Goal: Information Seeking & Learning: Learn about a topic

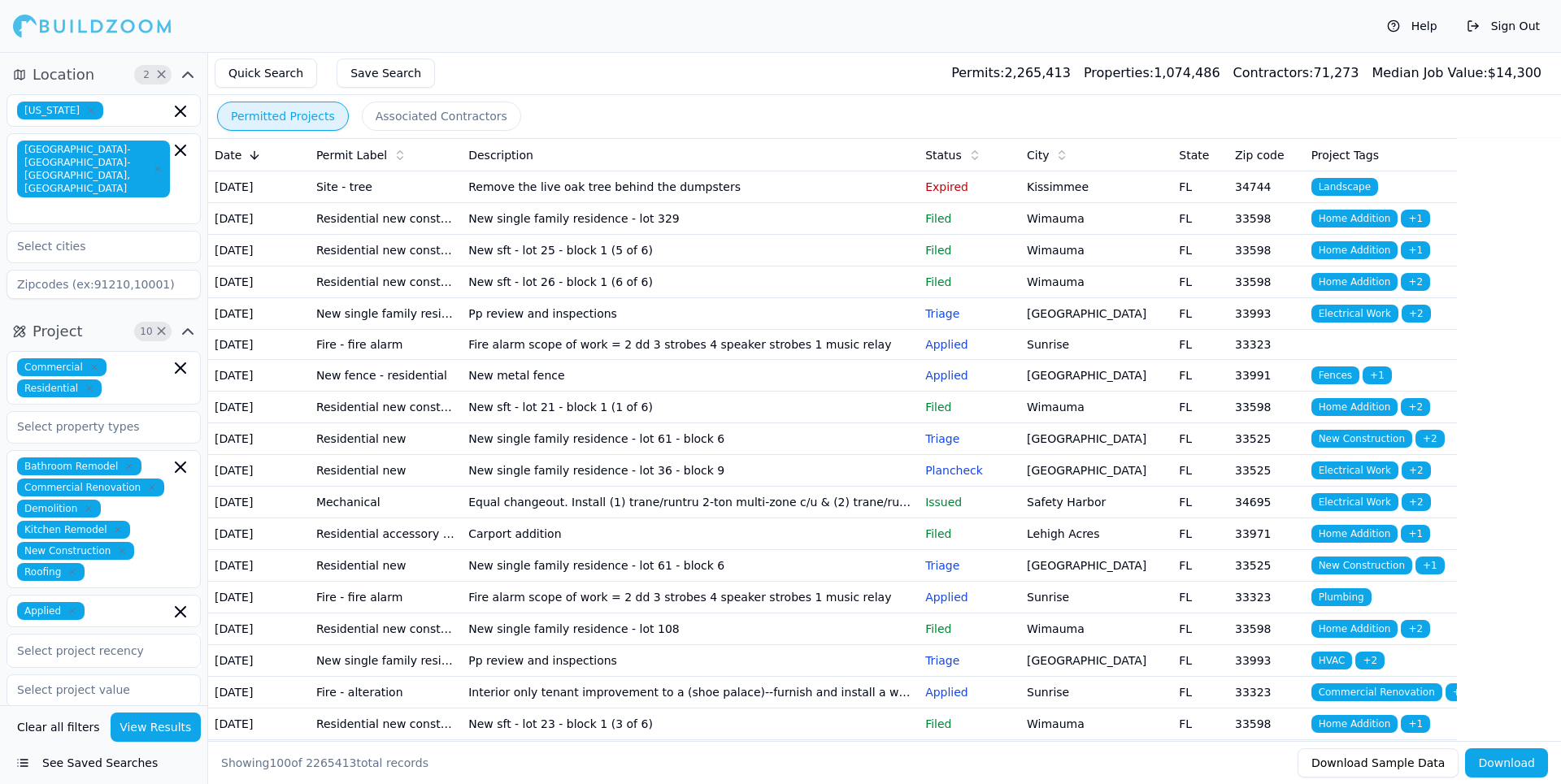
click at [41, 718] on button "Clear all filters" at bounding box center [59, 727] width 91 height 29
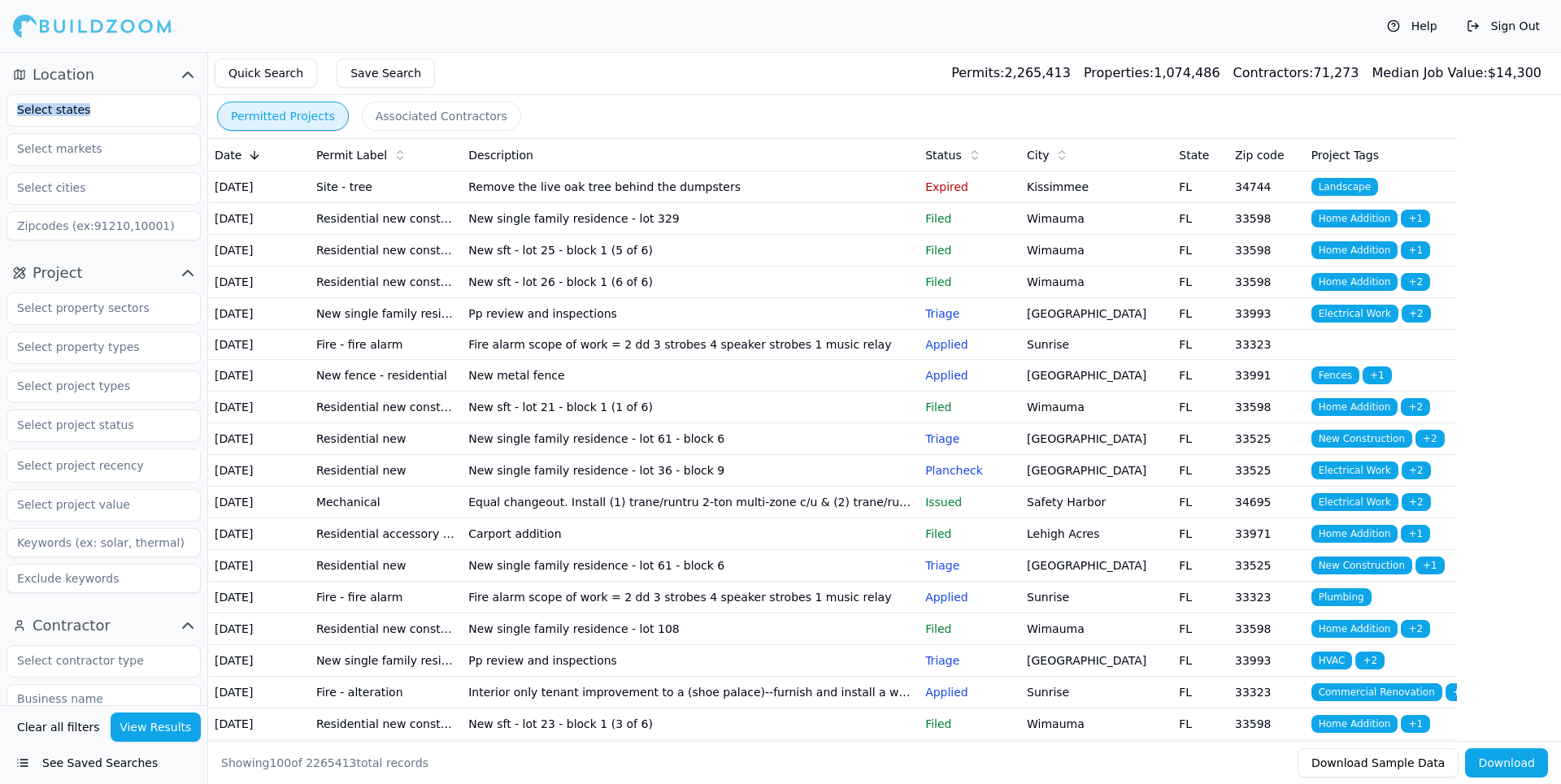
click at [80, 127] on div at bounding box center [104, 167] width 194 height 146
click at [109, 119] on input "text" at bounding box center [93, 109] width 172 height 29
click at [87, 143] on div "[US_STATE]" at bounding box center [104, 146] width 186 height 26
click at [81, 154] on input "text" at bounding box center [93, 148] width 172 height 29
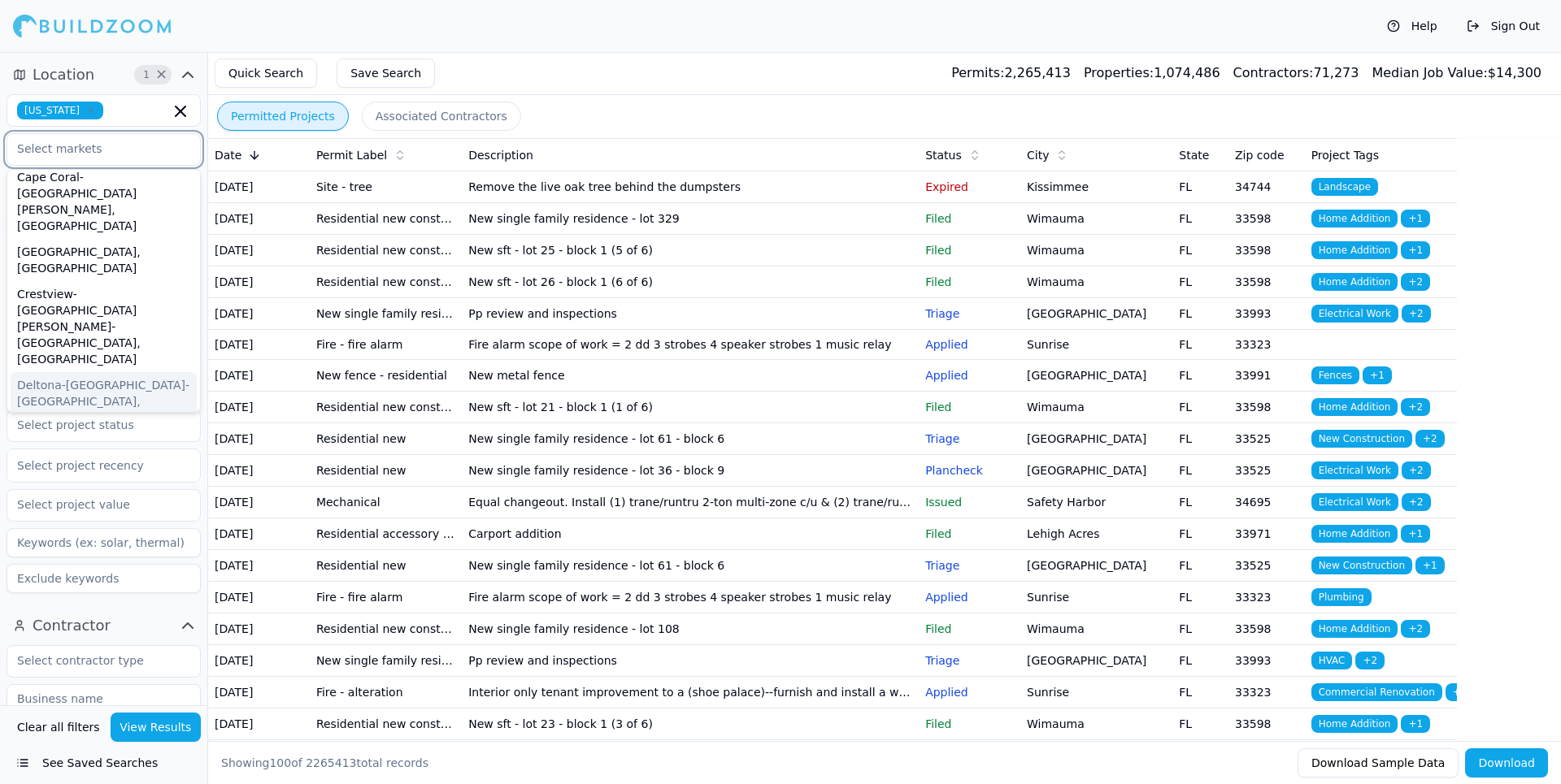
scroll to position [163, 0]
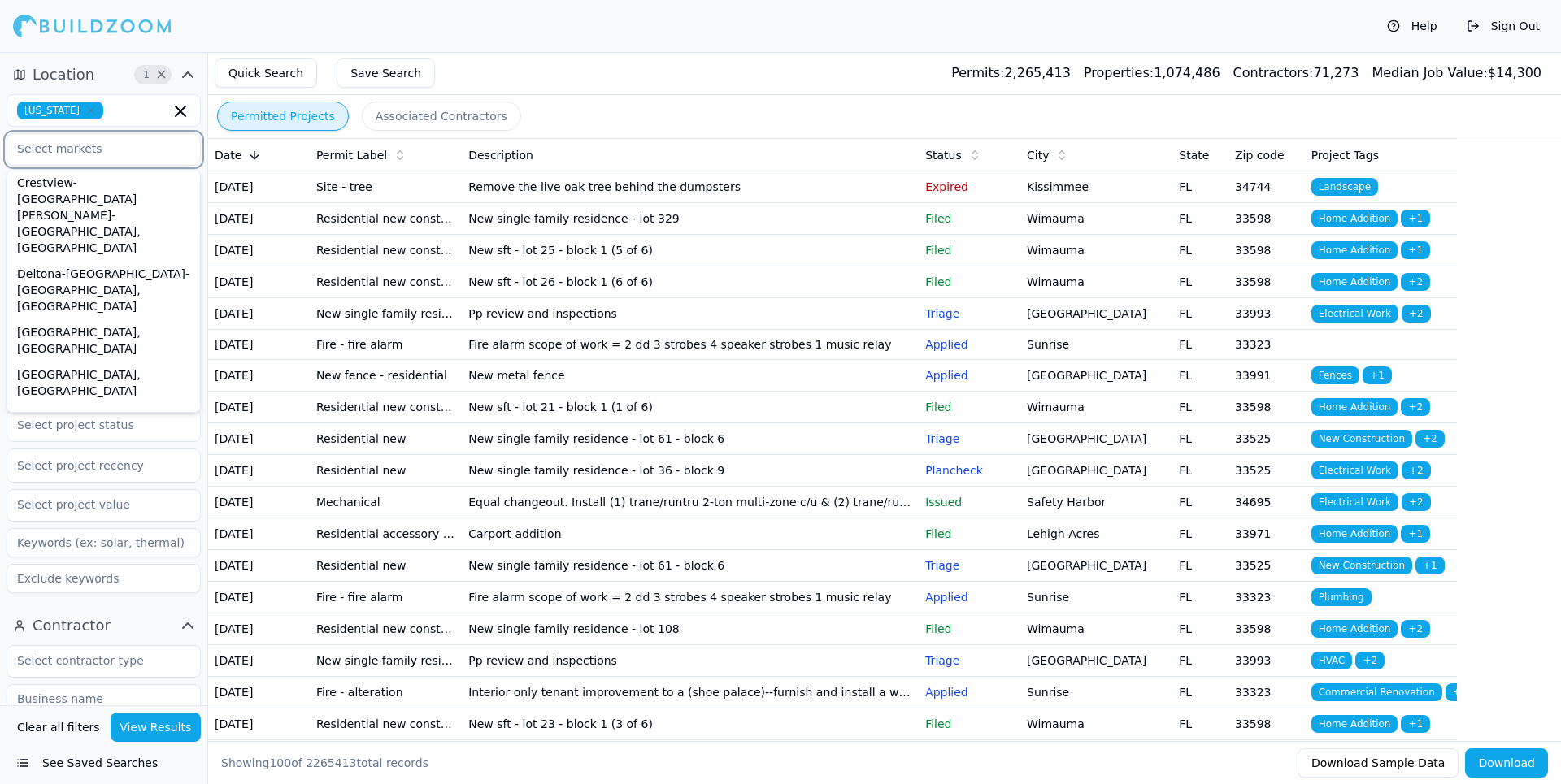
click at [120, 589] on div "[GEOGRAPHIC_DATA]-[GEOGRAPHIC_DATA]-[GEOGRAPHIC_DATA], [GEOGRAPHIC_DATA]" at bounding box center [104, 626] width 186 height 75
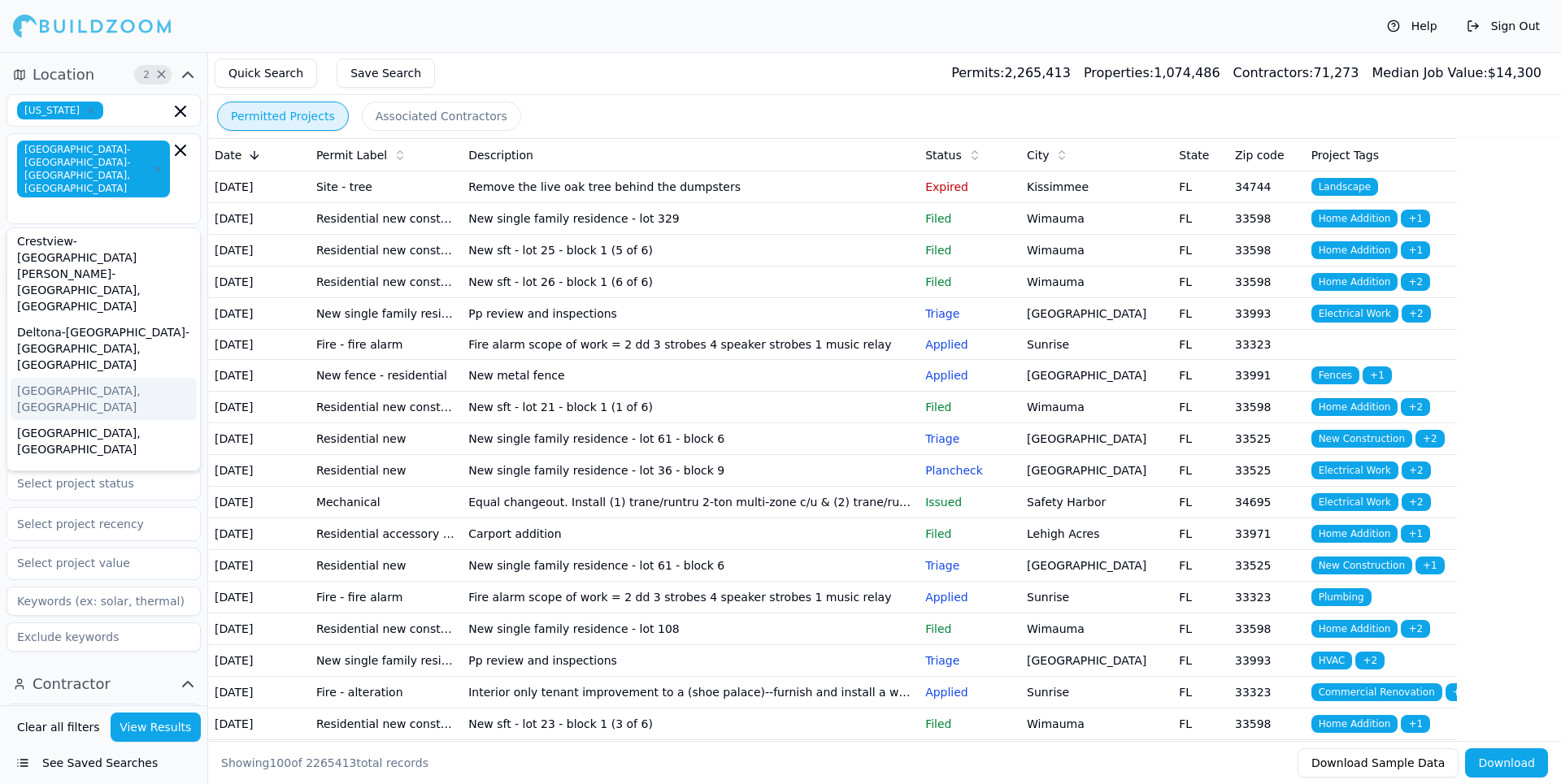
click at [301, 42] on div "Help Sign Out" at bounding box center [780, 26] width 1561 height 52
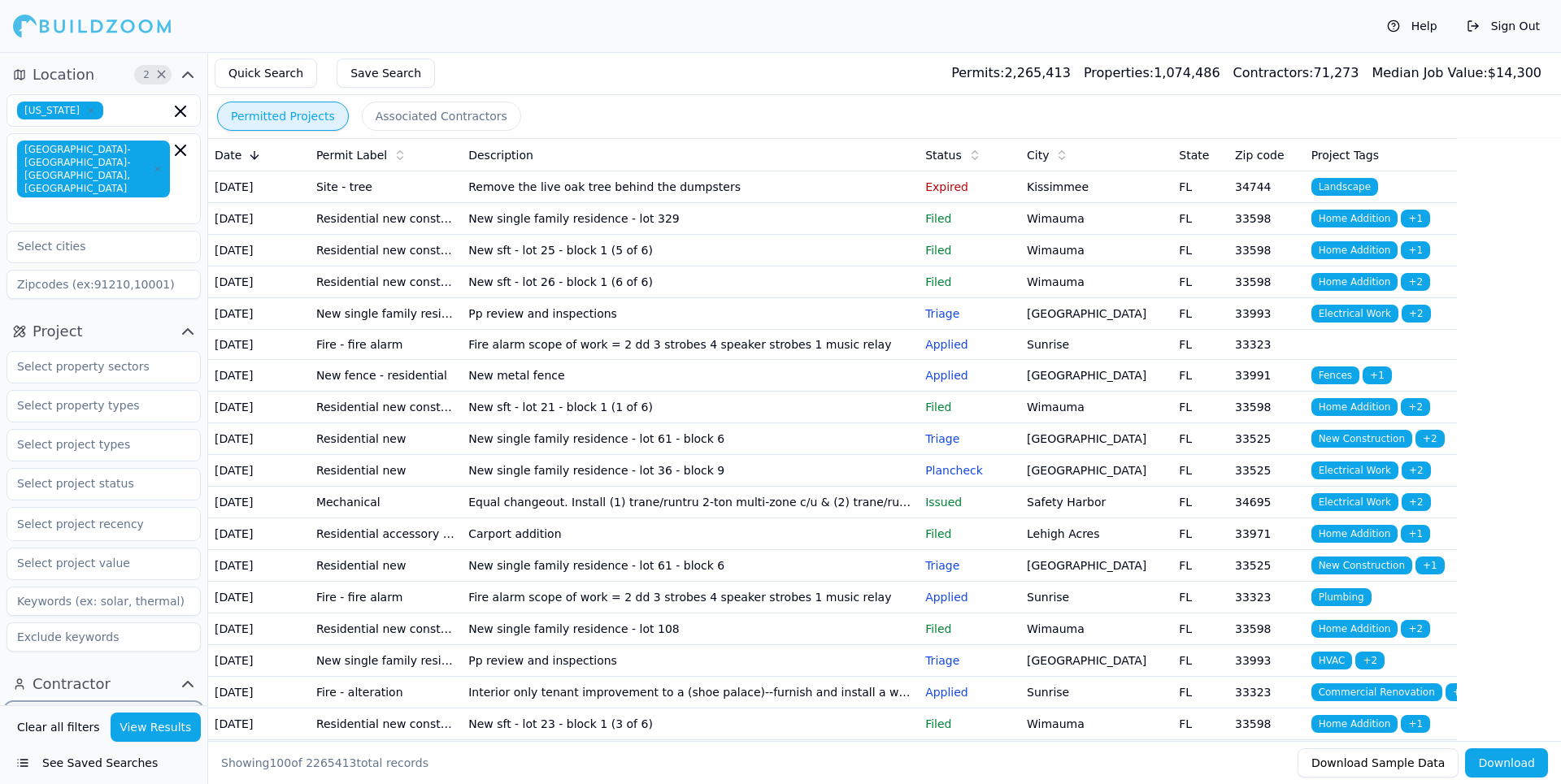
click at [131, 704] on input "text" at bounding box center [93, 718] width 172 height 29
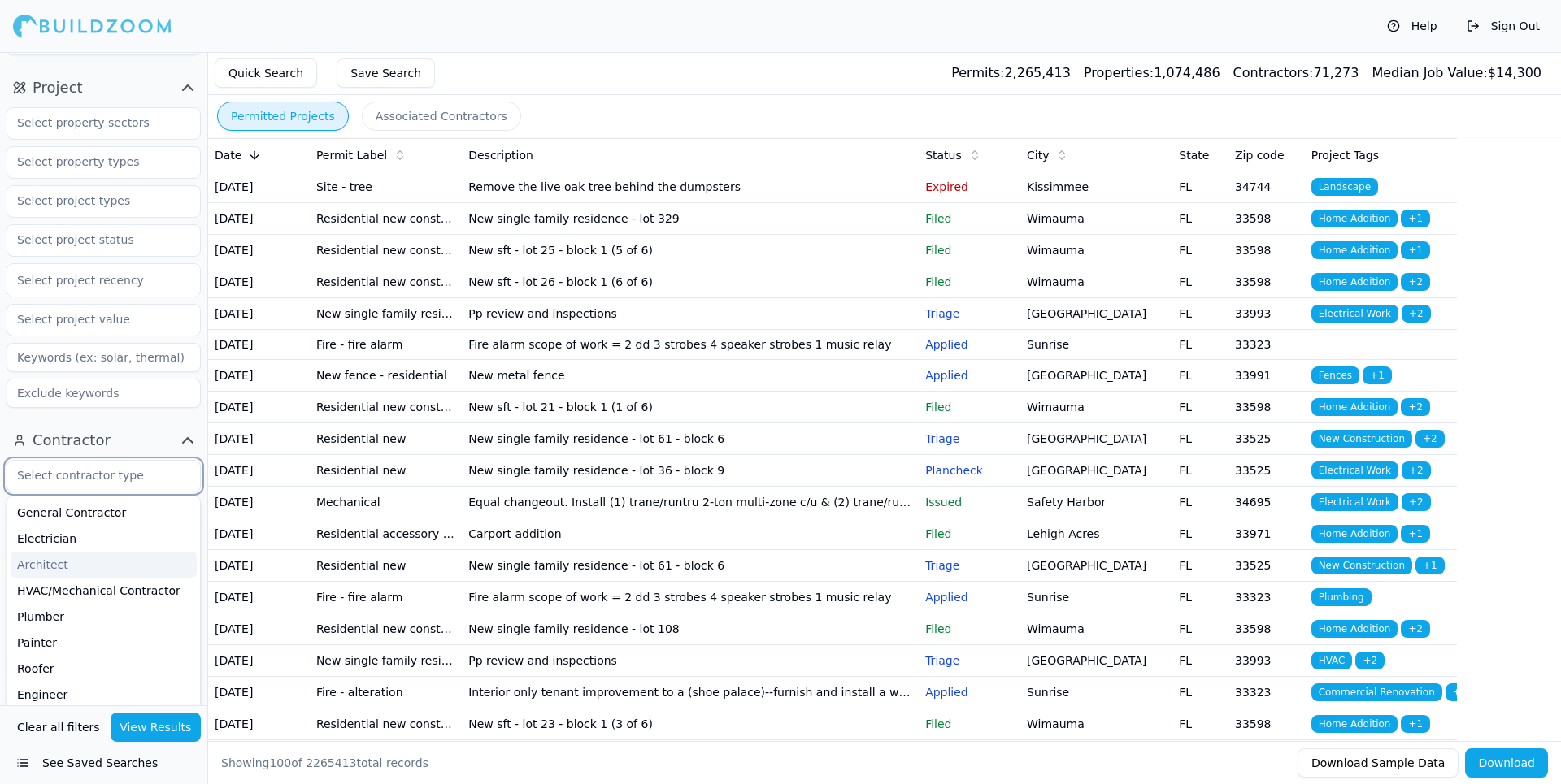
click at [87, 552] on div "Architect" at bounding box center [104, 564] width 186 height 26
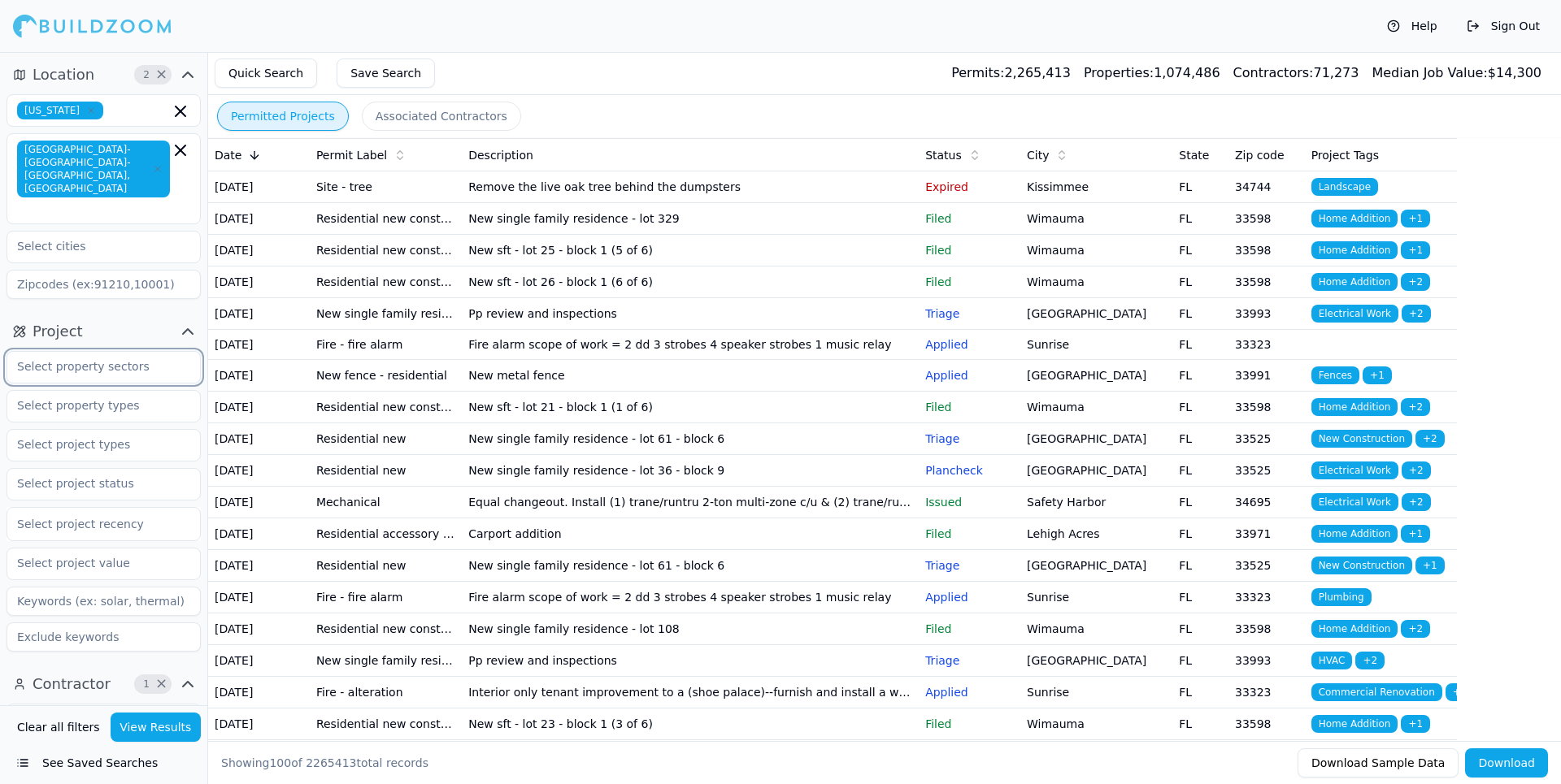
click at [94, 352] on input "text" at bounding box center [93, 366] width 172 height 29
click at [70, 417] on div "Commercial" at bounding box center [104, 430] width 186 height 26
click at [72, 391] on div "Residential" at bounding box center [104, 403] width 186 height 26
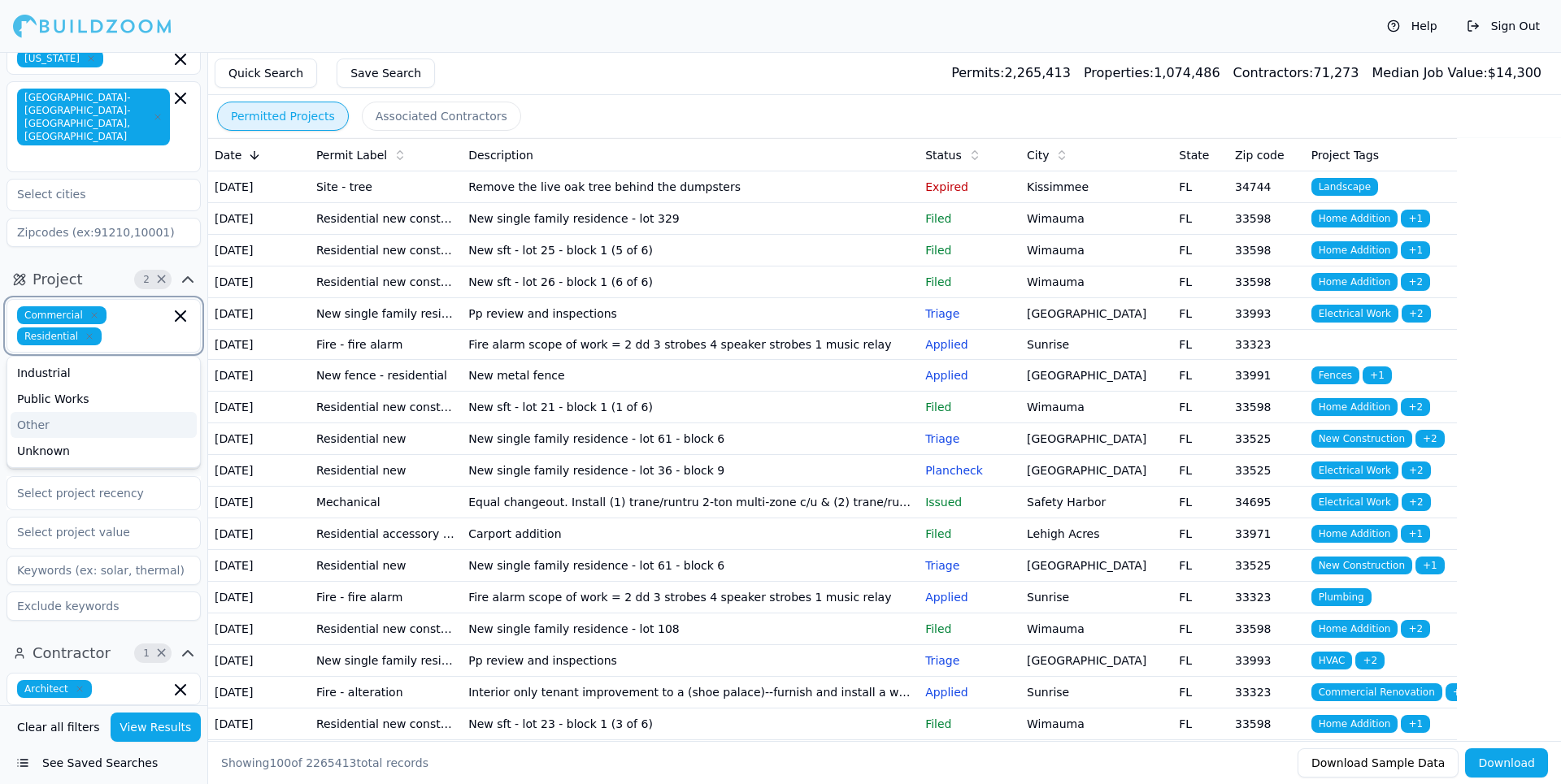
scroll to position [82, 0]
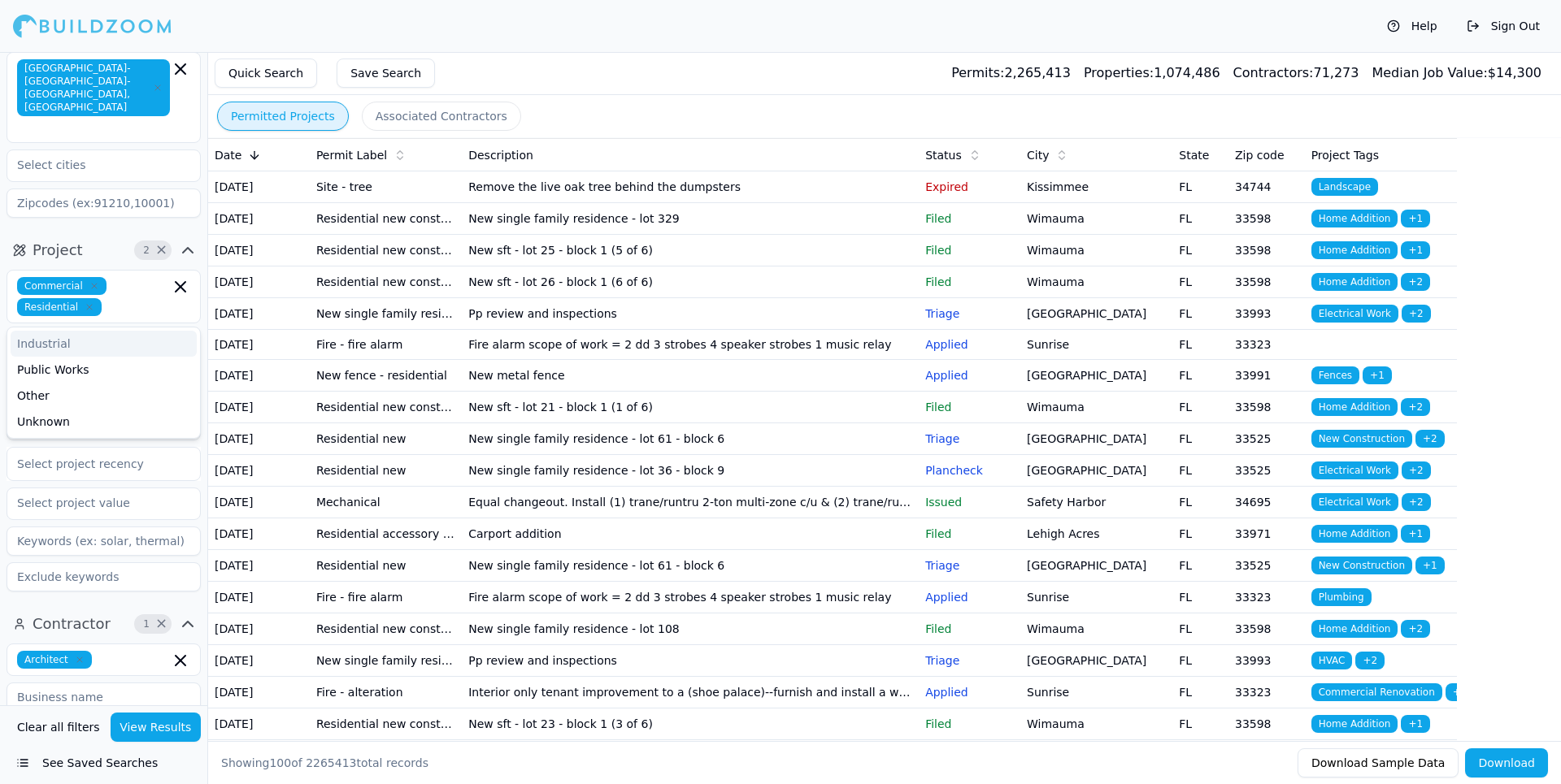
click at [459, 11] on div "Help Sign Out" at bounding box center [780, 26] width 1561 height 52
click at [99, 331] on input "text" at bounding box center [93, 345] width 172 height 29
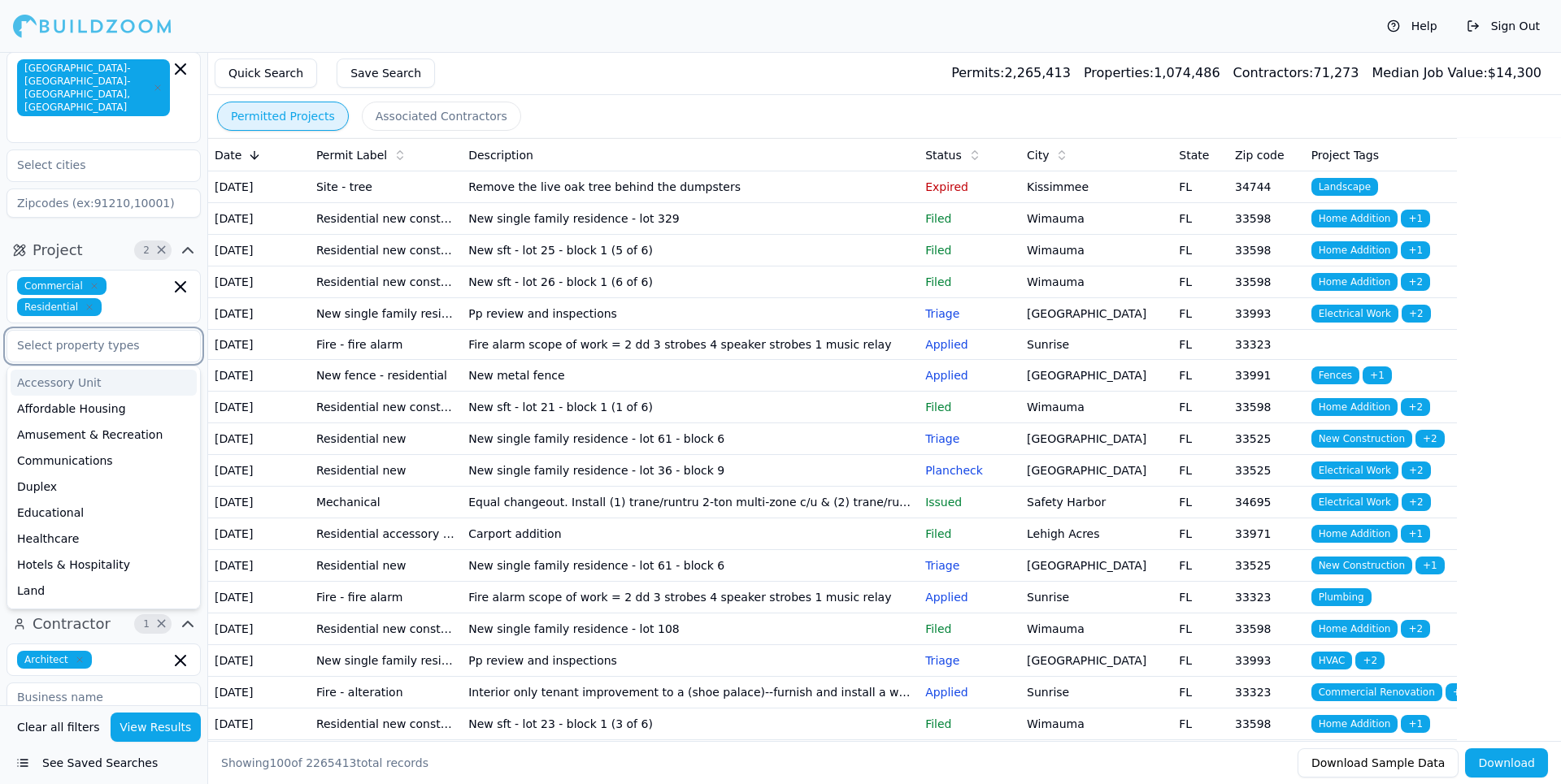
click at [99, 331] on input "text" at bounding box center [93, 345] width 172 height 29
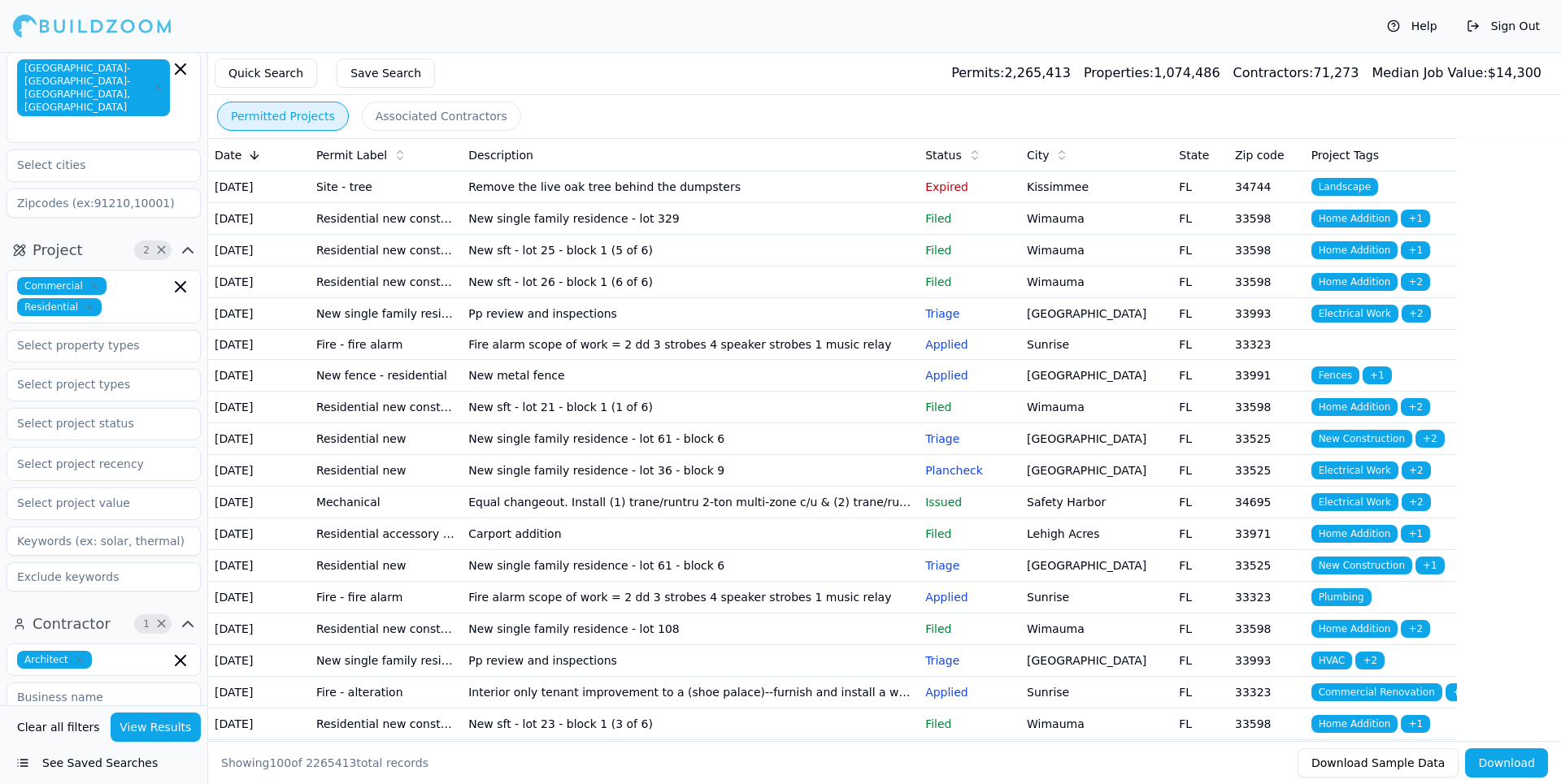
click at [593, 24] on div "Help Sign Out" at bounding box center [780, 26] width 1561 height 52
click at [134, 370] on input "text" at bounding box center [93, 384] width 172 height 29
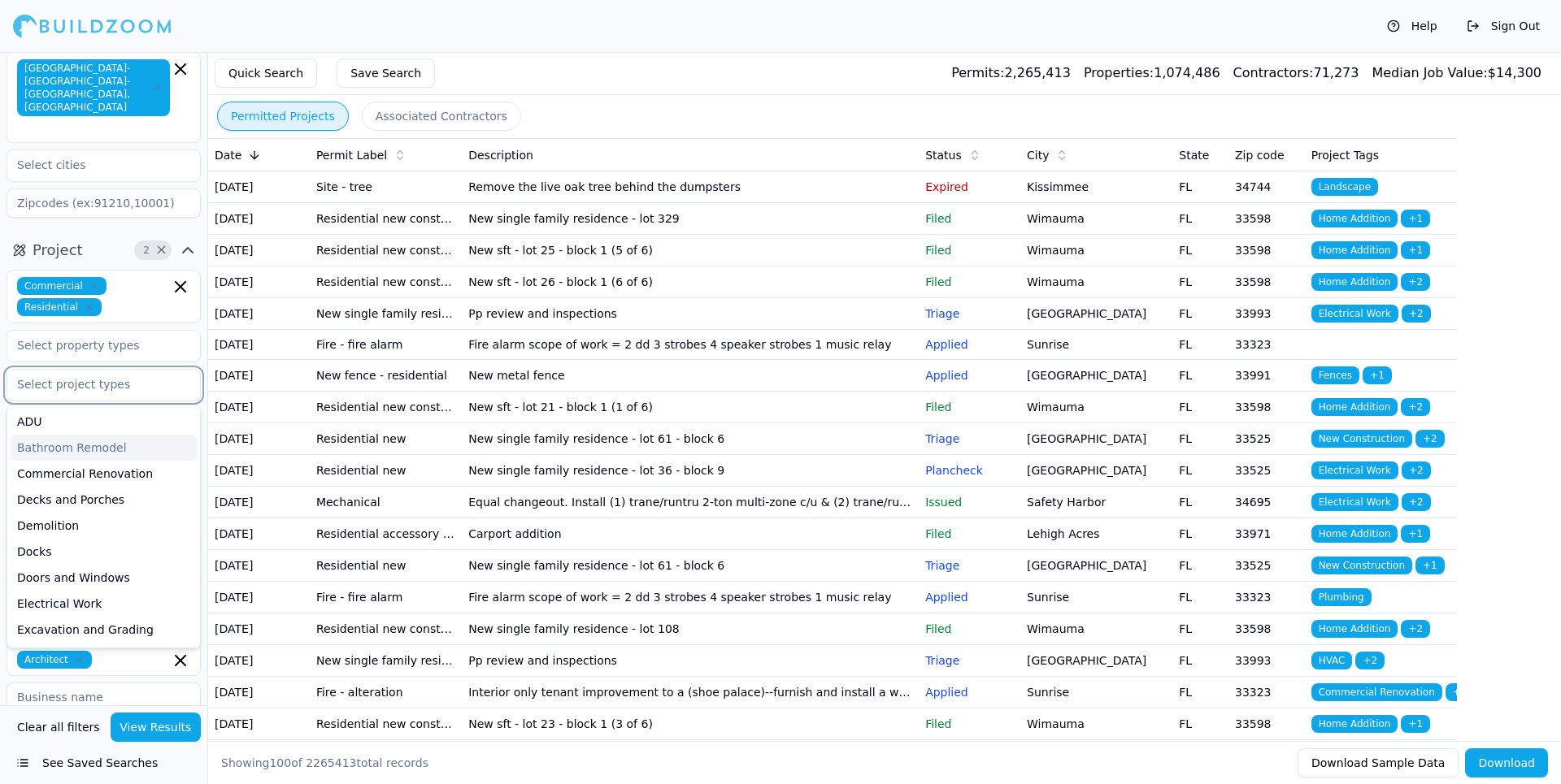
click at [106, 435] on div "Bathroom Remodel" at bounding box center [104, 448] width 186 height 26
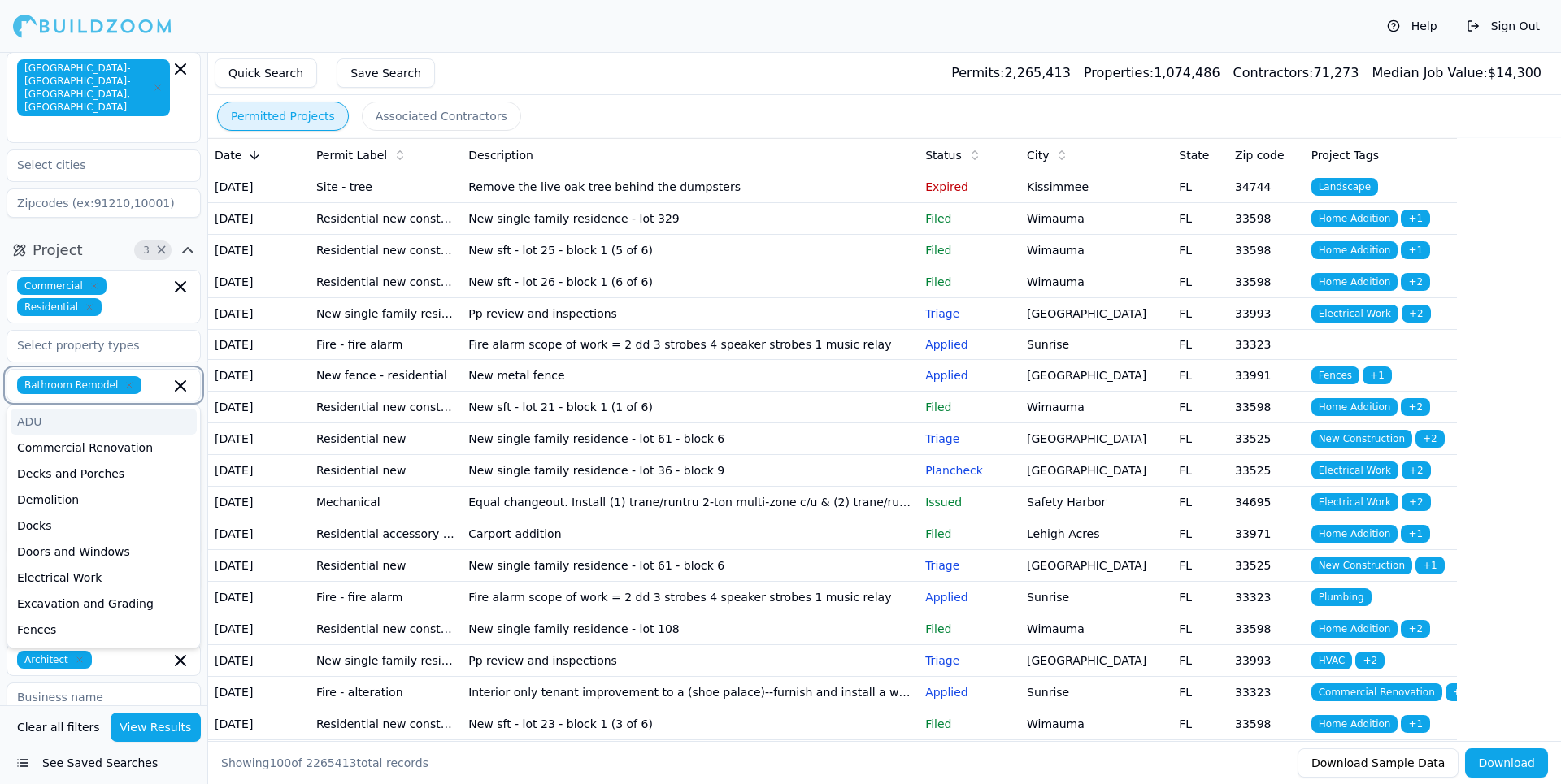
click at [177, 381] on icon "button" at bounding box center [181, 386] width 10 height 10
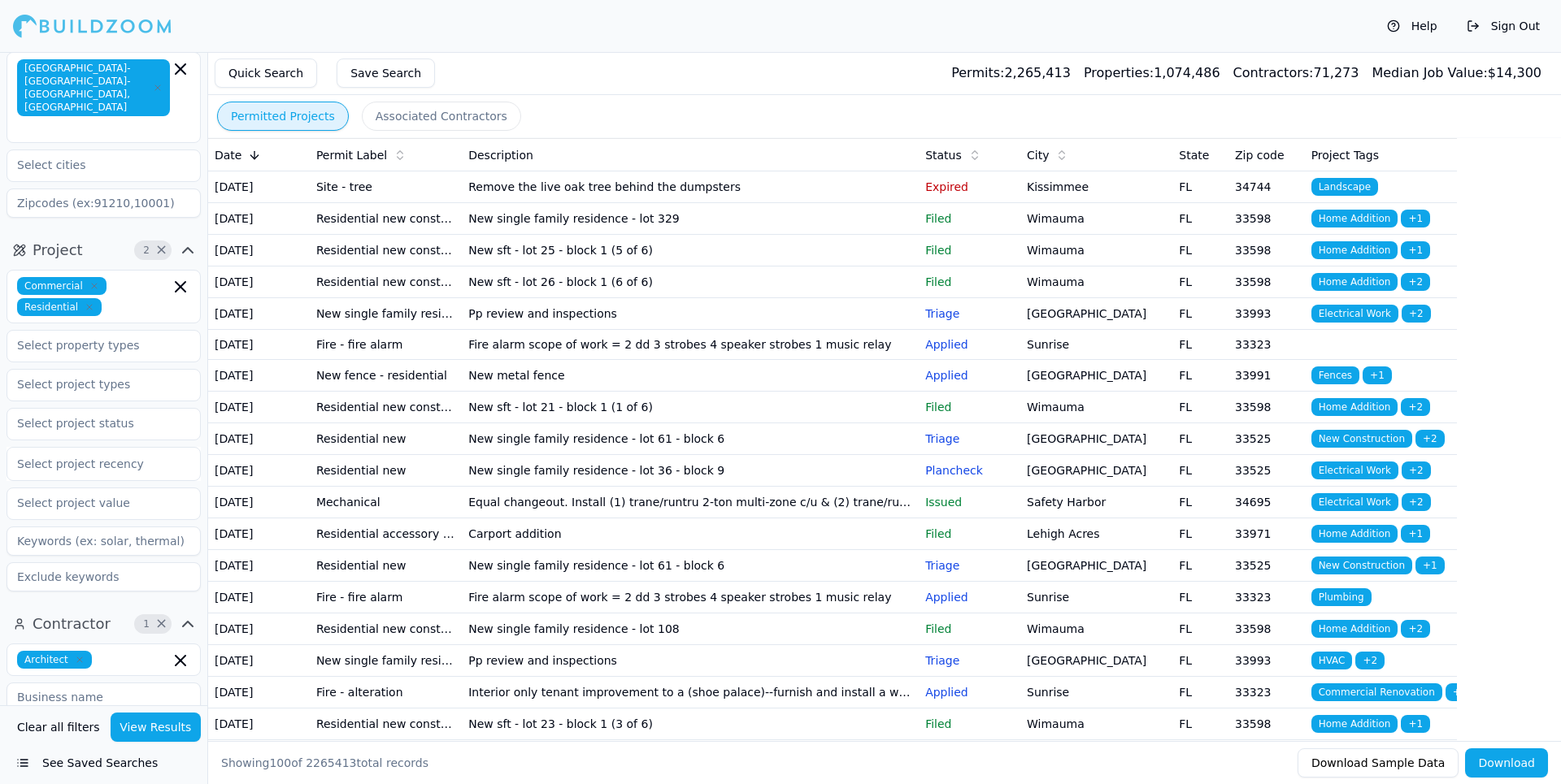
click at [462, 21] on div "Help Sign Out" at bounding box center [780, 26] width 1561 height 52
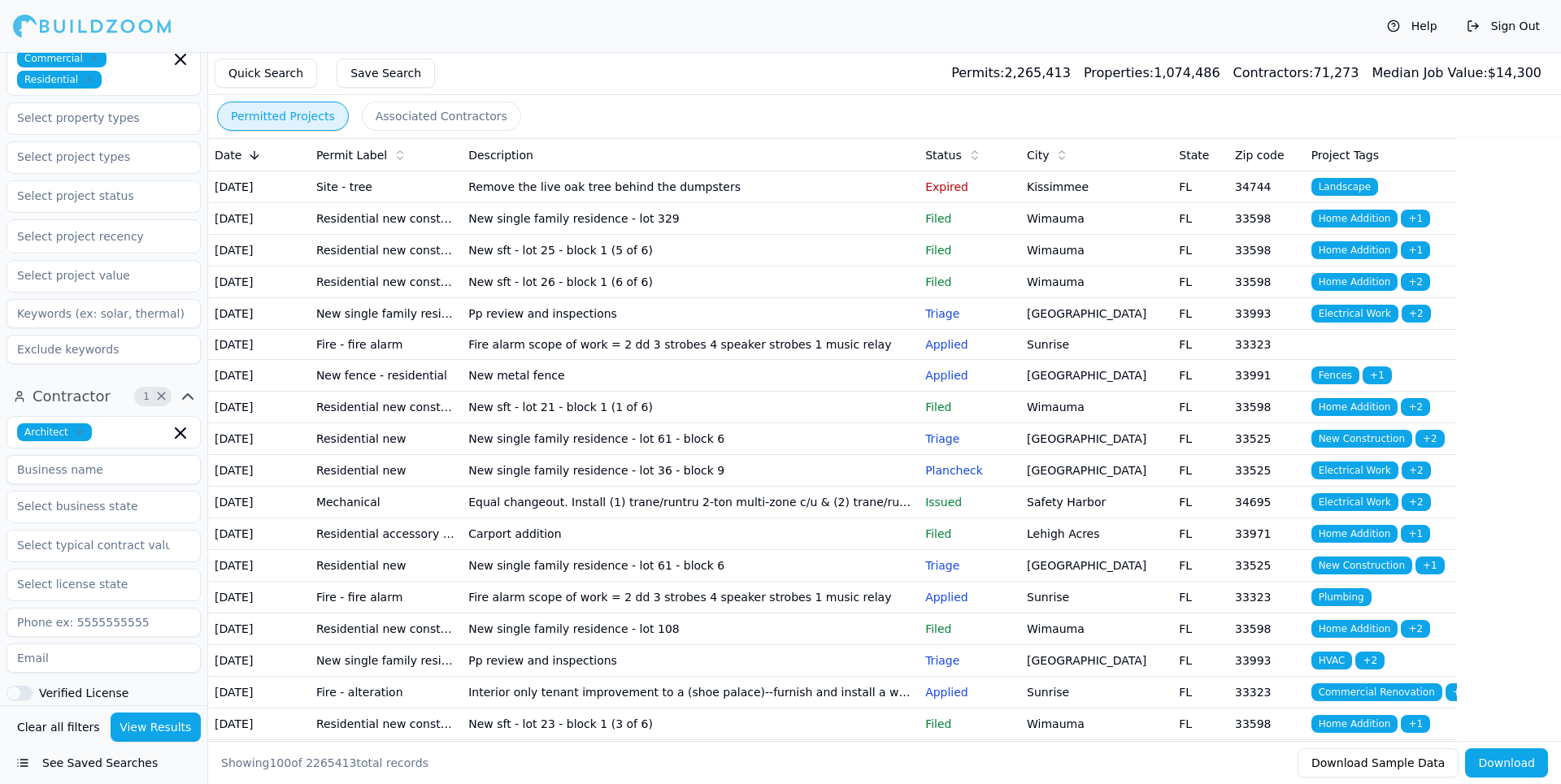
scroll to position [325, 0]
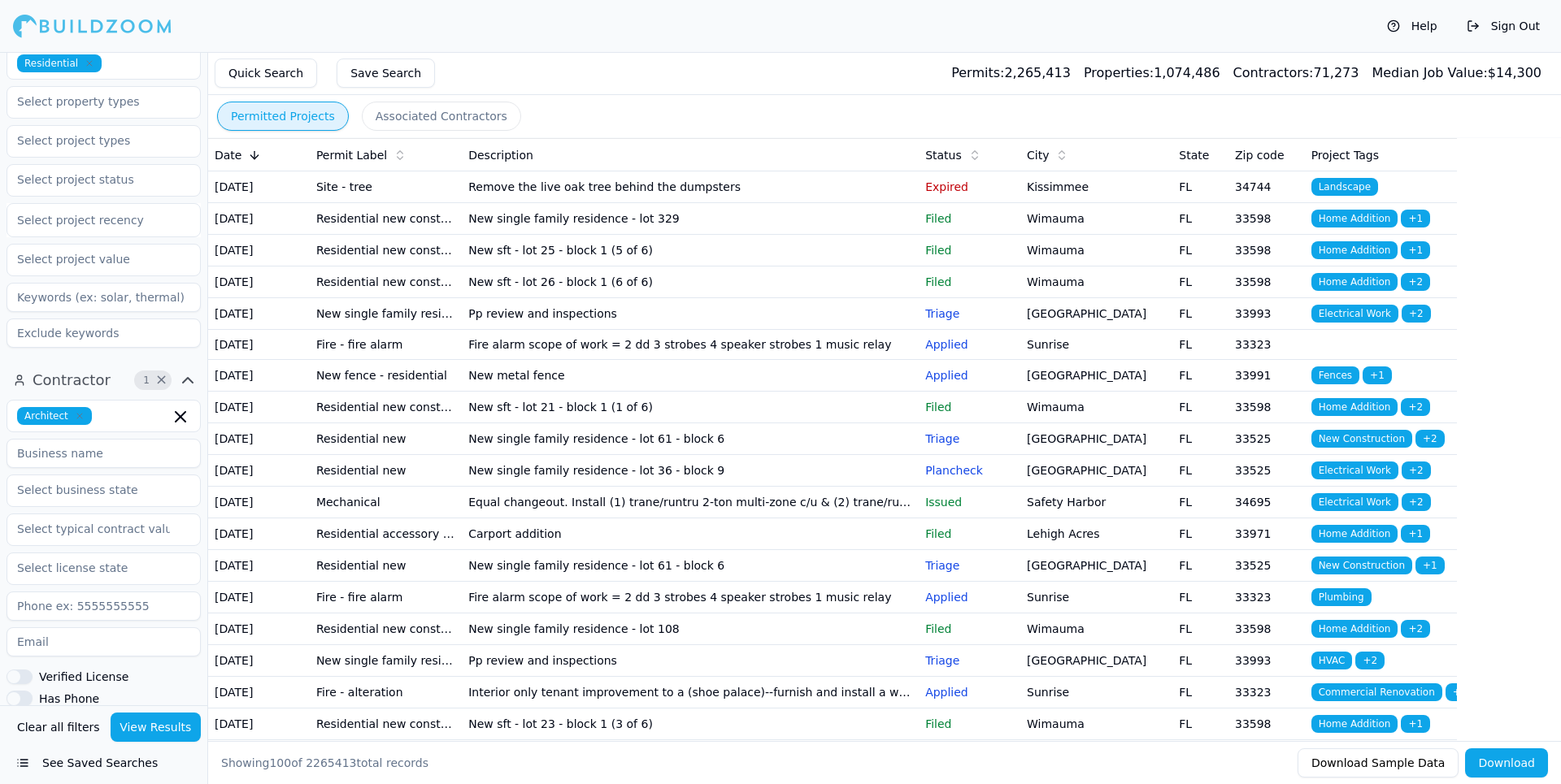
click at [144, 727] on button "View Results" at bounding box center [156, 727] width 91 height 29
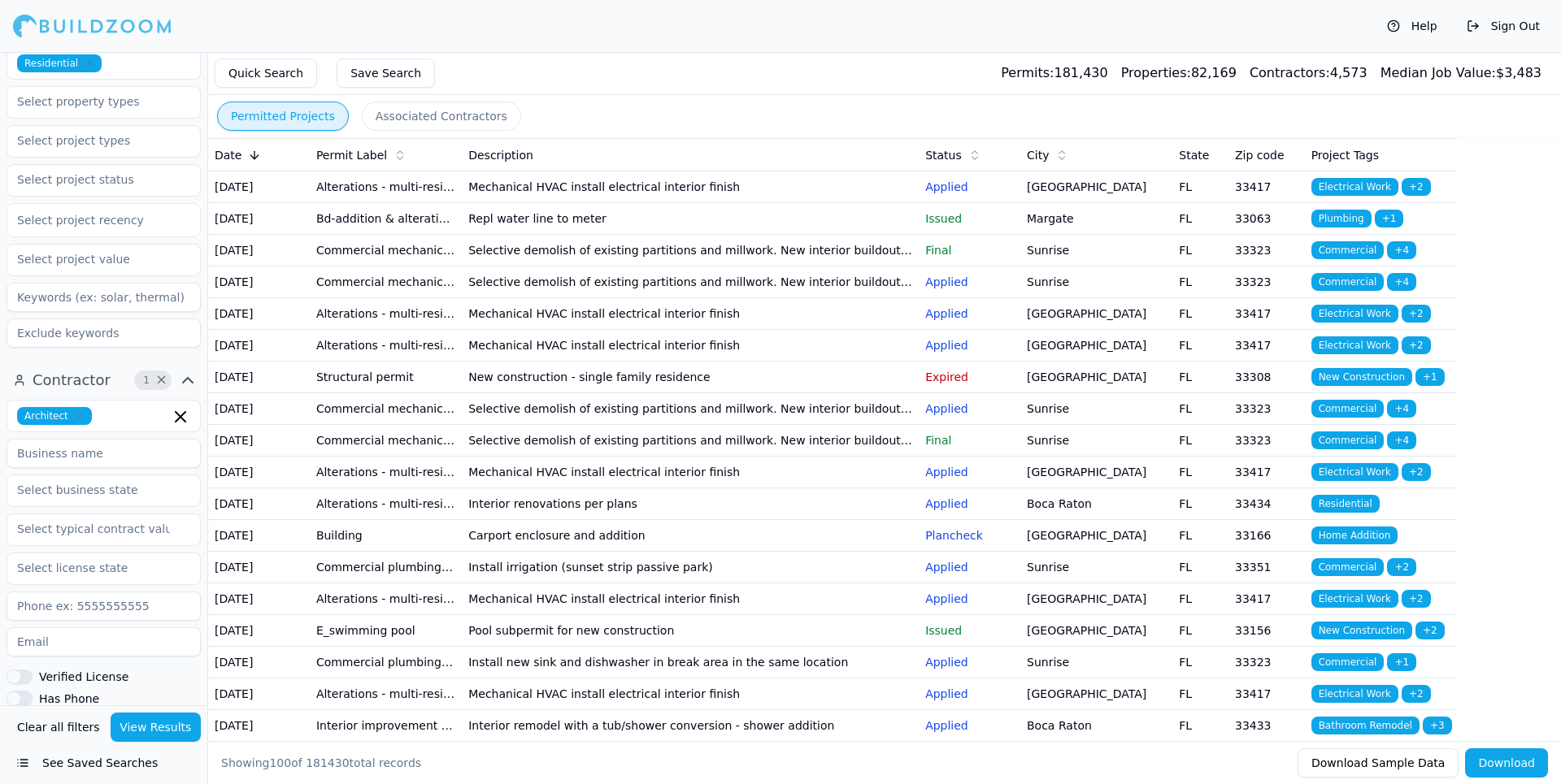
click at [414, 298] on td "Commercial mechanical - alteration" at bounding box center [386, 282] width 152 height 31
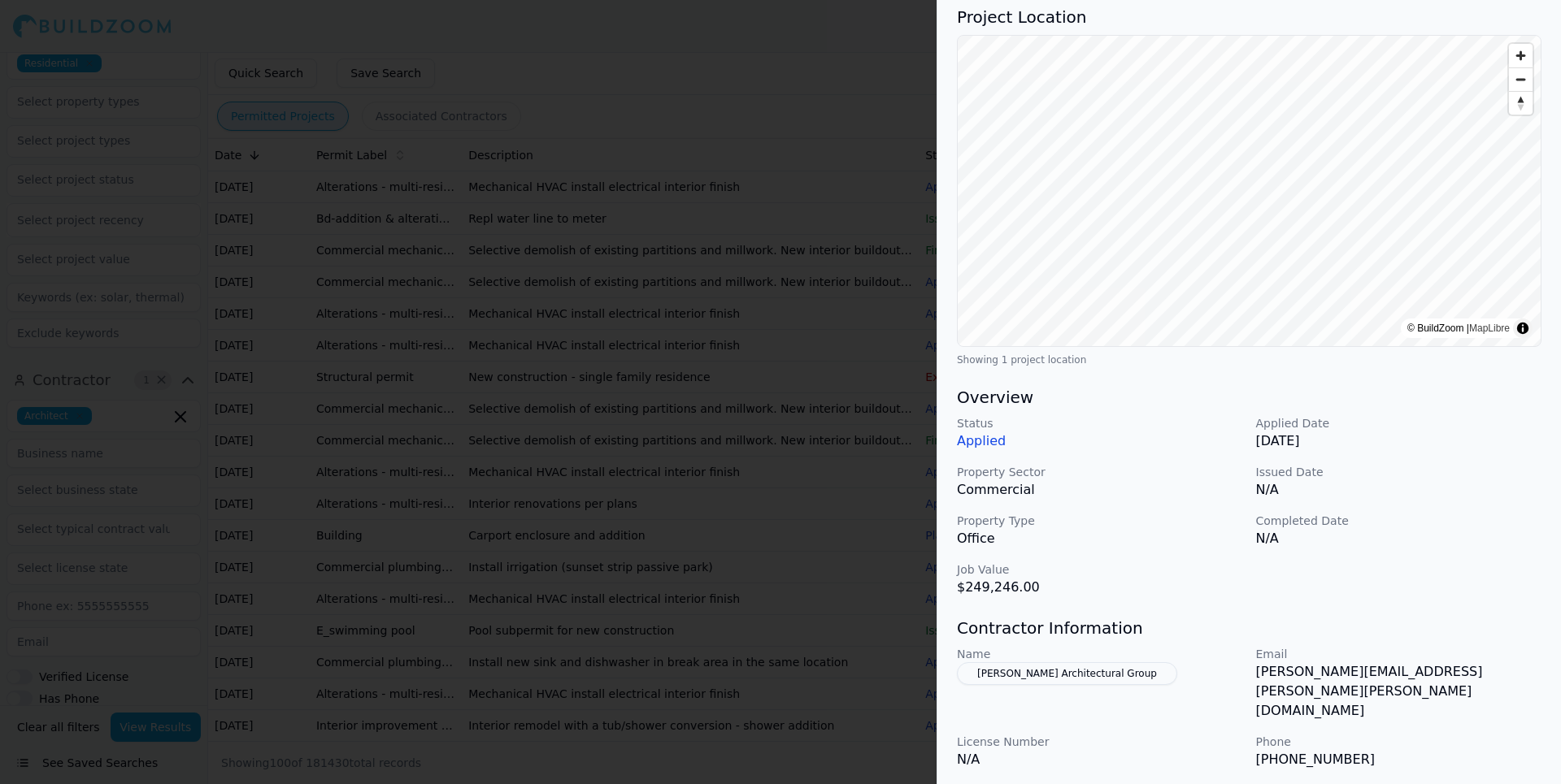
scroll to position [244, 0]
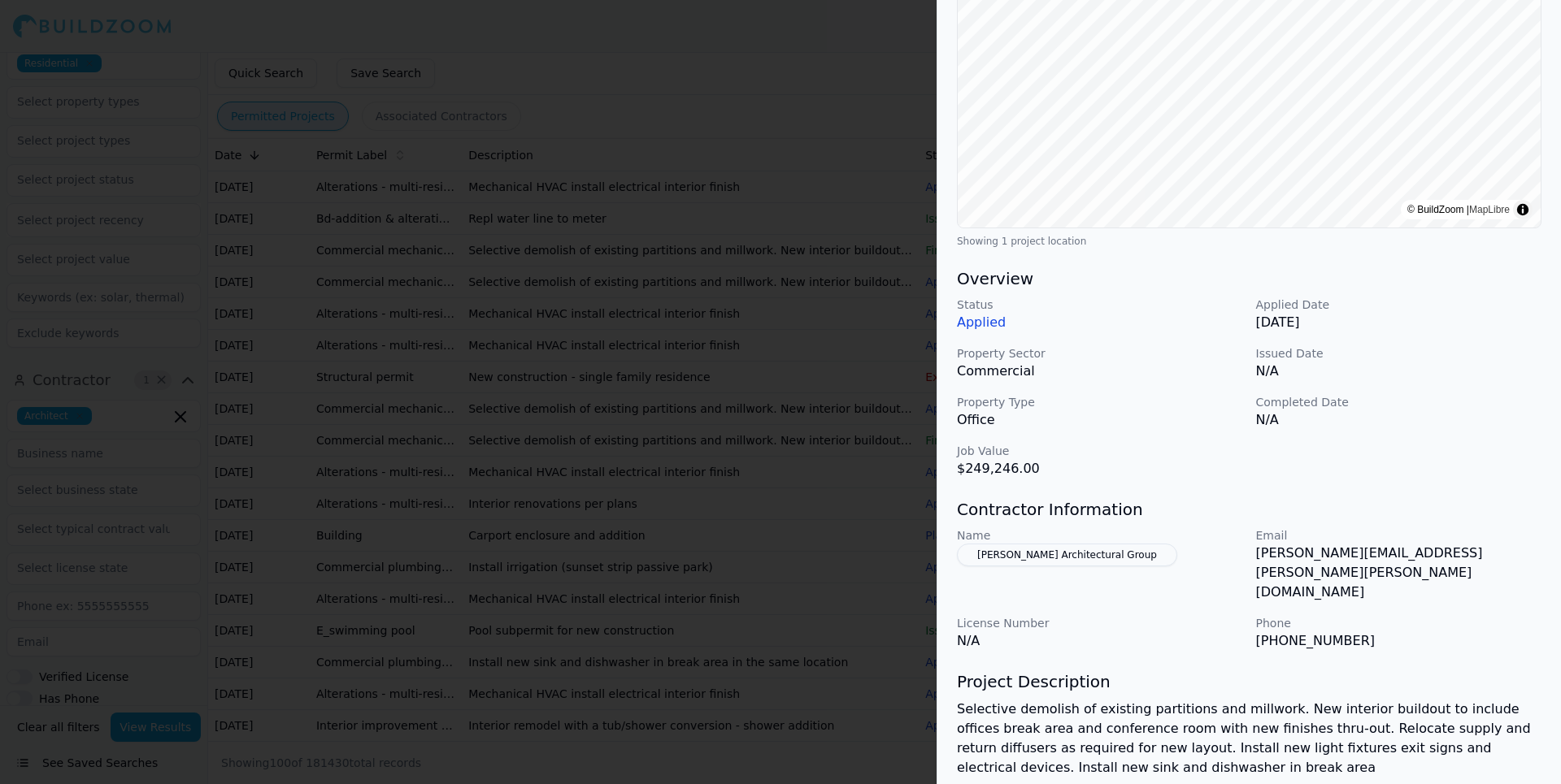
click at [761, 78] on div at bounding box center [780, 392] width 1561 height 784
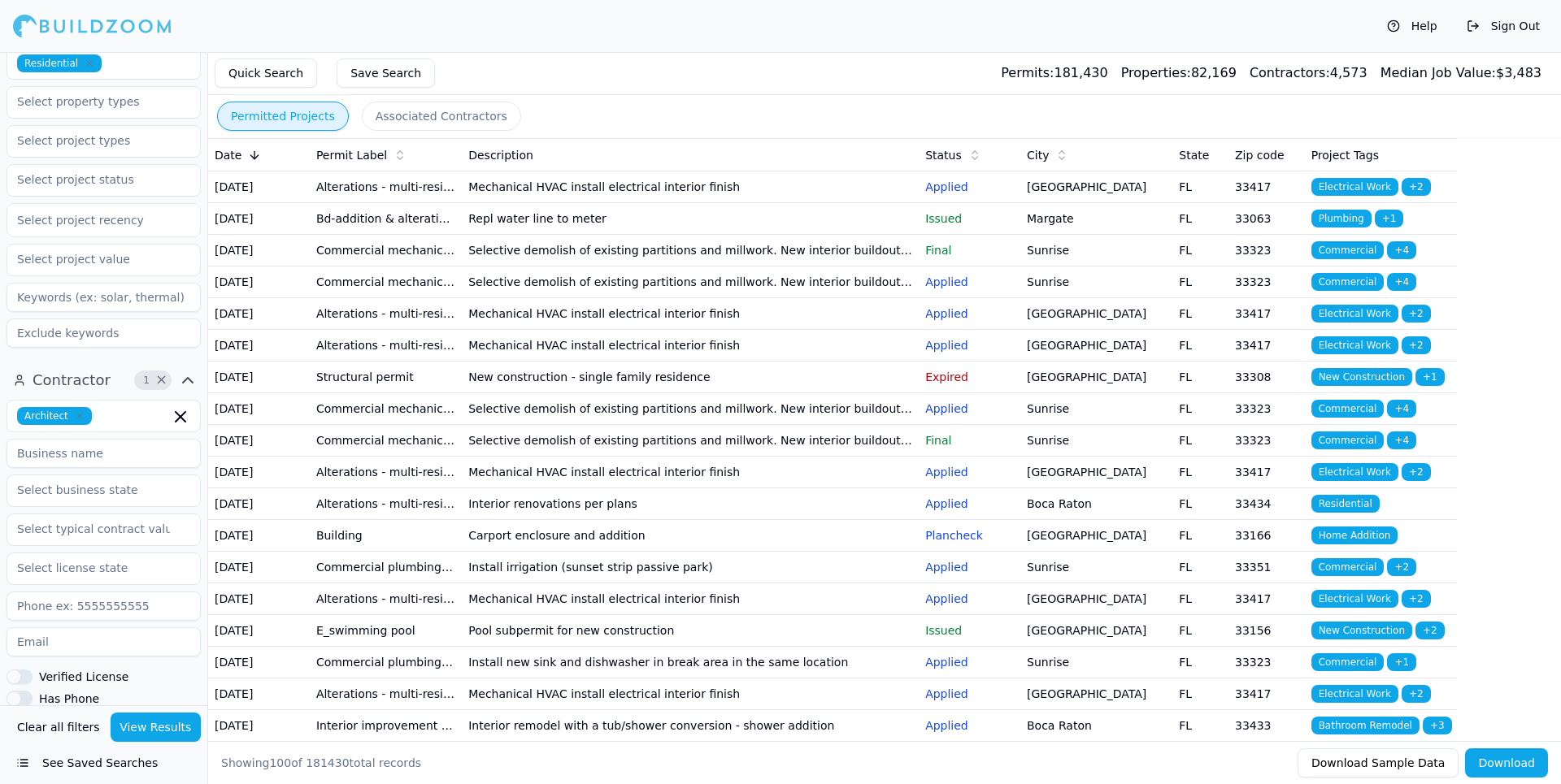
click at [412, 298] on td "Commercial mechanical - alteration" at bounding box center [386, 282] width 152 height 31
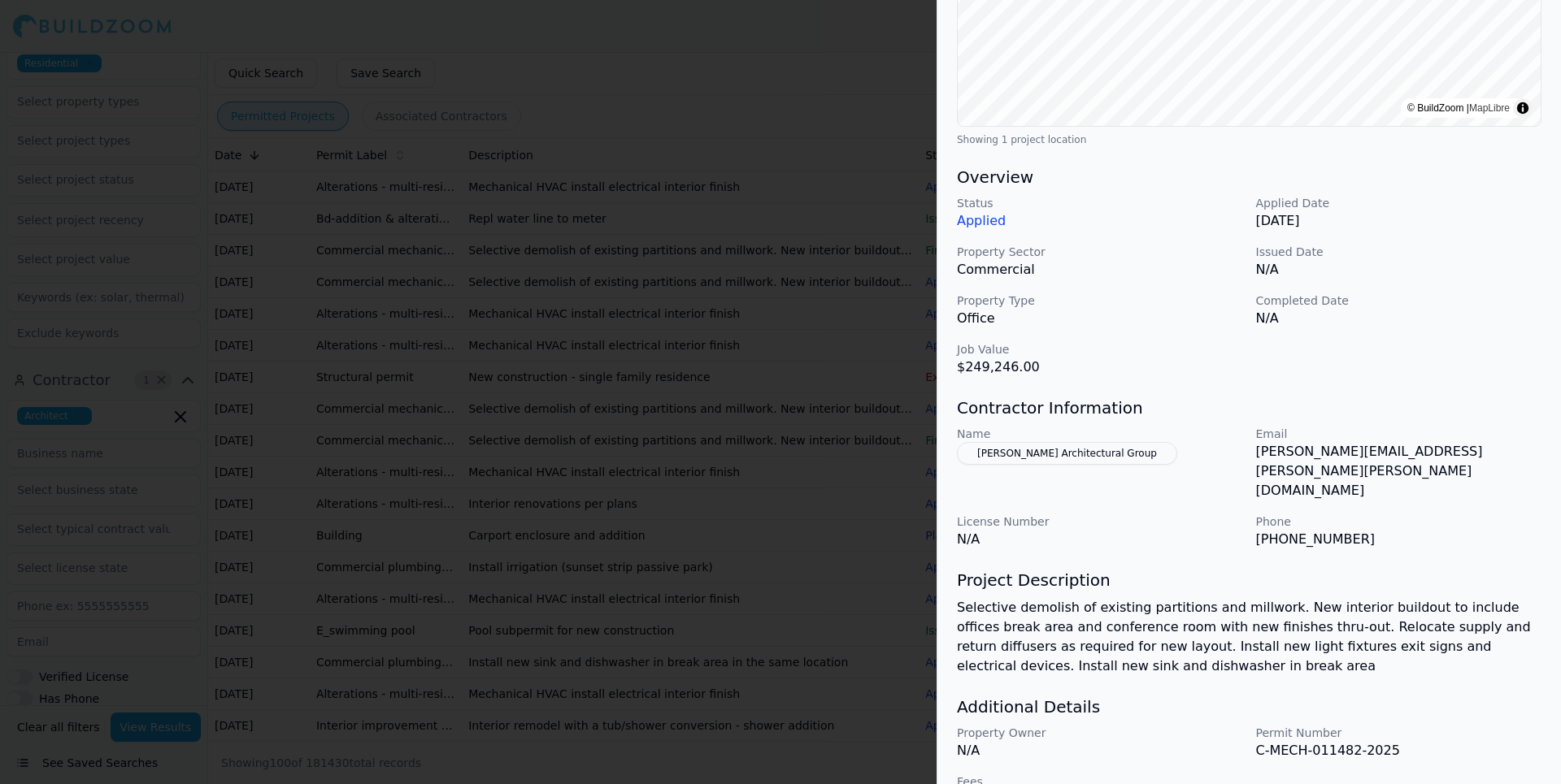
scroll to position [354, 0]
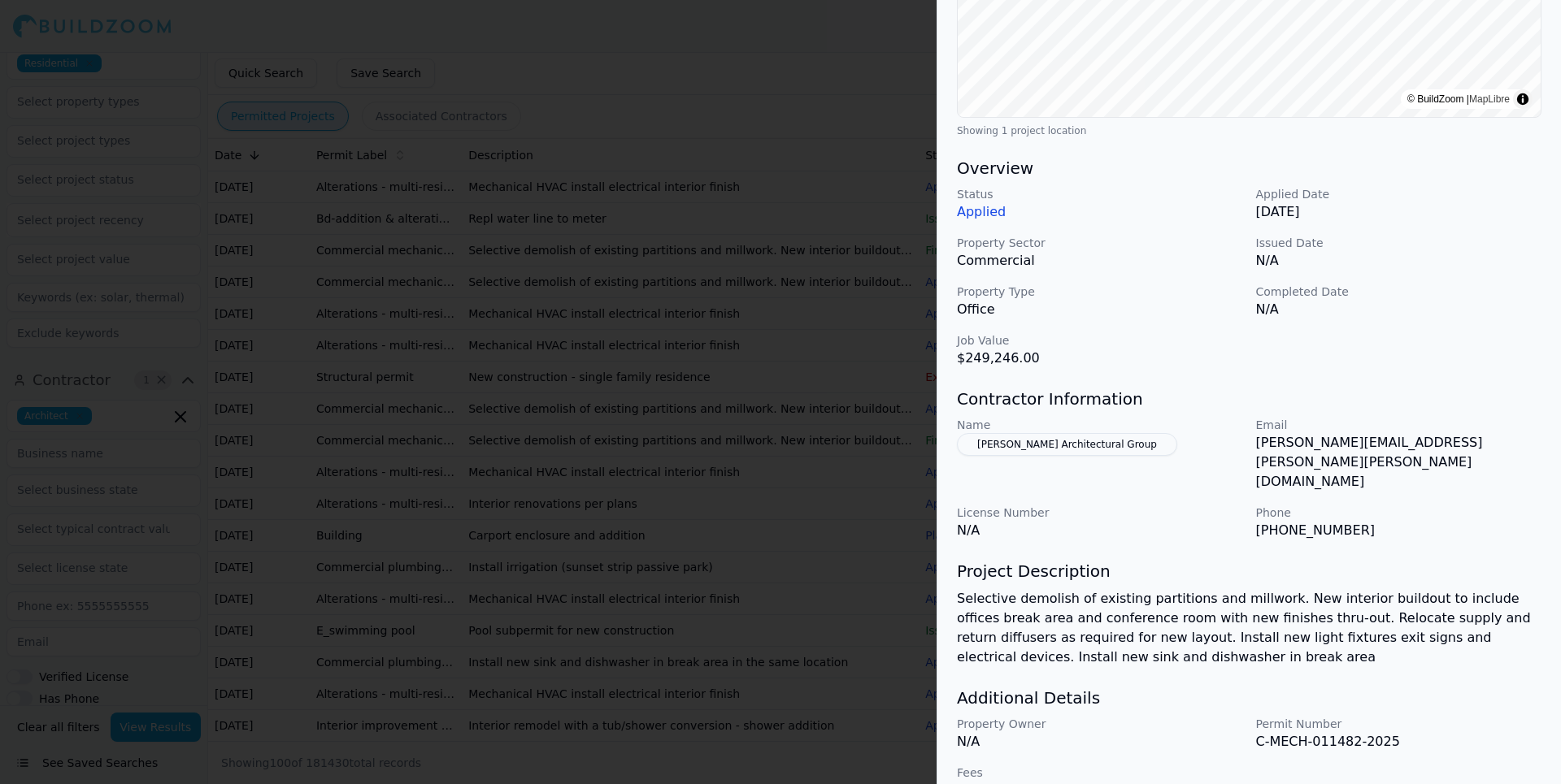
click at [854, 123] on div at bounding box center [780, 392] width 1561 height 784
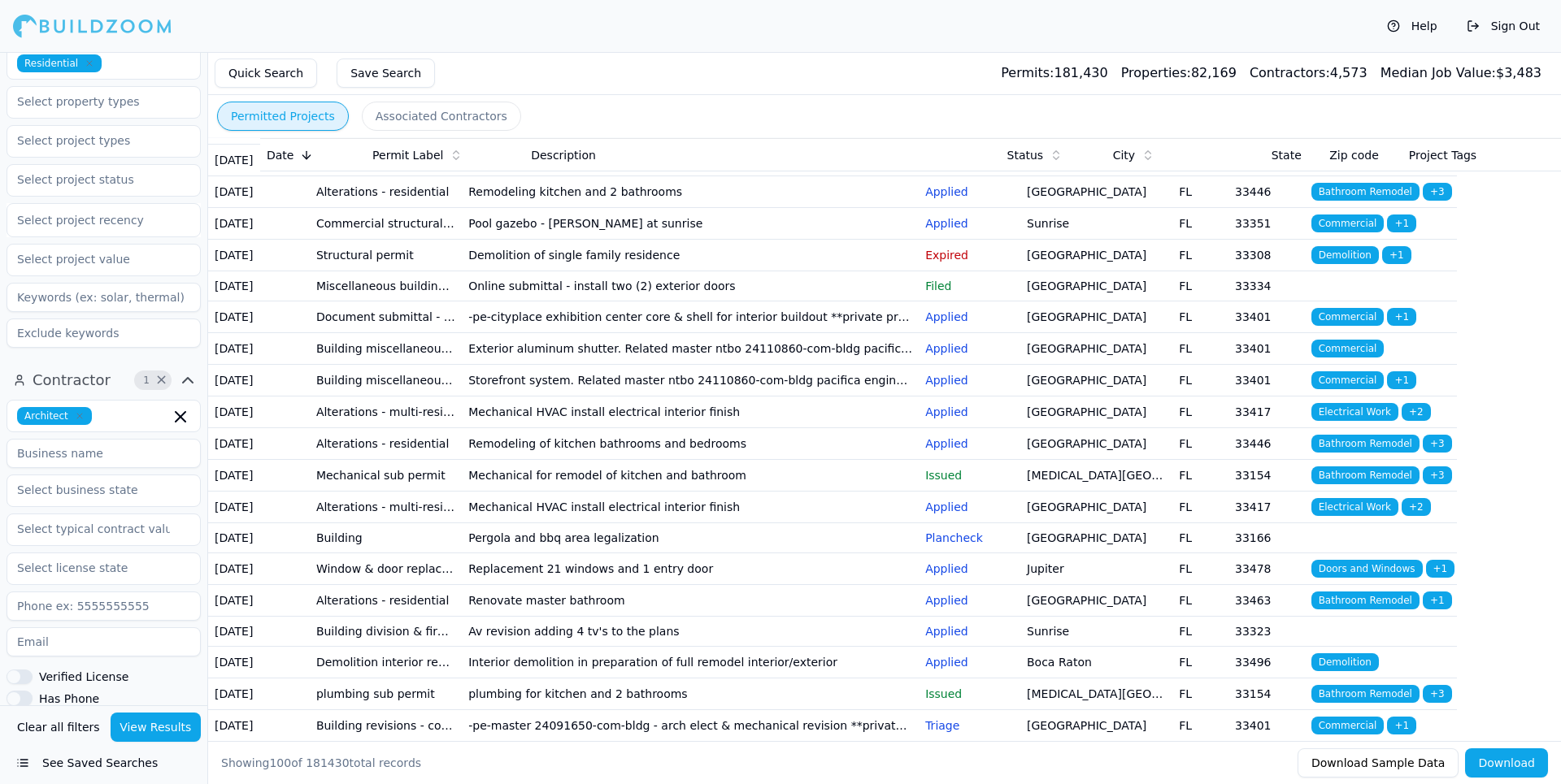
scroll to position [1219, 0]
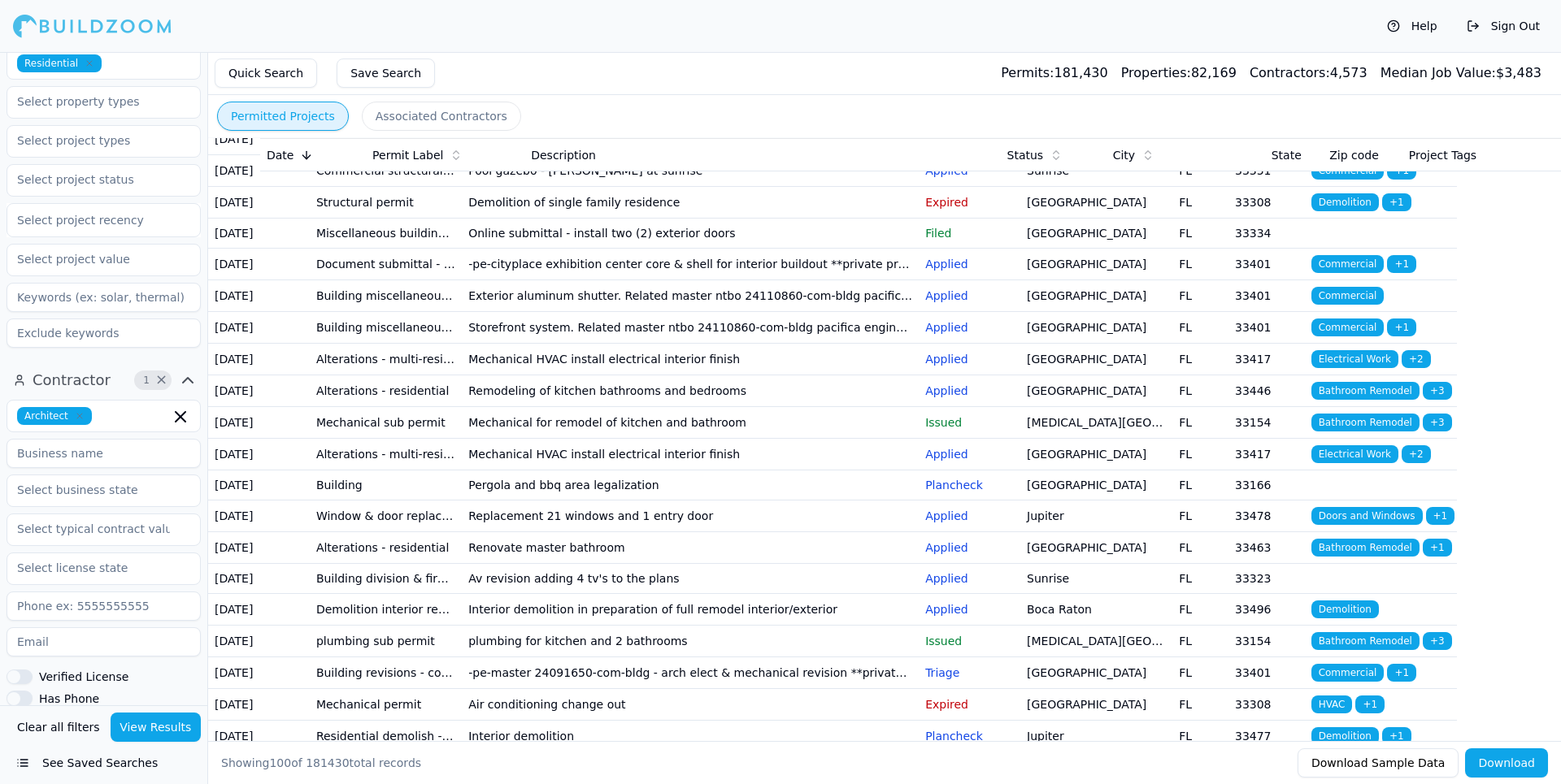
click at [404, 124] on td "Alterations - multi-residential" at bounding box center [386, 107] width 152 height 31
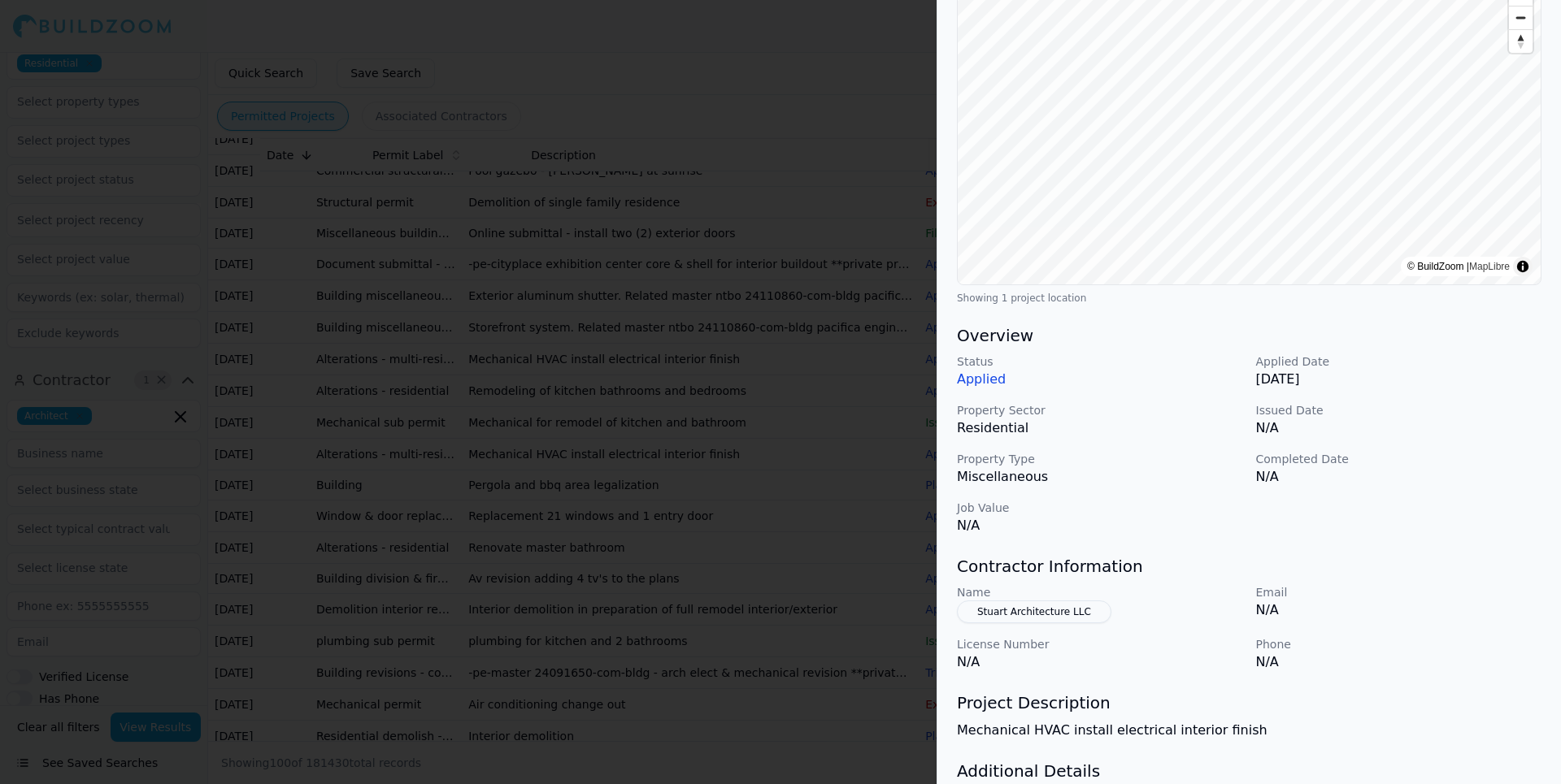
scroll to position [296, 0]
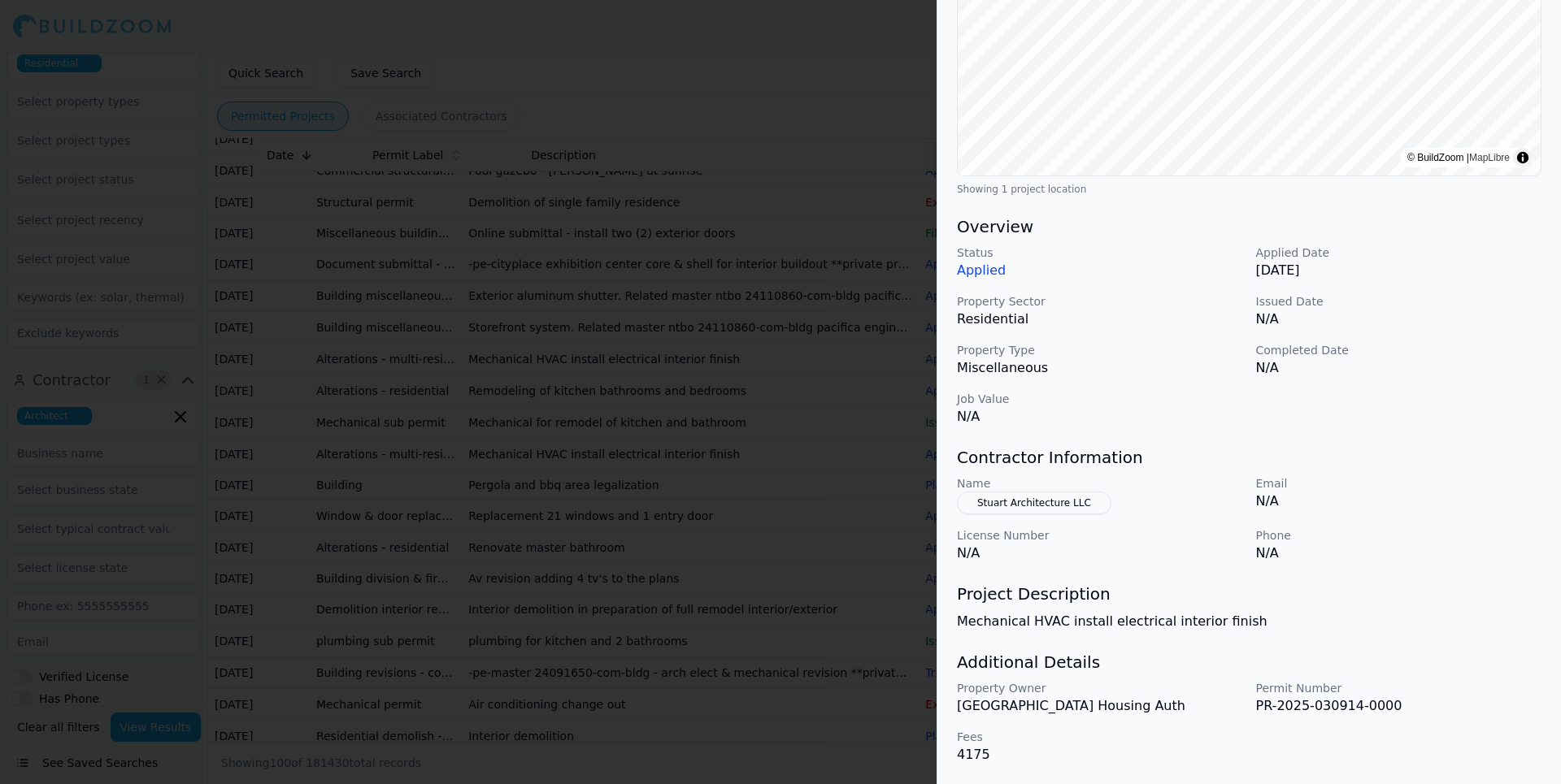
click at [898, 82] on div at bounding box center [780, 392] width 1561 height 784
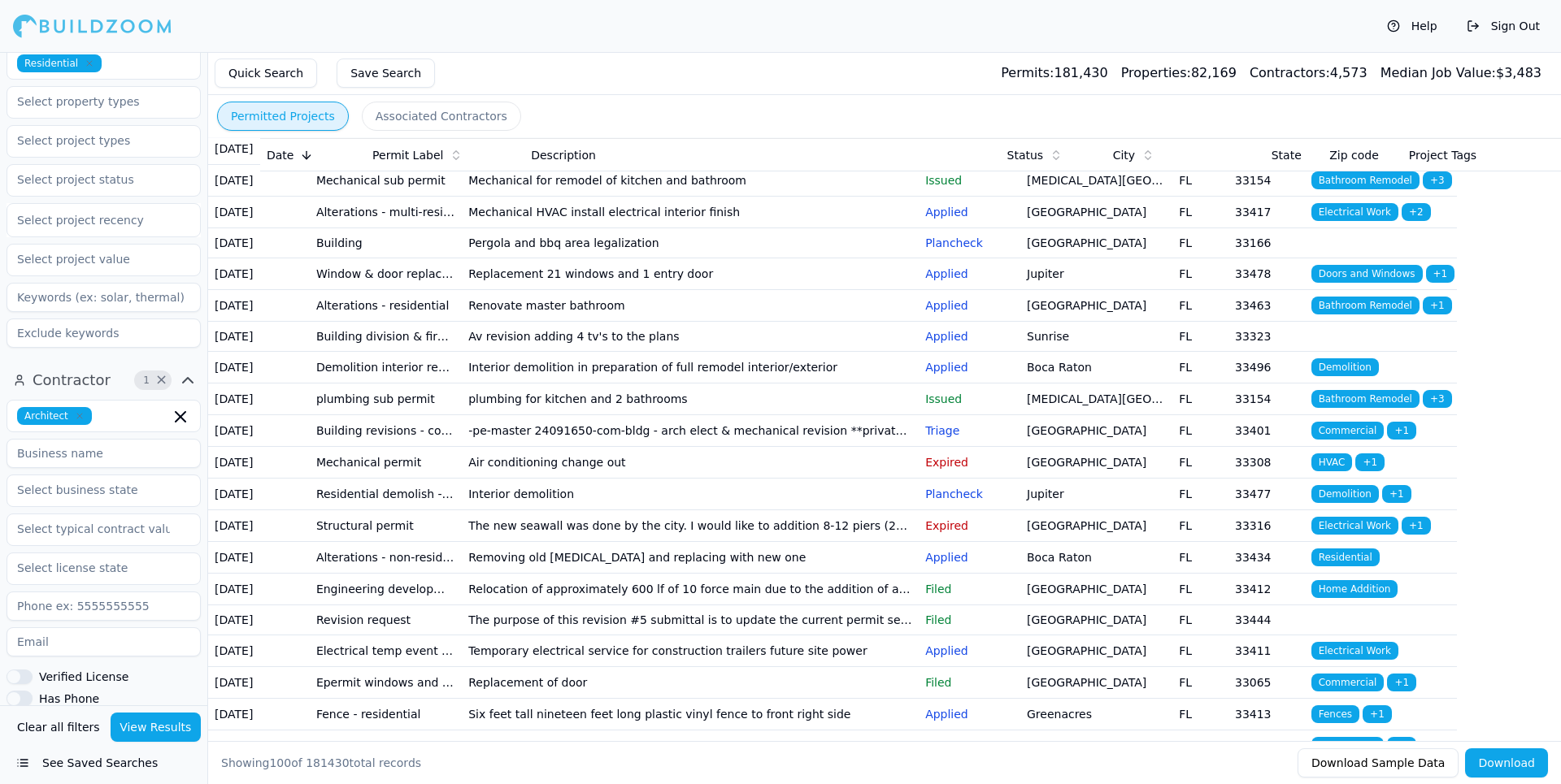
scroll to position [1463, 0]
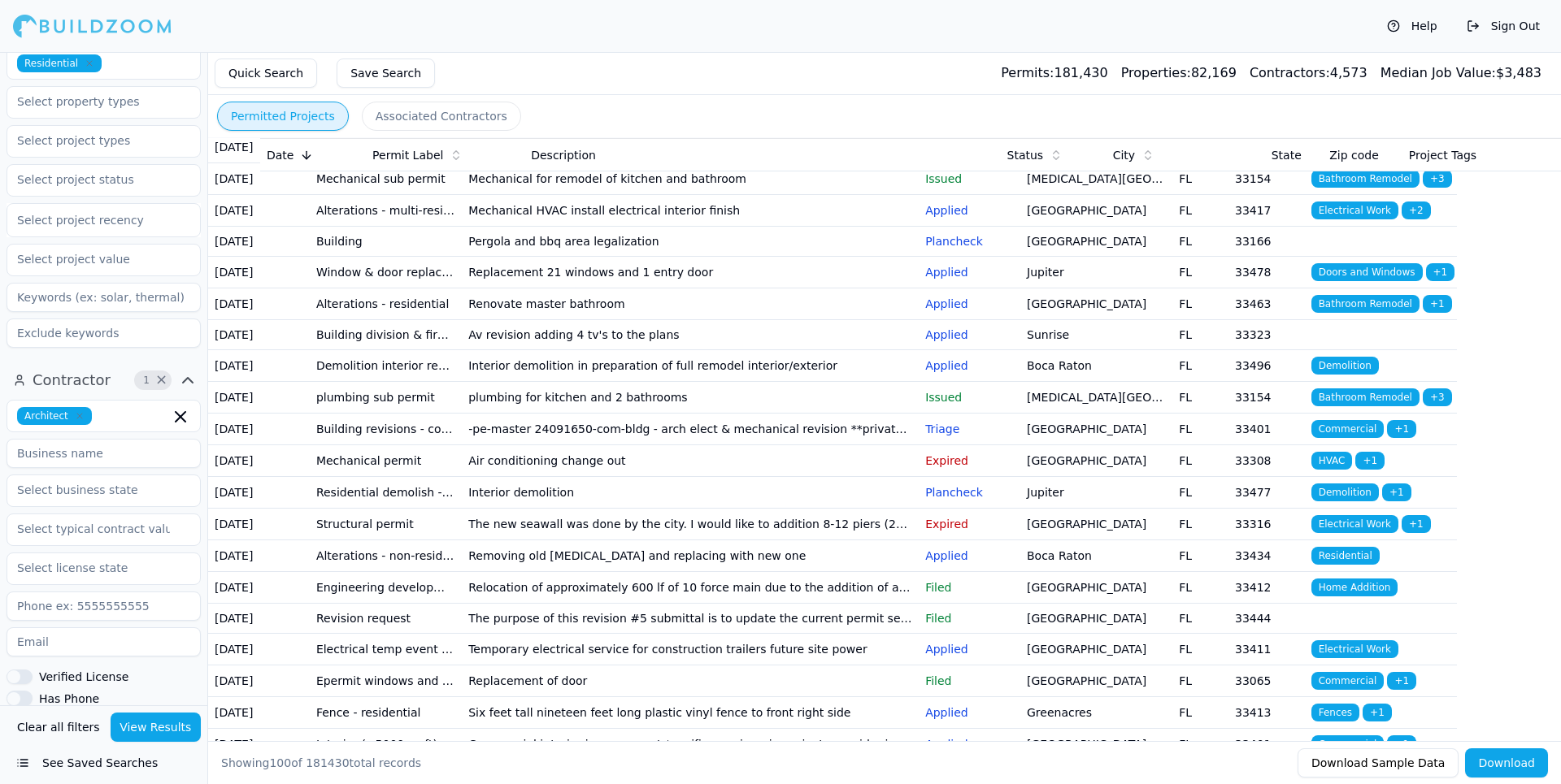
click at [357, 163] on td "Alterations - residential" at bounding box center [386, 147] width 152 height 31
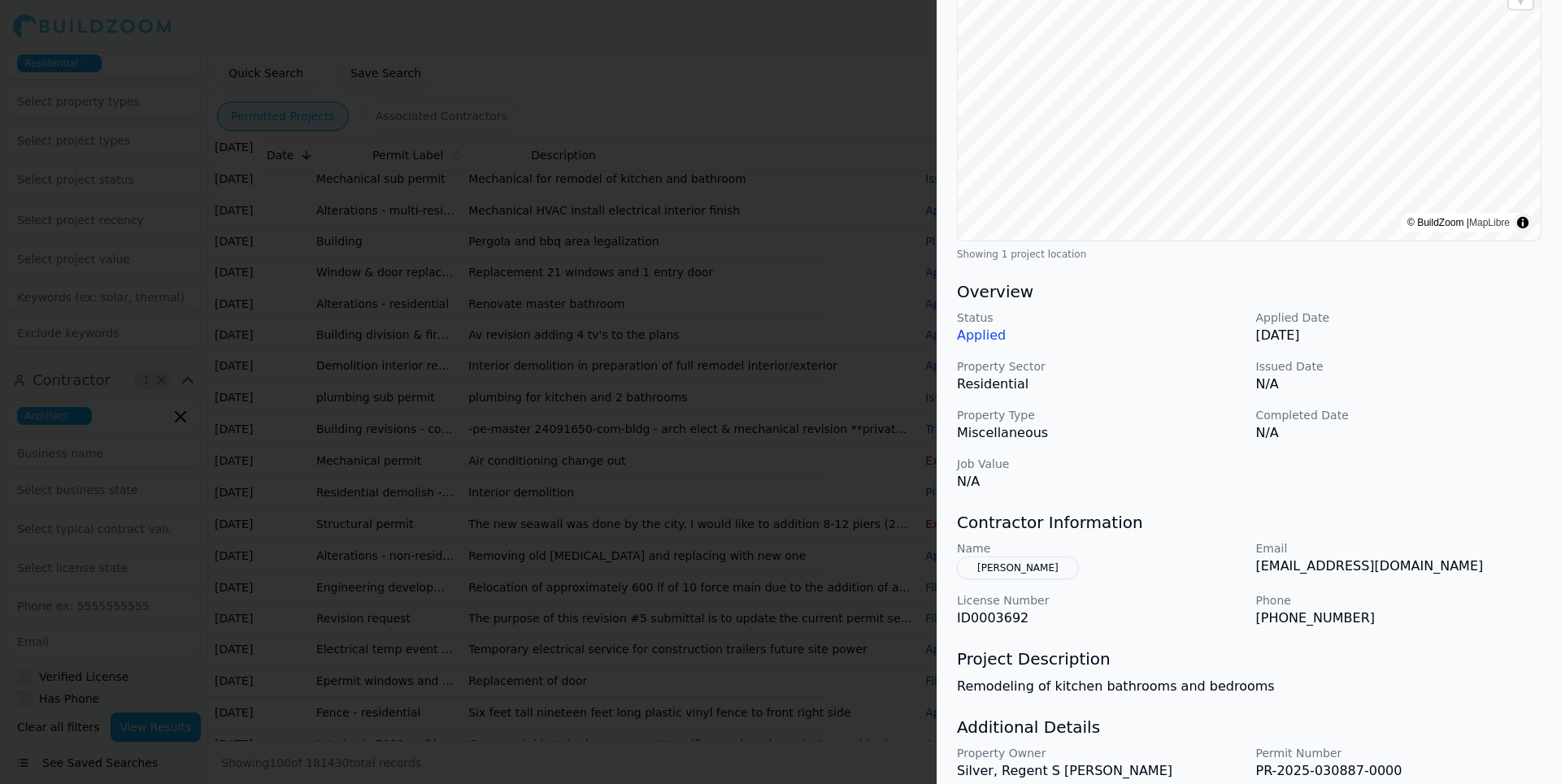
scroll to position [296, 0]
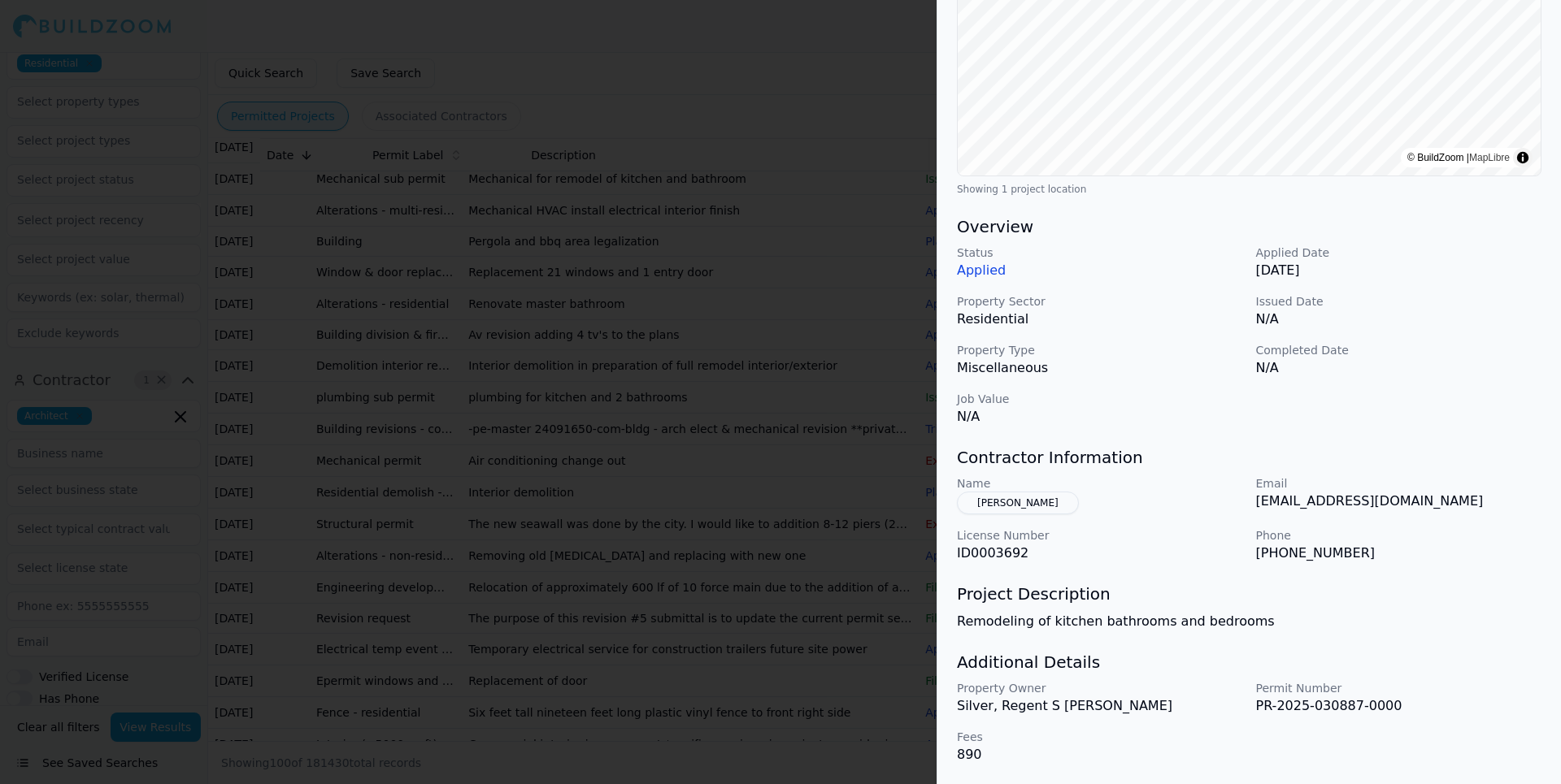
click at [846, 207] on div at bounding box center [780, 392] width 1561 height 784
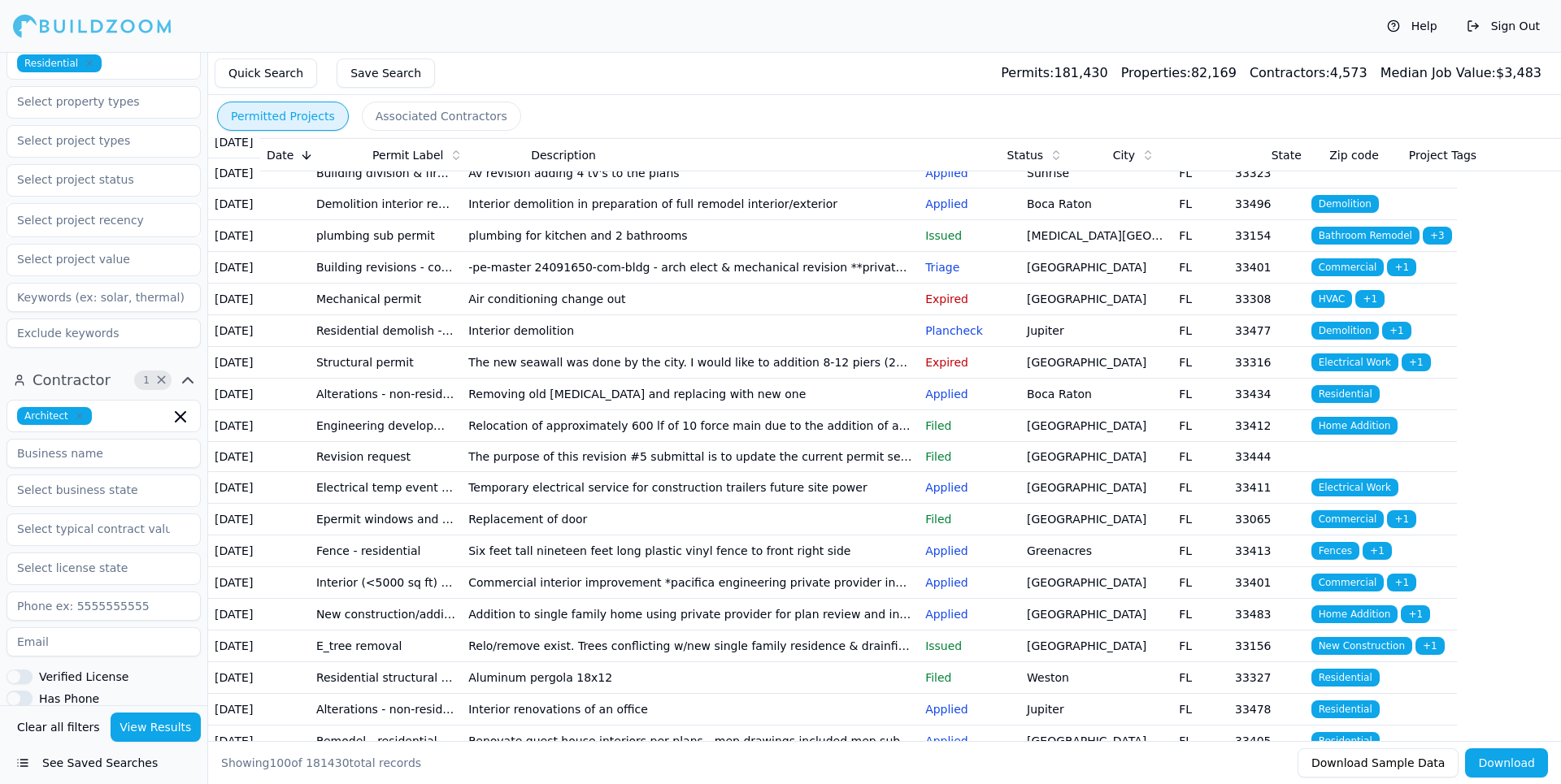
scroll to position [1625, 0]
click at [379, 94] on td "Building" at bounding box center [386, 80] width 152 height 30
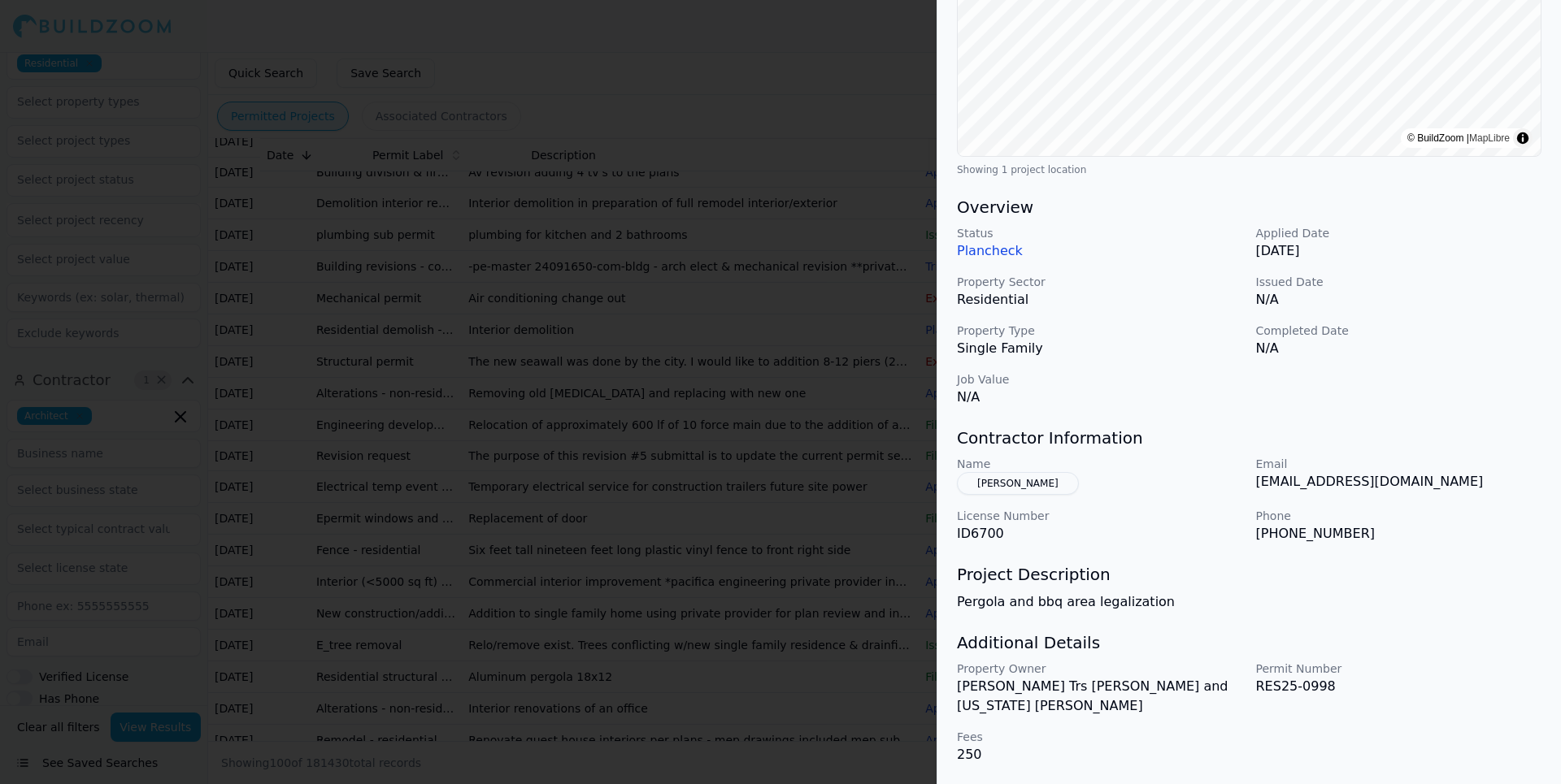
scroll to position [0, 0]
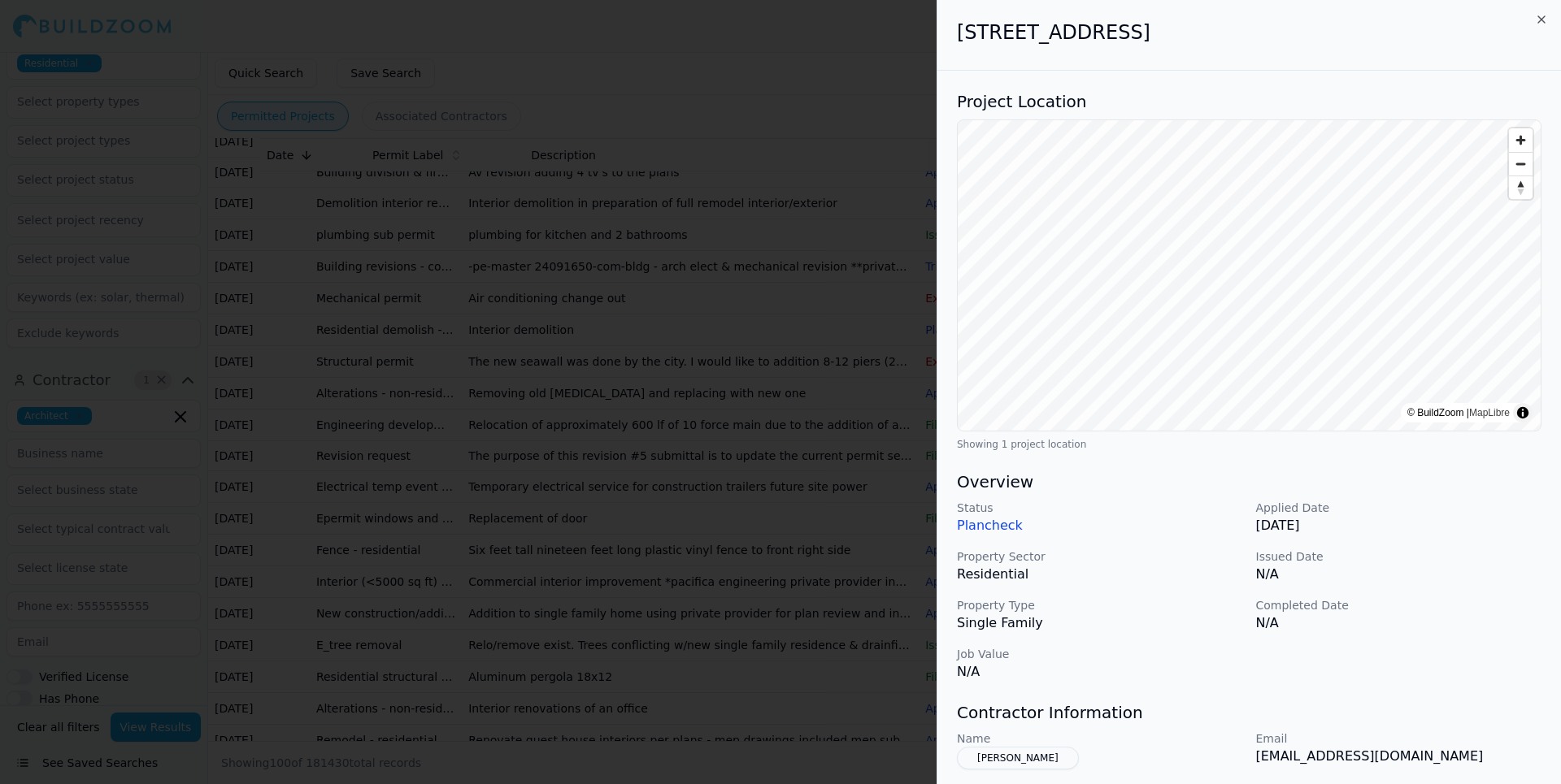
click at [742, 104] on div at bounding box center [780, 392] width 1561 height 784
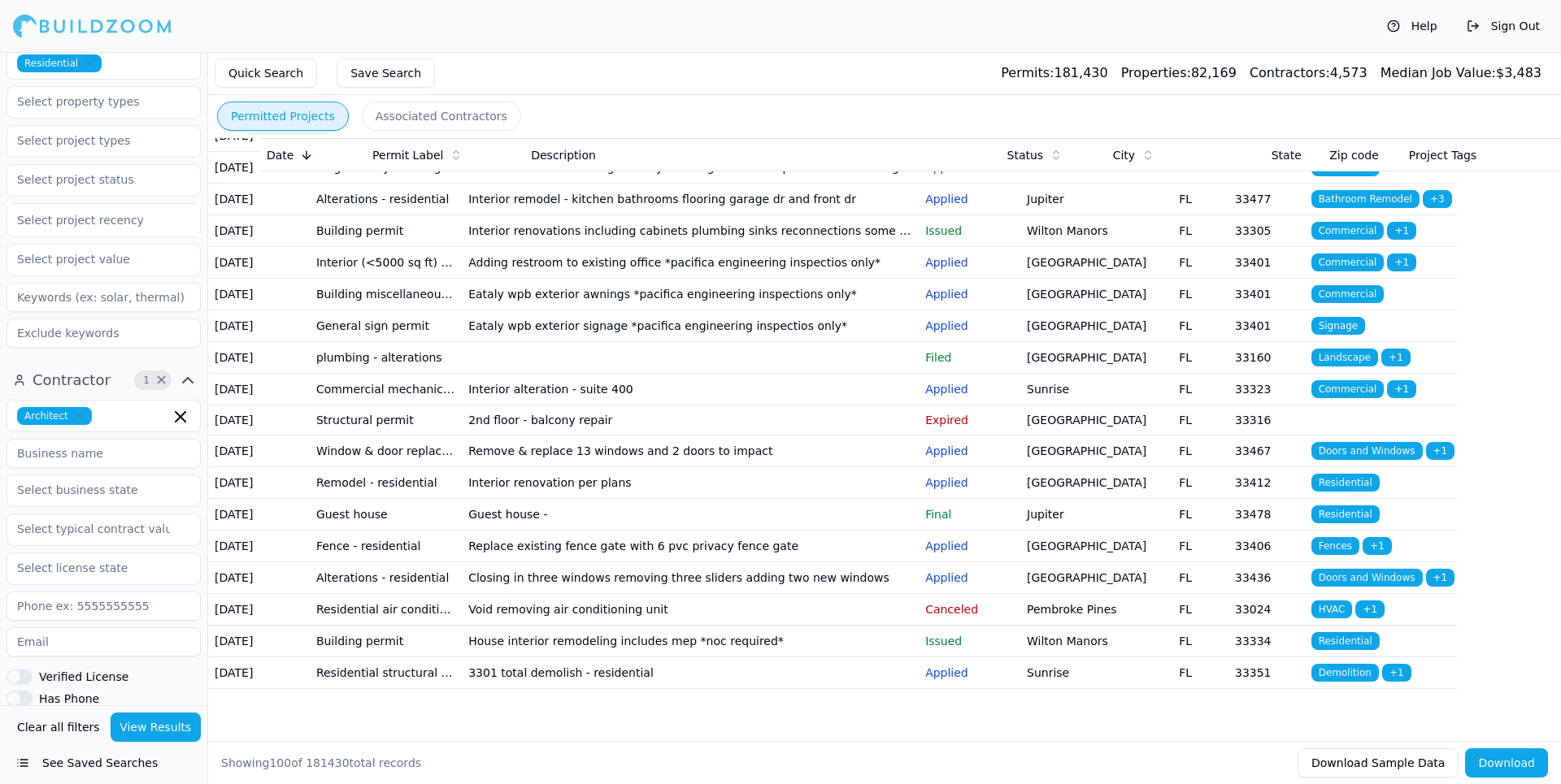
scroll to position [2682, 0]
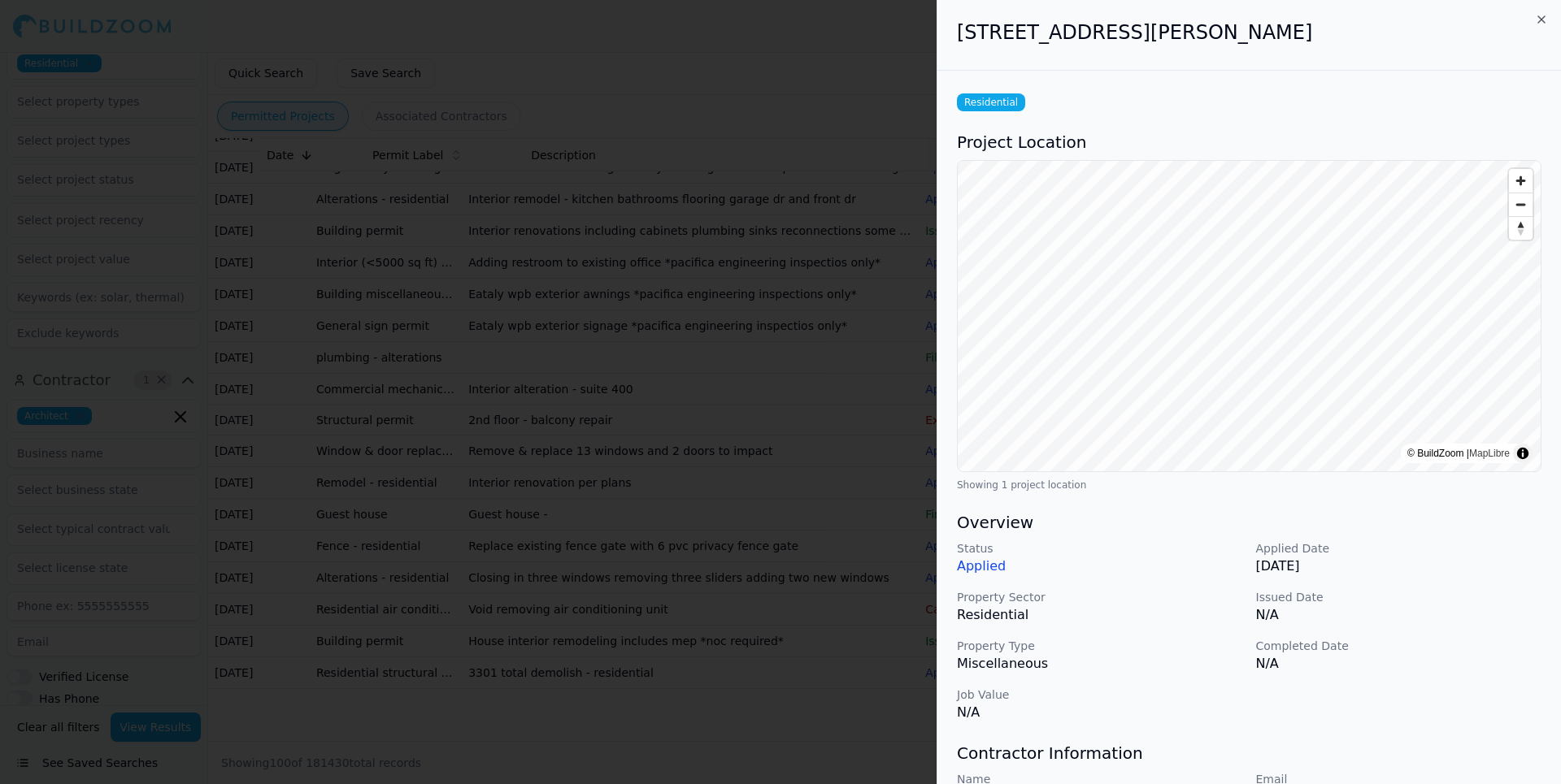
click at [874, 57] on div at bounding box center [780, 392] width 1561 height 784
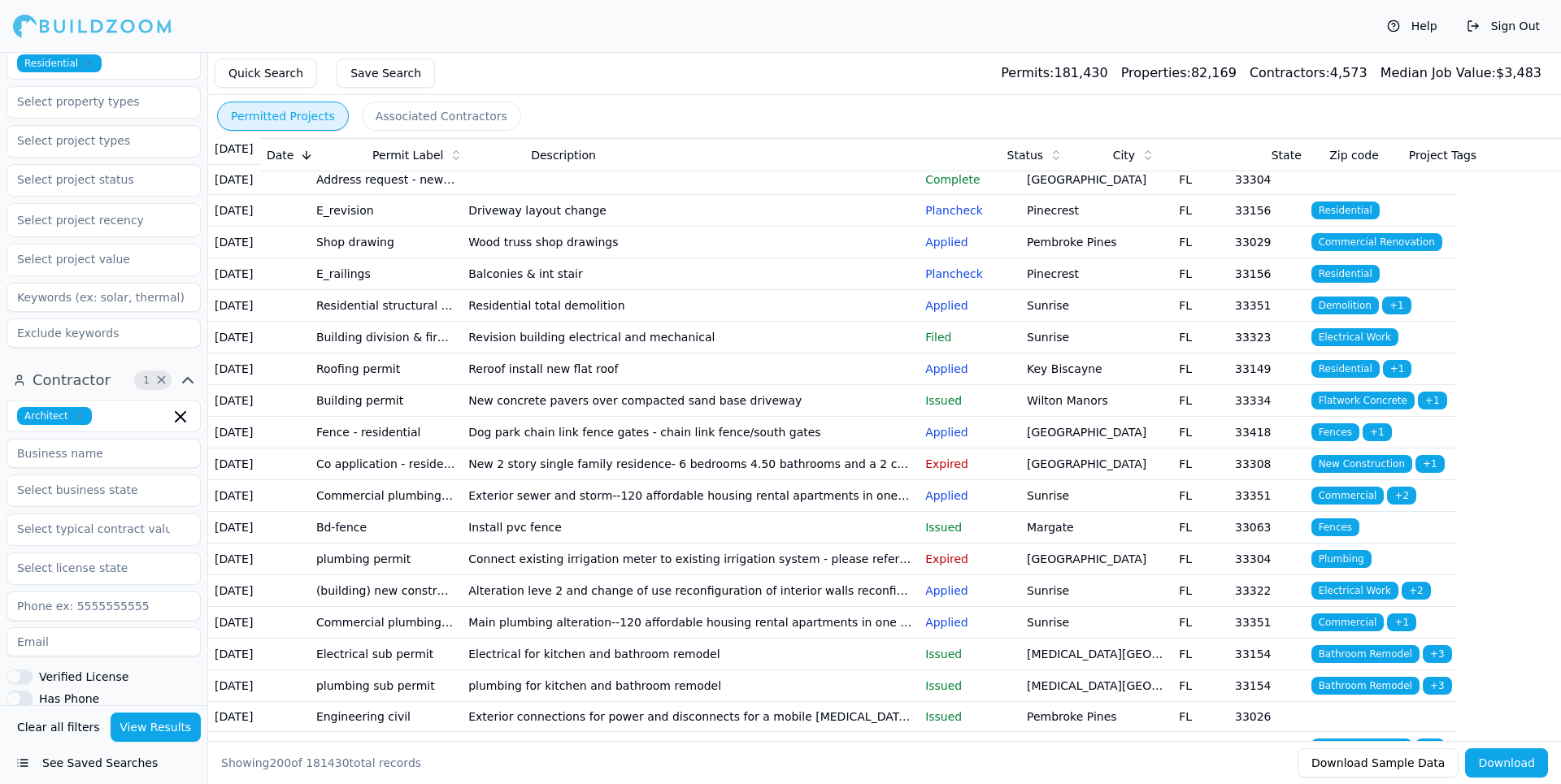
scroll to position [3251, 0]
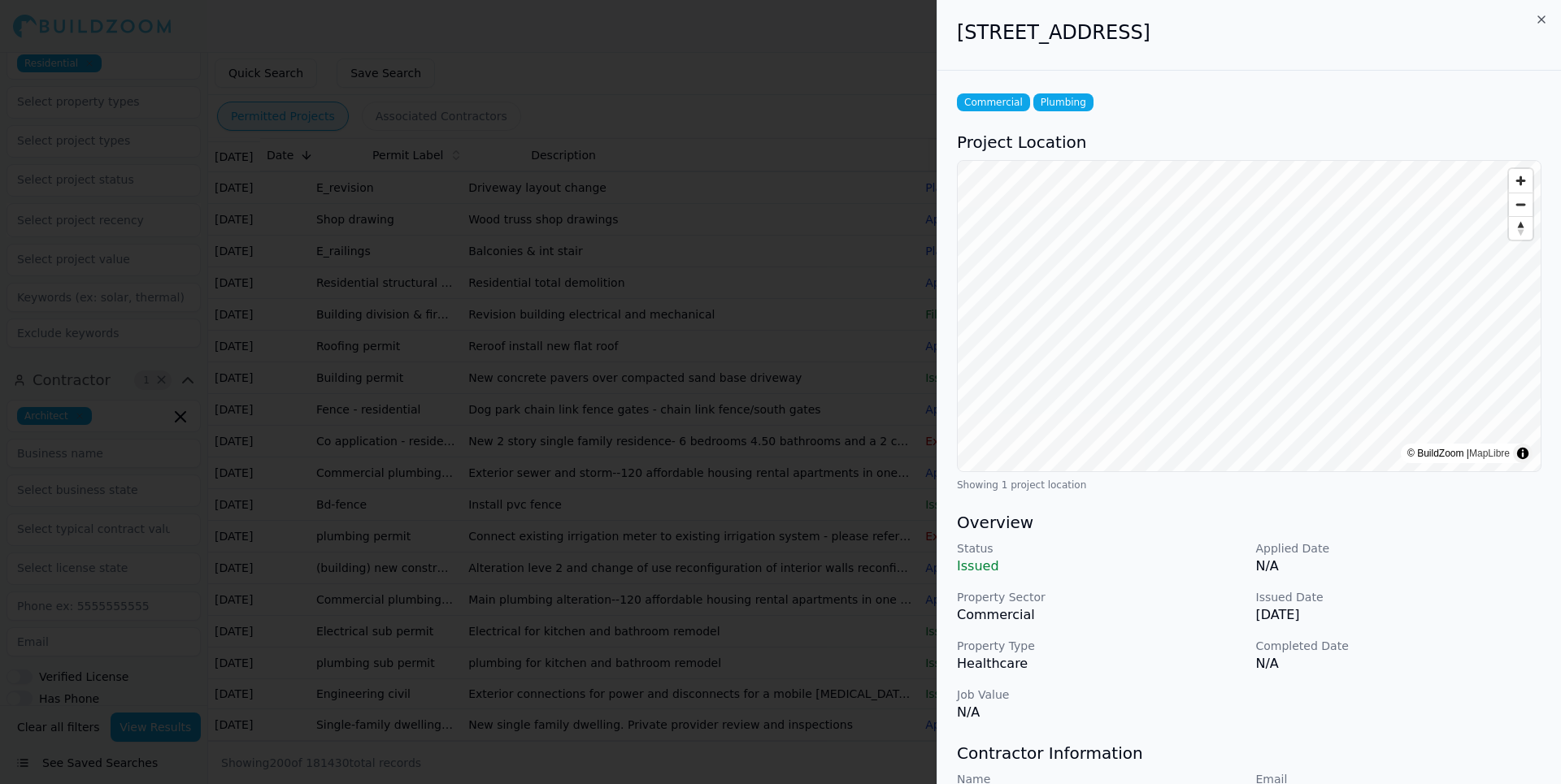
scroll to position [244, 0]
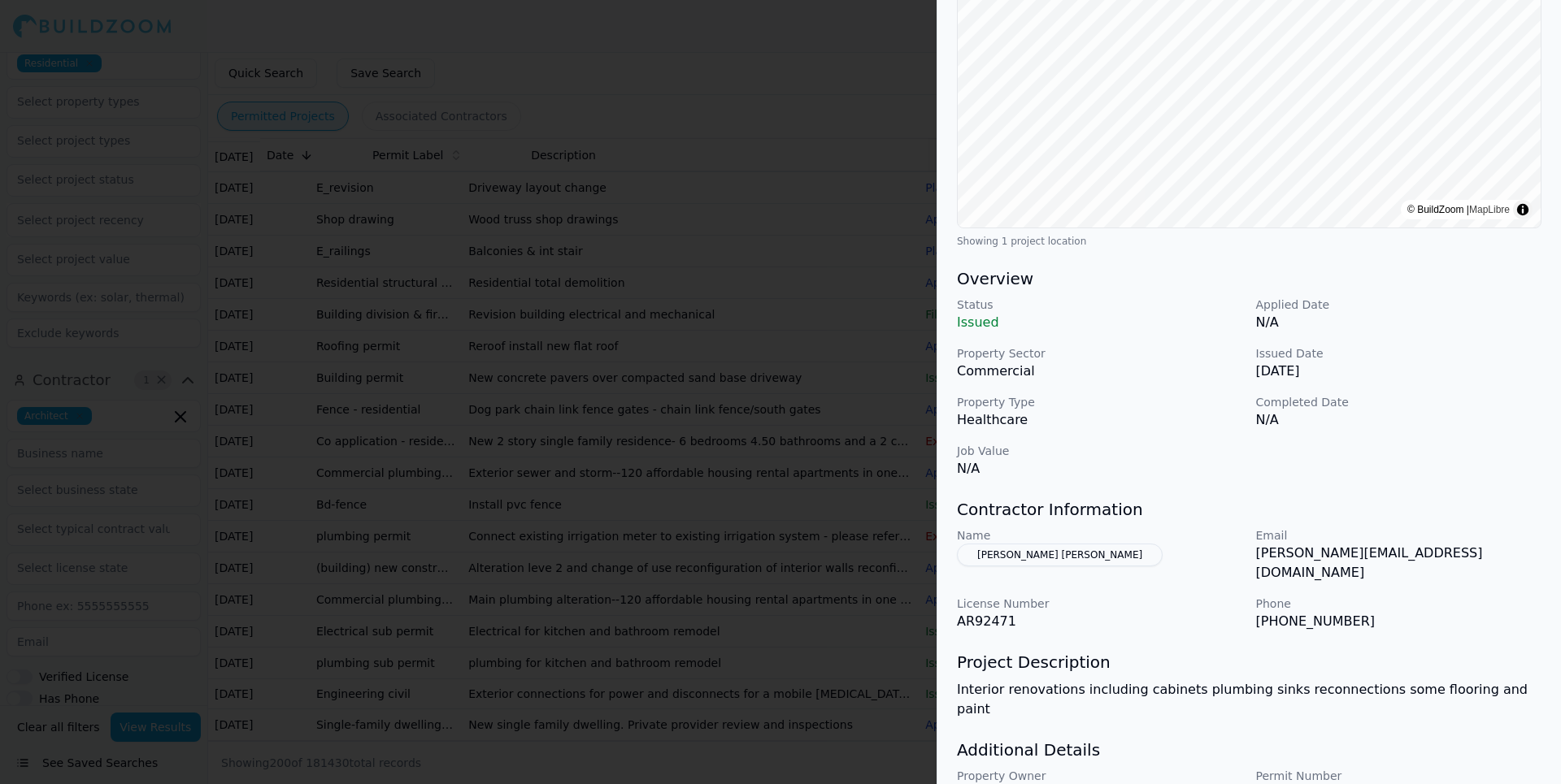
click at [768, 48] on div at bounding box center [780, 392] width 1561 height 784
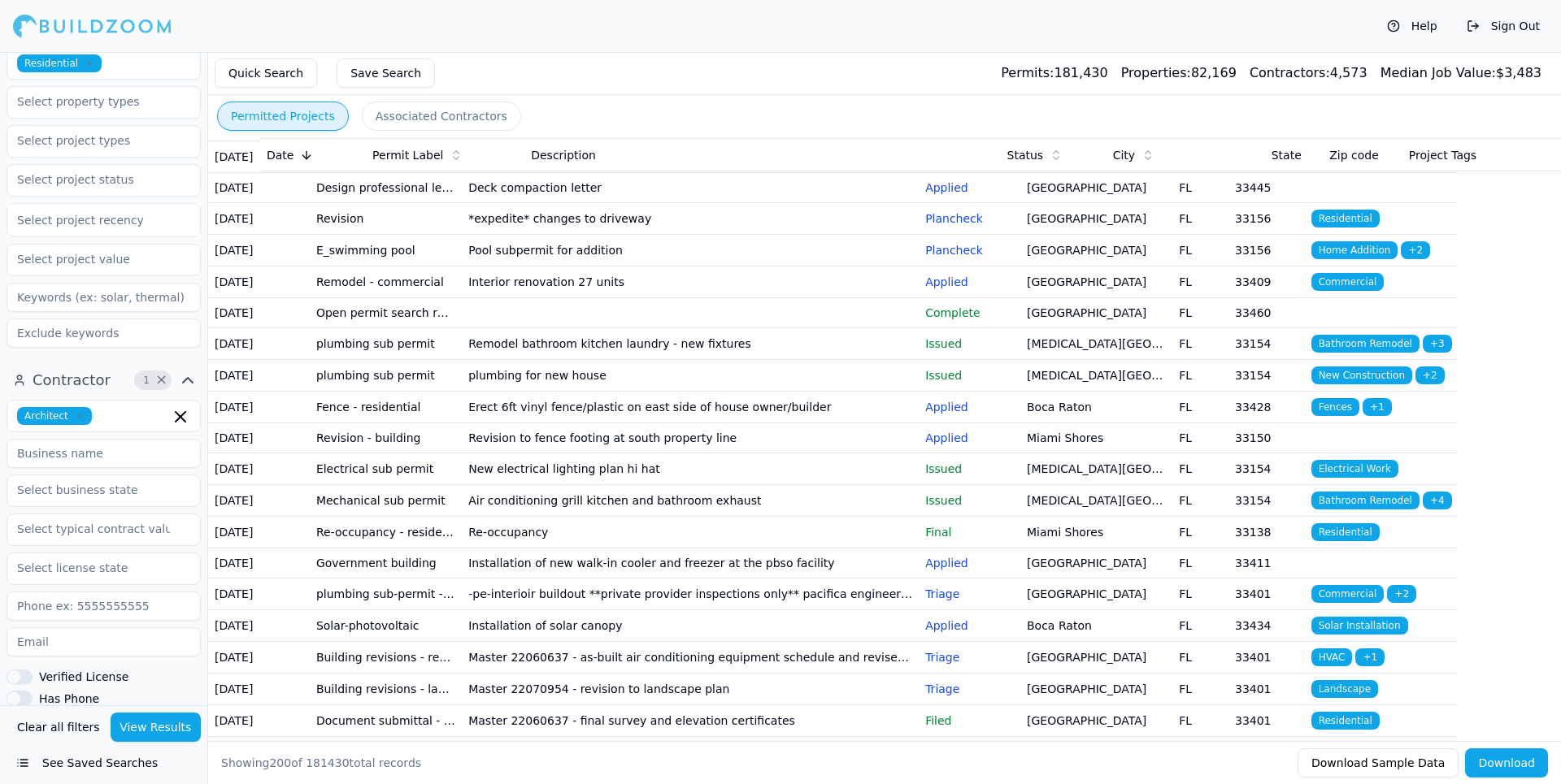
scroll to position [3820, 0]
click at [112, 764] on button "See Saved Searches" at bounding box center [104, 763] width 194 height 29
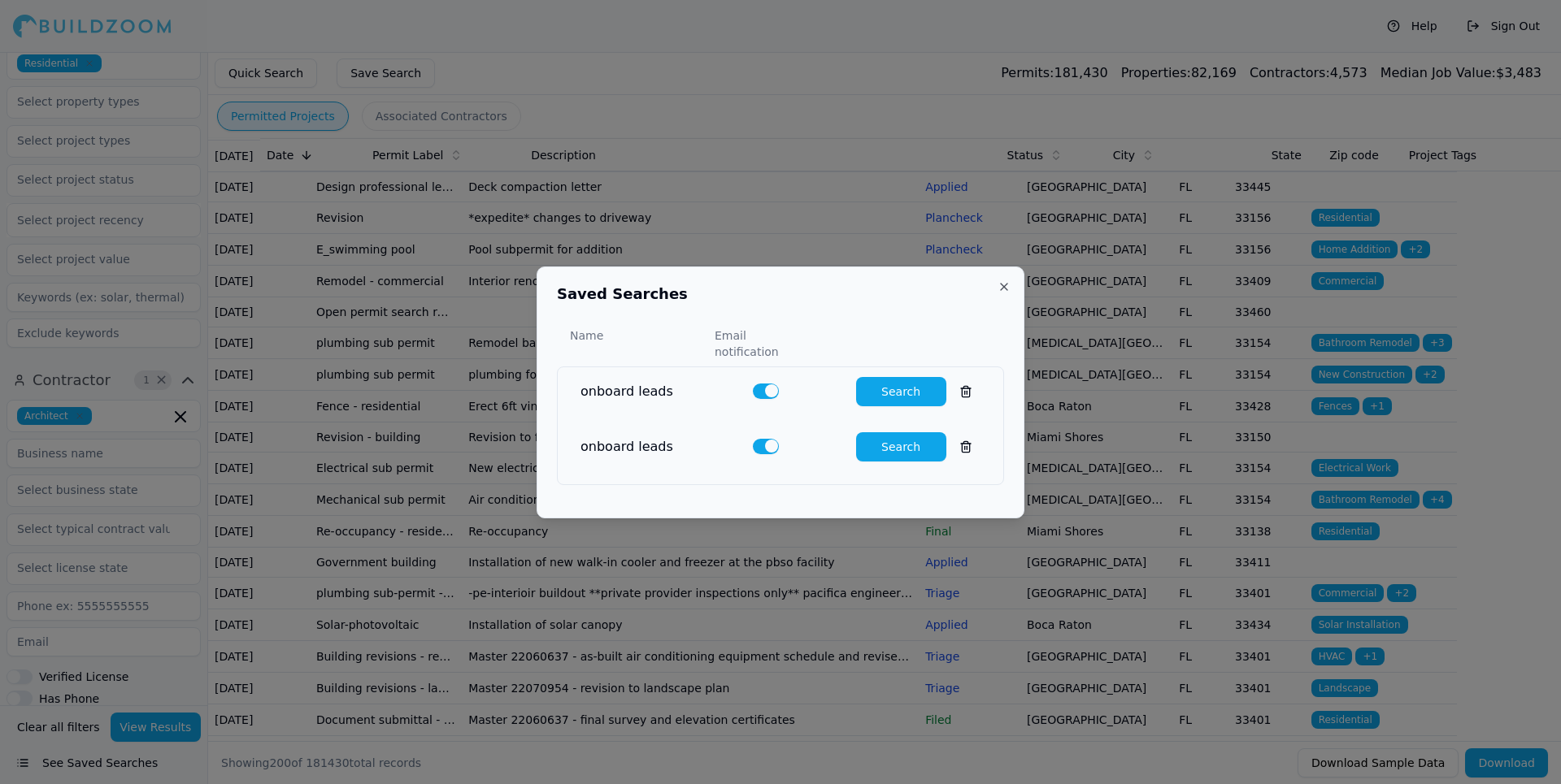
click at [1003, 294] on button "Close" at bounding box center [1004, 287] width 13 height 13
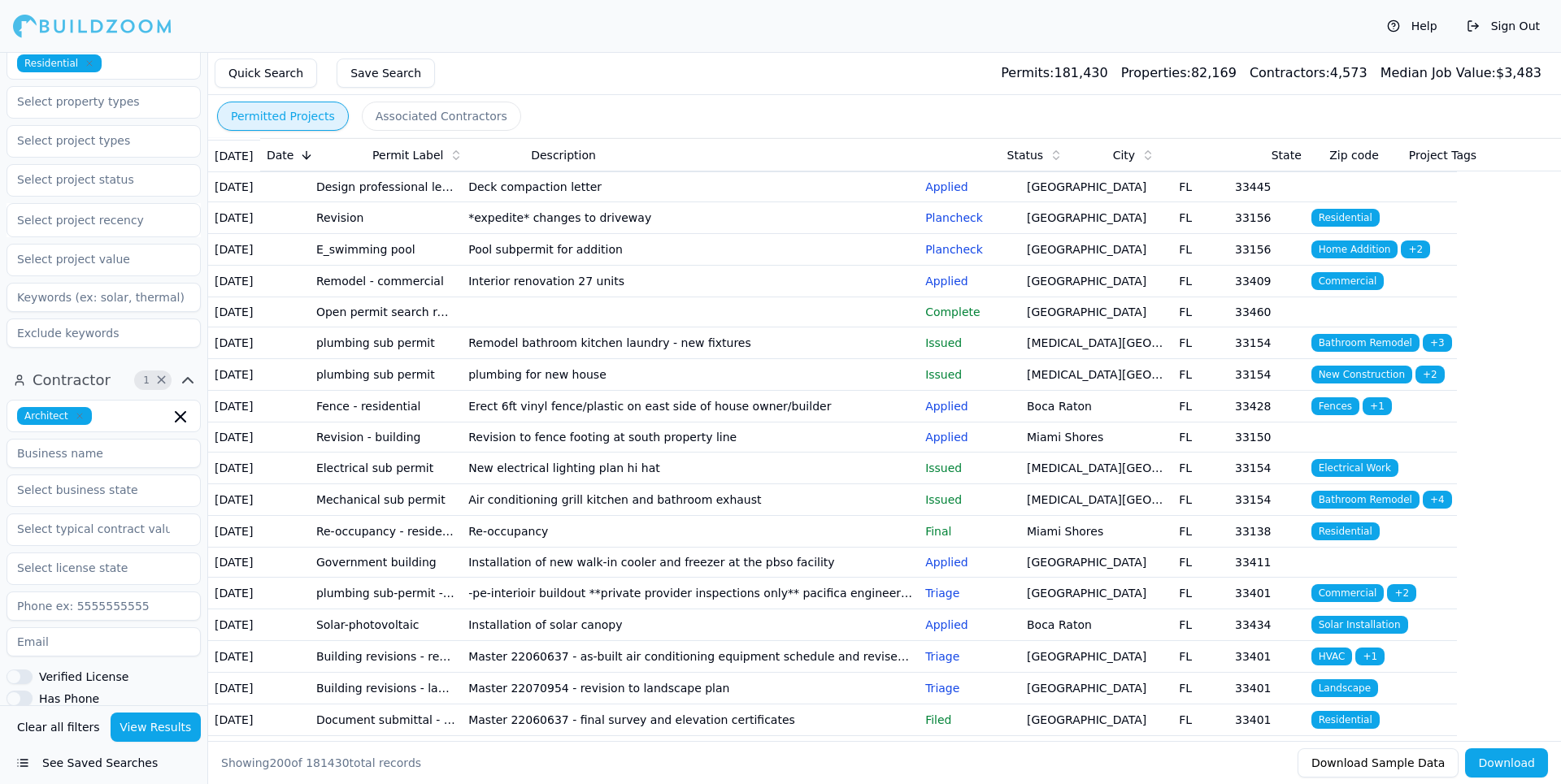
scroll to position [3983, 0]
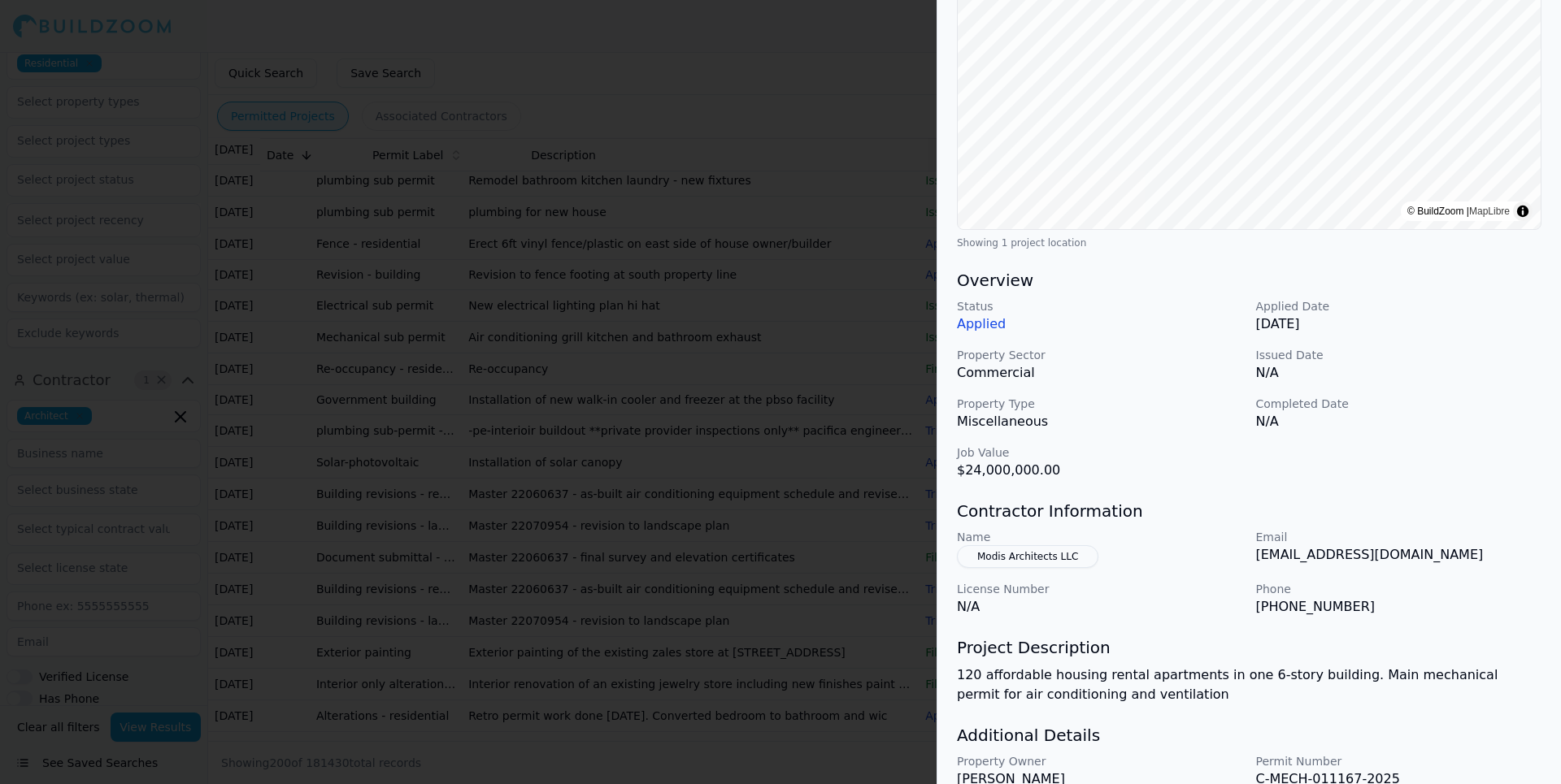
scroll to position [244, 0]
click at [816, 80] on div at bounding box center [780, 392] width 1561 height 784
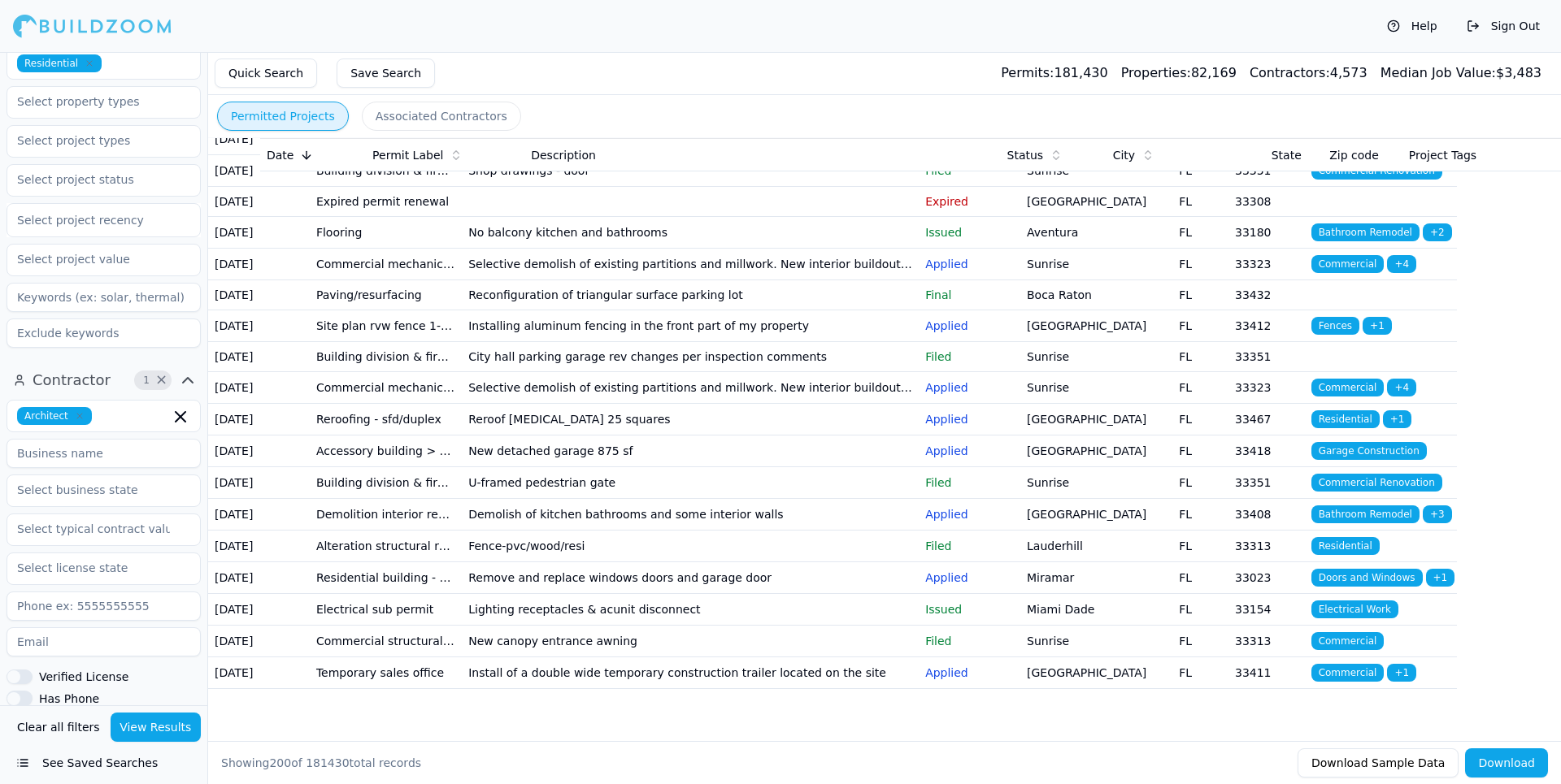
scroll to position [6745, 0]
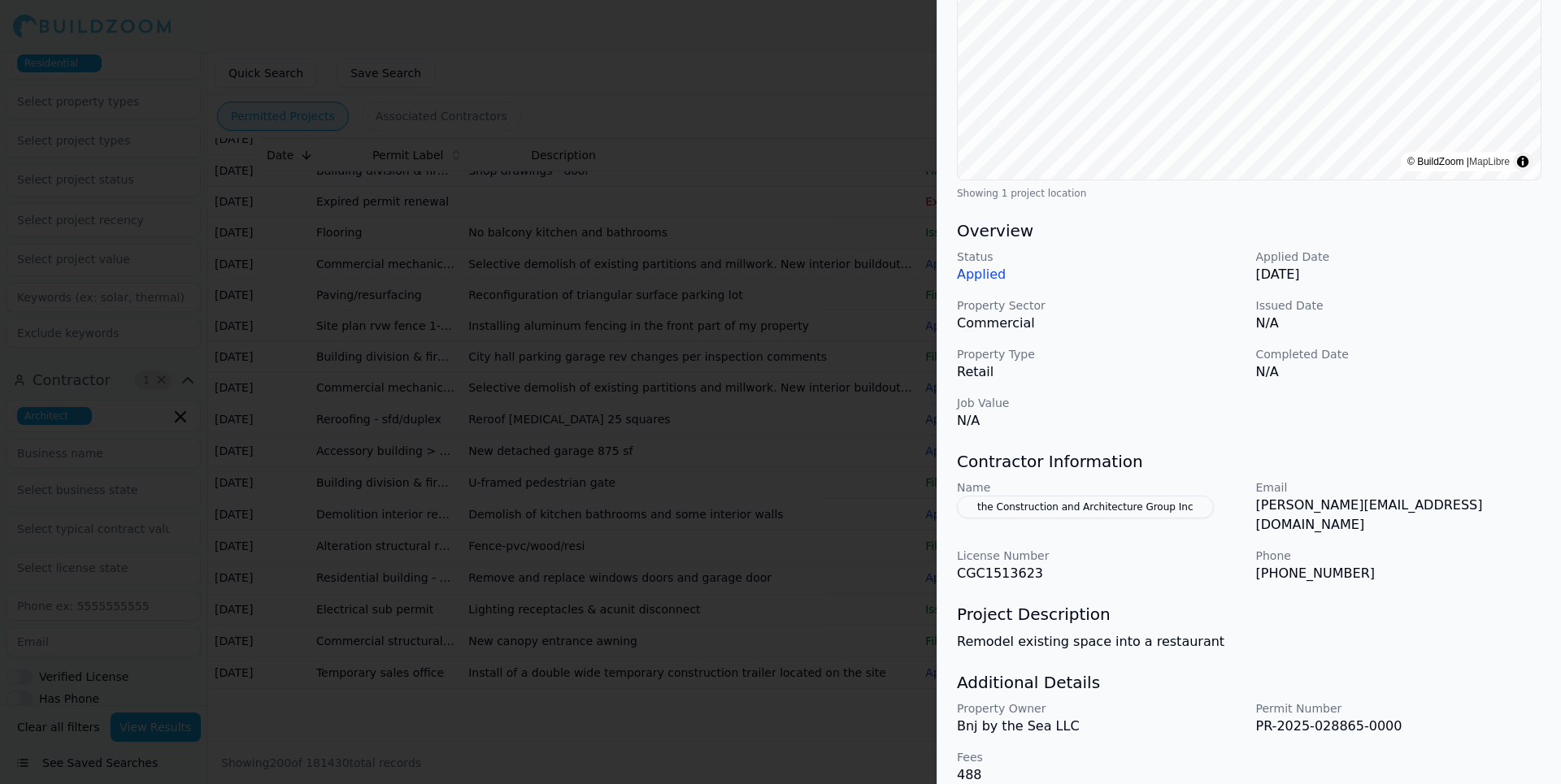
scroll to position [296, 0]
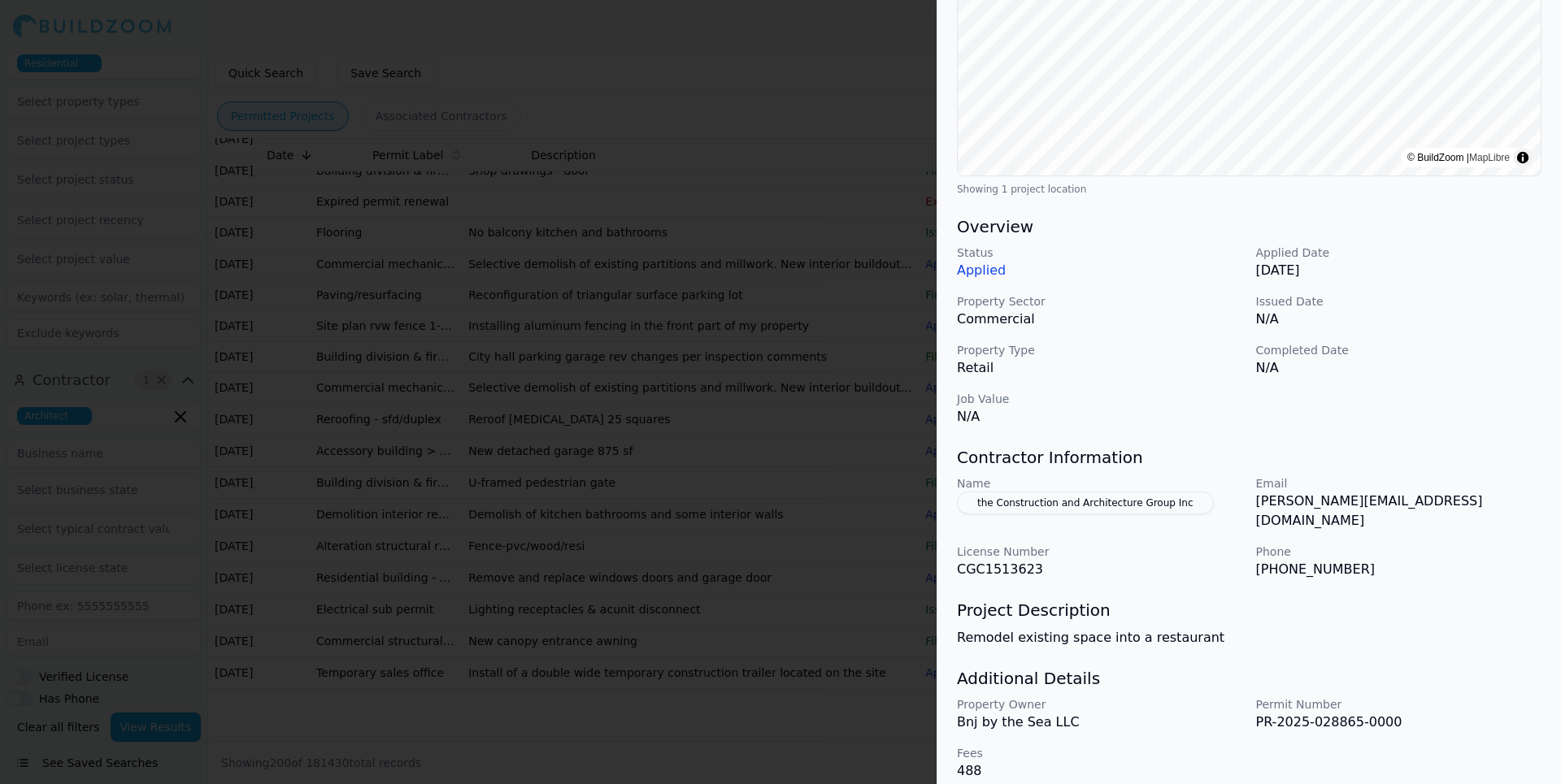
click at [598, 49] on div at bounding box center [780, 392] width 1561 height 784
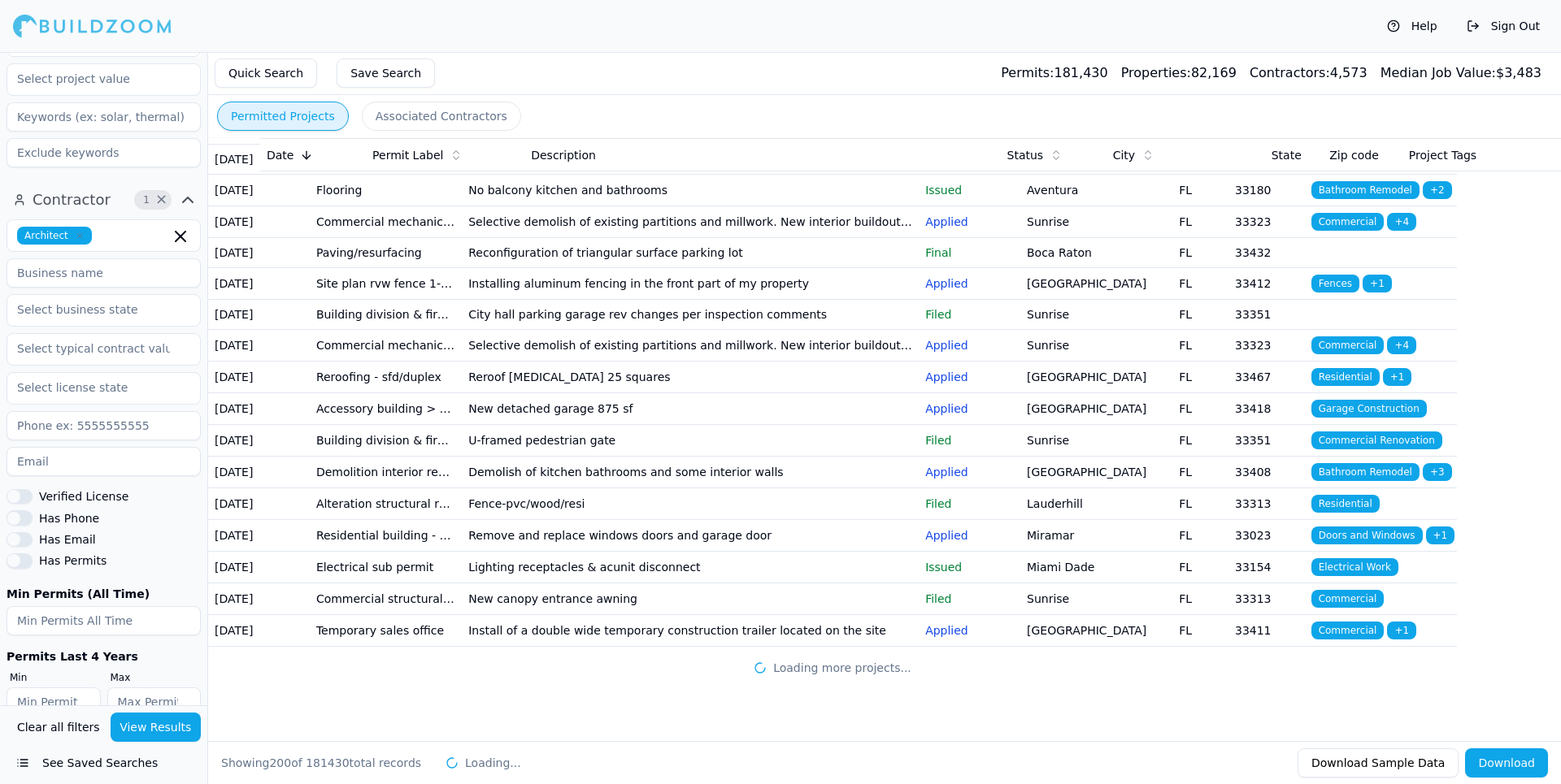
scroll to position [510, 0]
click at [149, 602] on input "number" at bounding box center [104, 616] width 194 height 29
click at [181, 602] on input "-1" at bounding box center [104, 616] width 194 height 29
type input "-2"
click at [181, 602] on input "-2" at bounding box center [104, 616] width 194 height 29
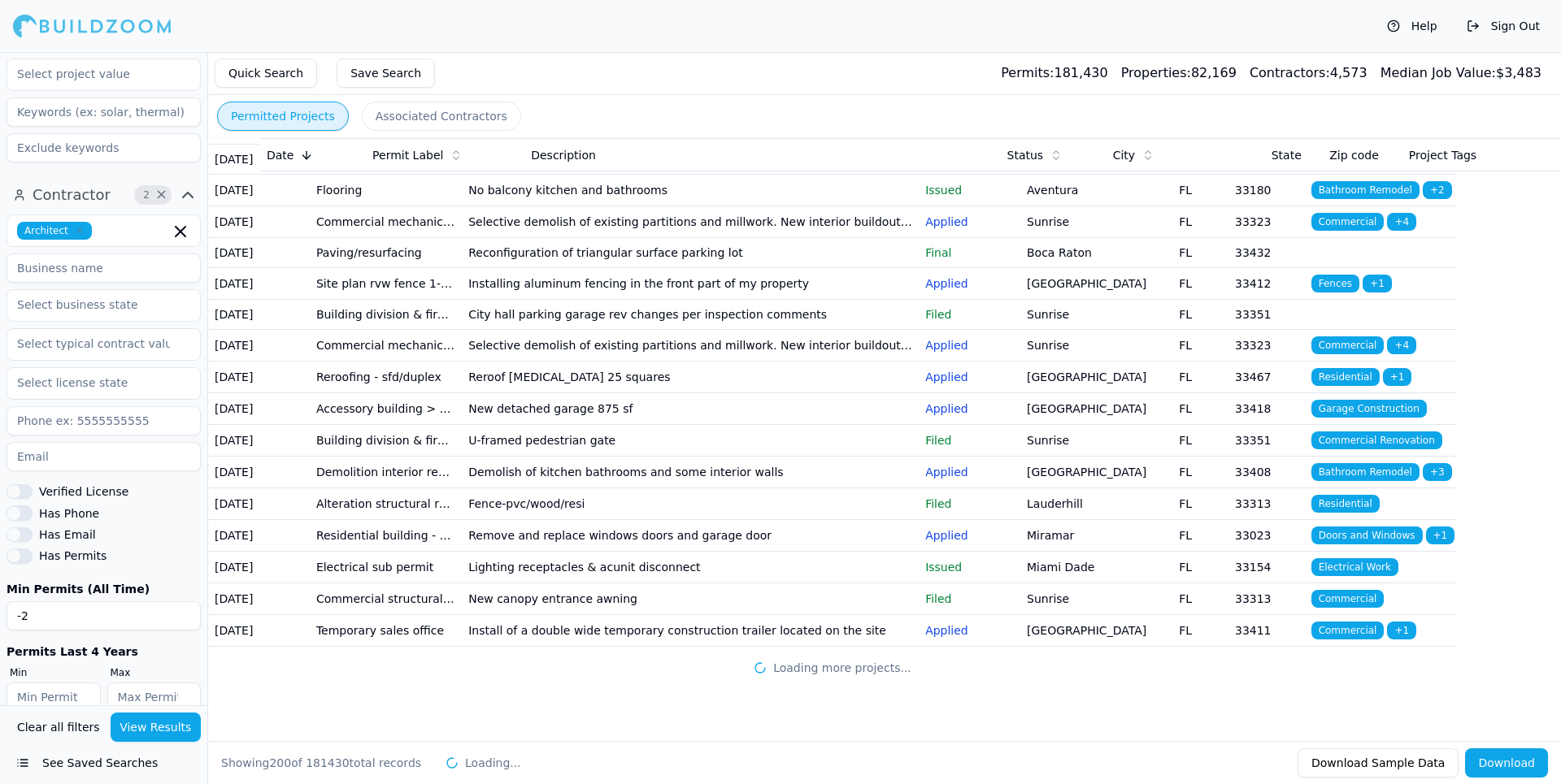
click at [106, 602] on input "-2" at bounding box center [104, 616] width 194 height 29
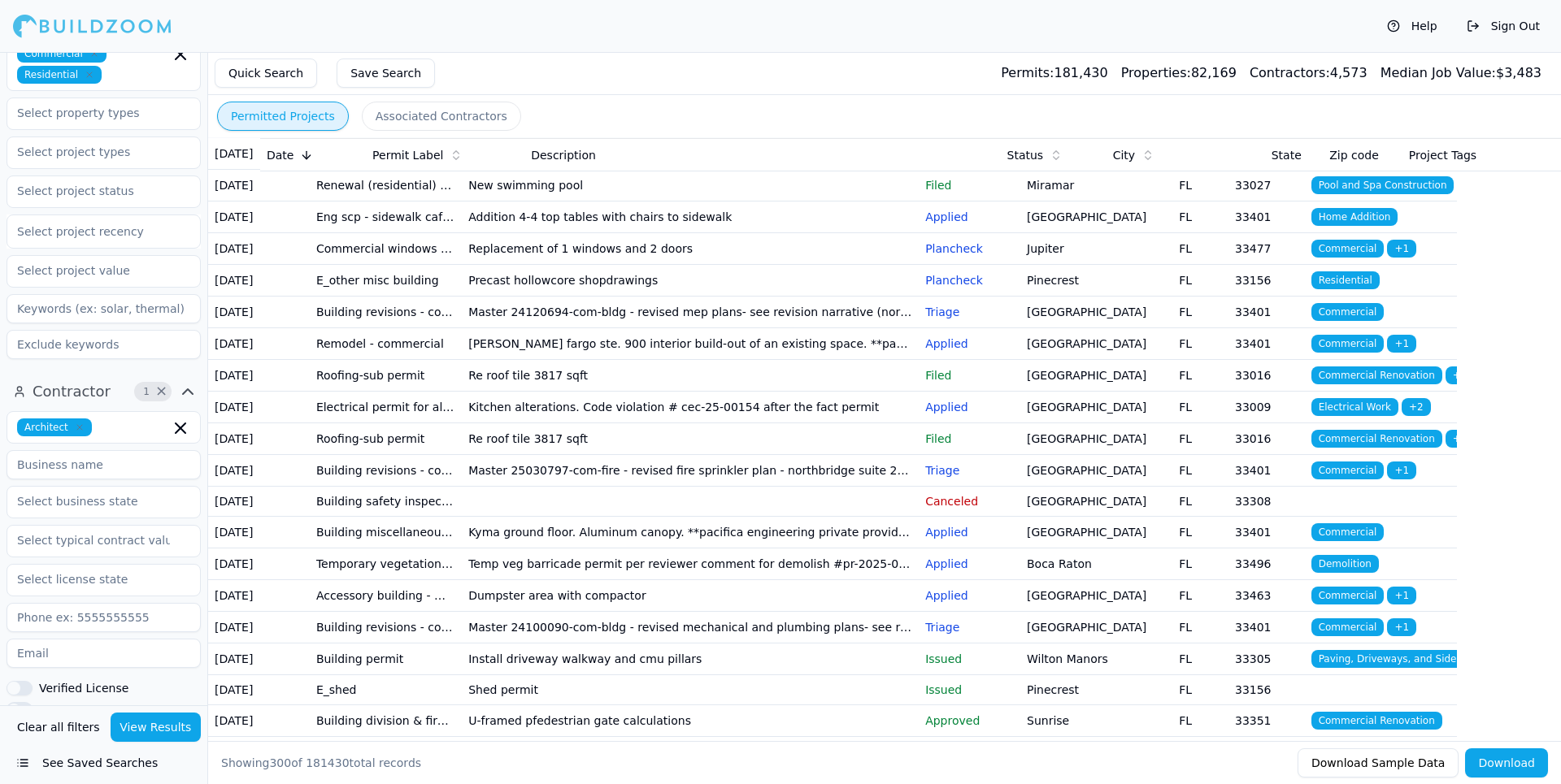
scroll to position [185, 0]
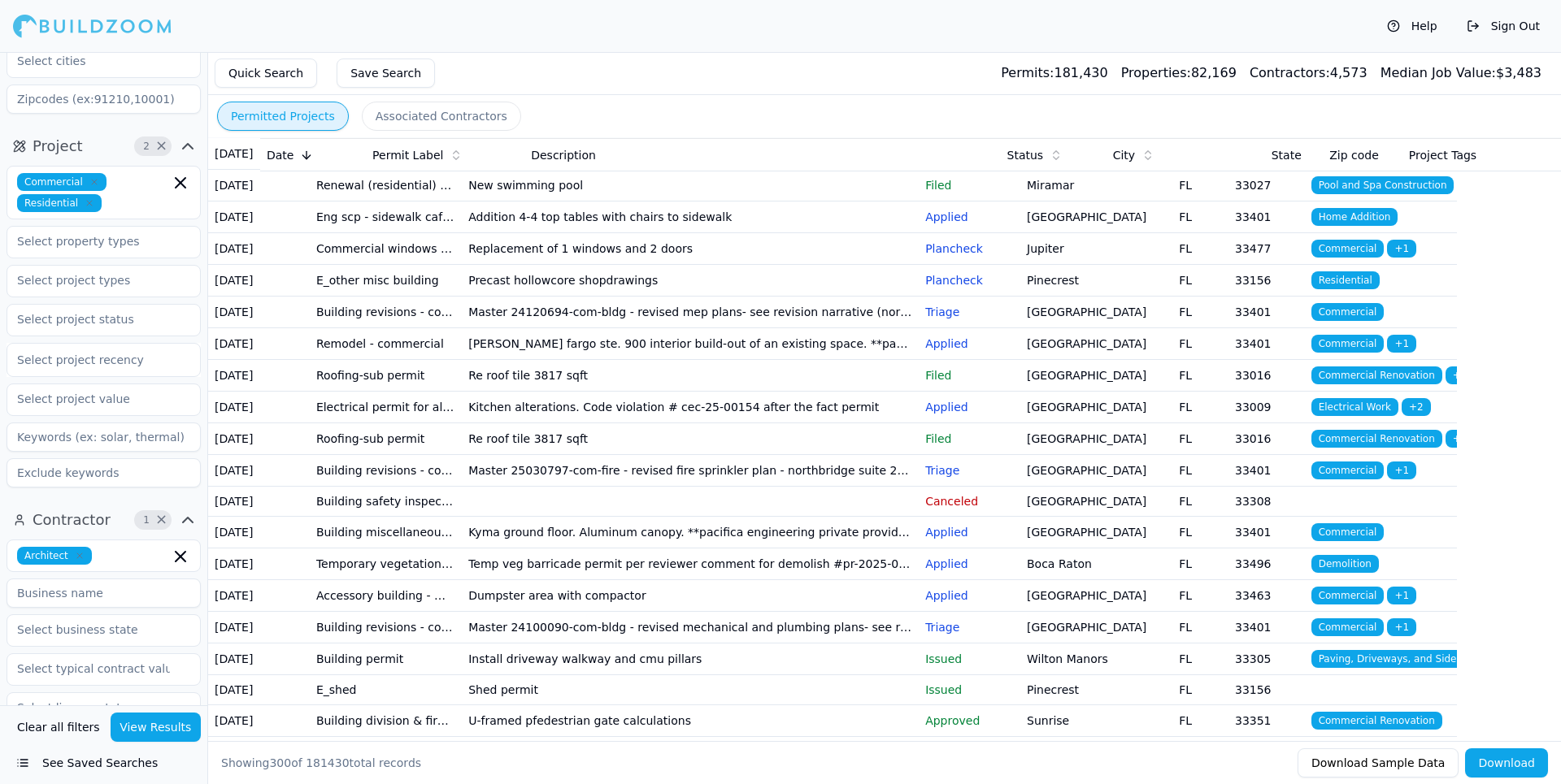
click at [117, 352] on div at bounding box center [104, 359] width 173 height 16
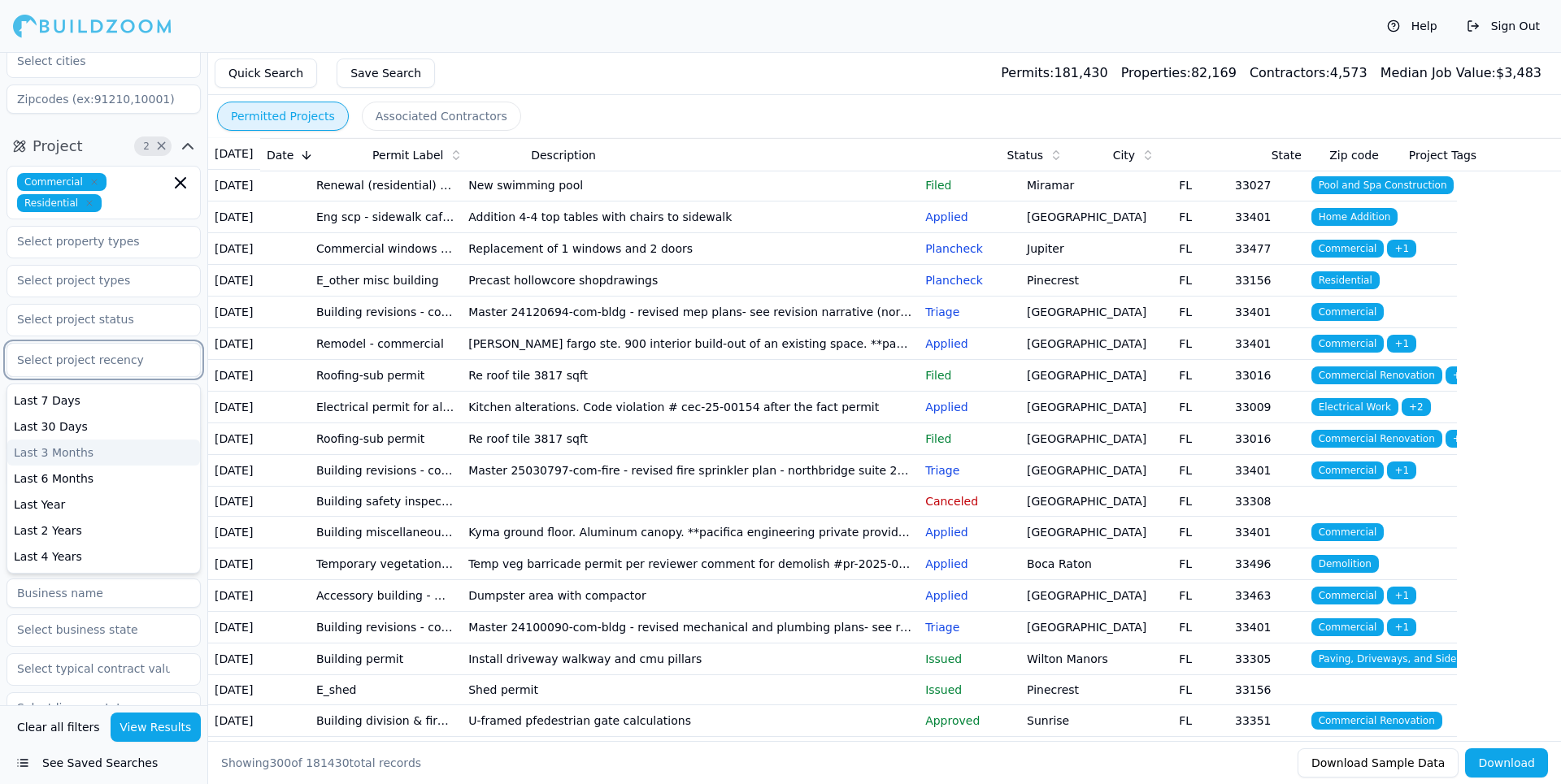
click at [91, 440] on div "Last 3 Months" at bounding box center [104, 452] width 193 height 26
click at [103, 354] on div at bounding box center [92, 361] width 150 height 16
click at [88, 417] on div "Last 30 Days" at bounding box center [104, 430] width 193 height 26
click at [155, 726] on button "View Results" at bounding box center [156, 727] width 91 height 29
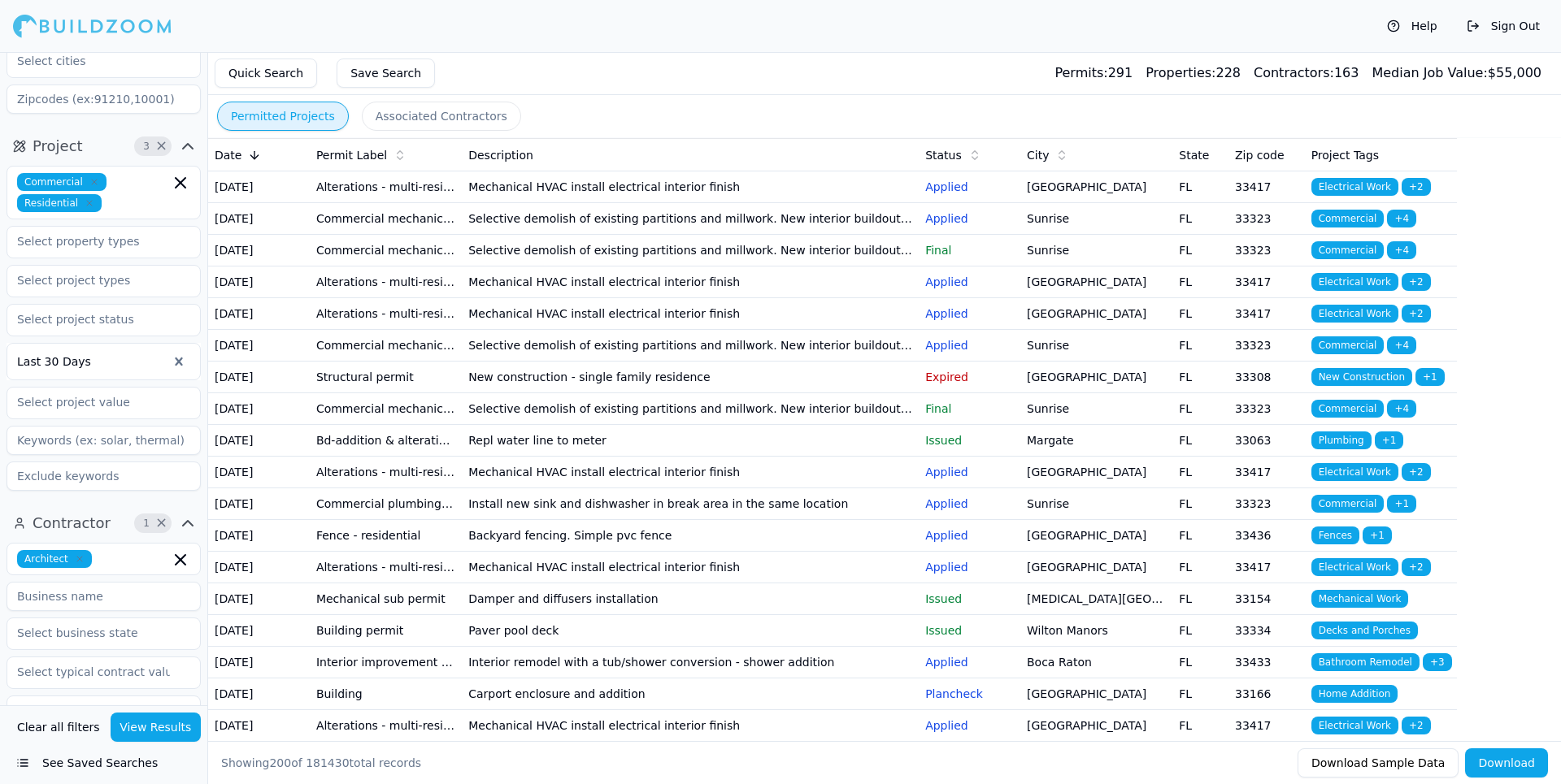
click at [683, 235] on td "Selective demolish of existing partitions and millwork. New interior buildout t…" at bounding box center [690, 219] width 457 height 31
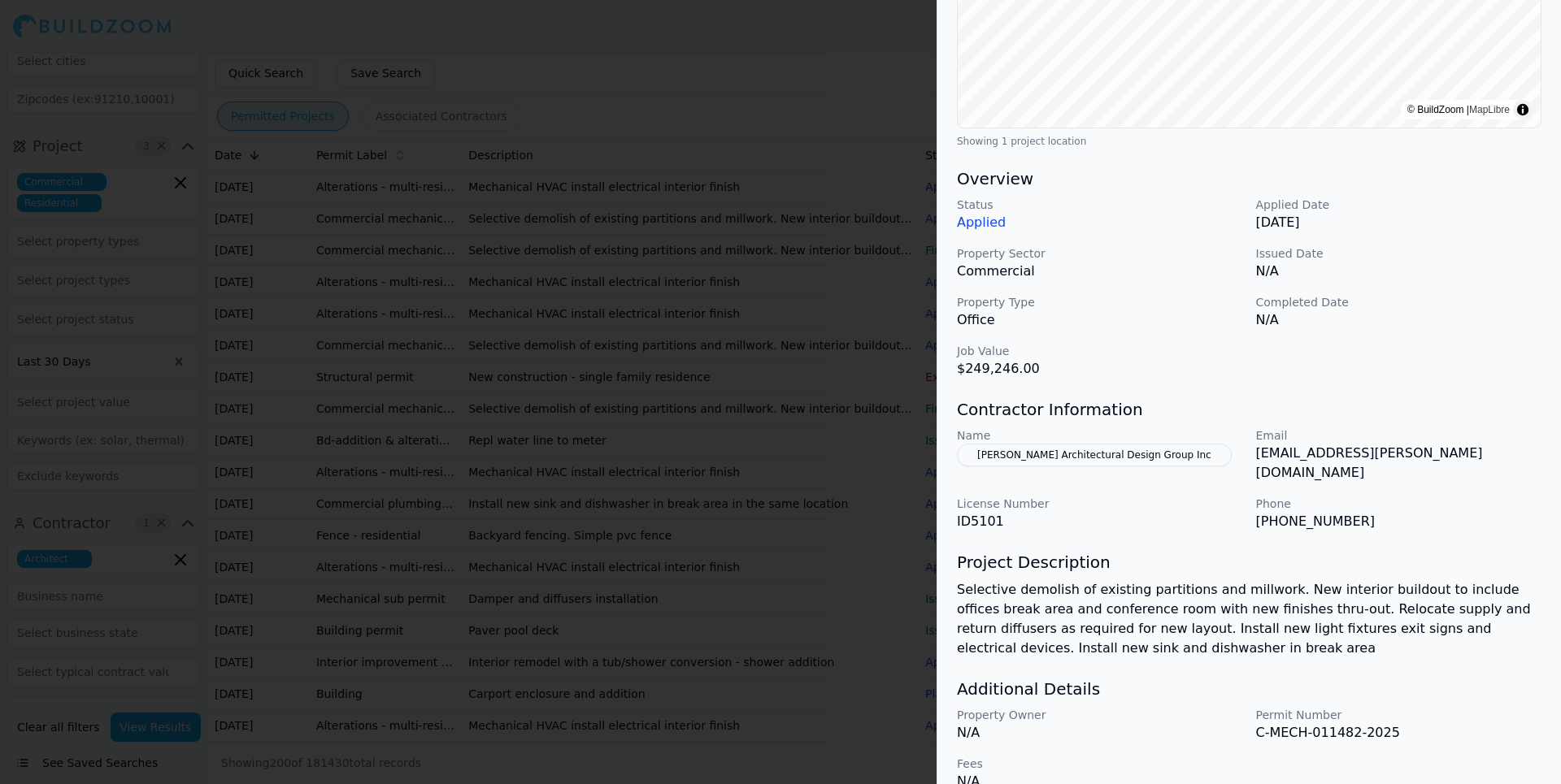
scroll to position [354, 0]
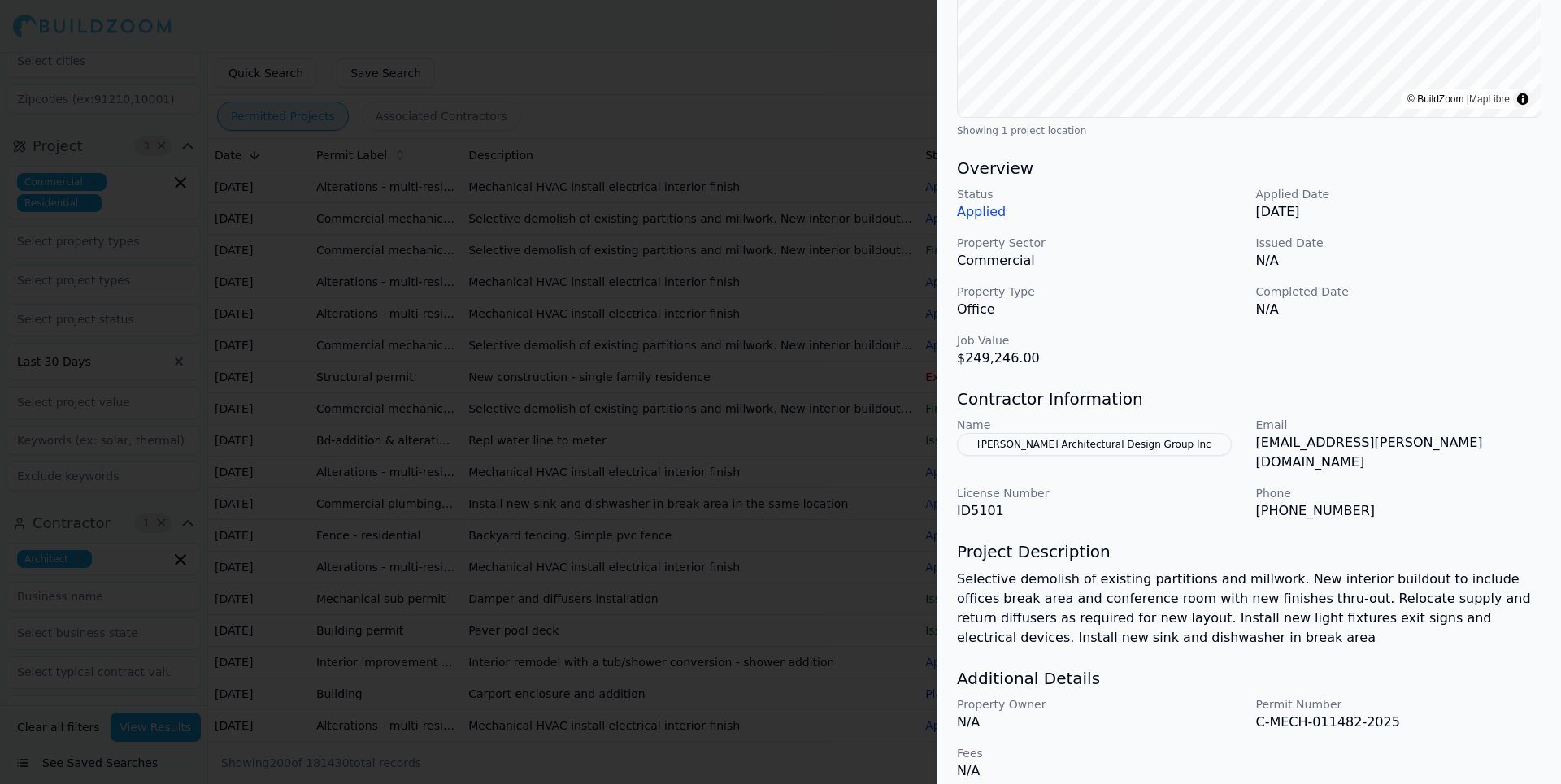
click at [604, 54] on div at bounding box center [780, 392] width 1561 height 784
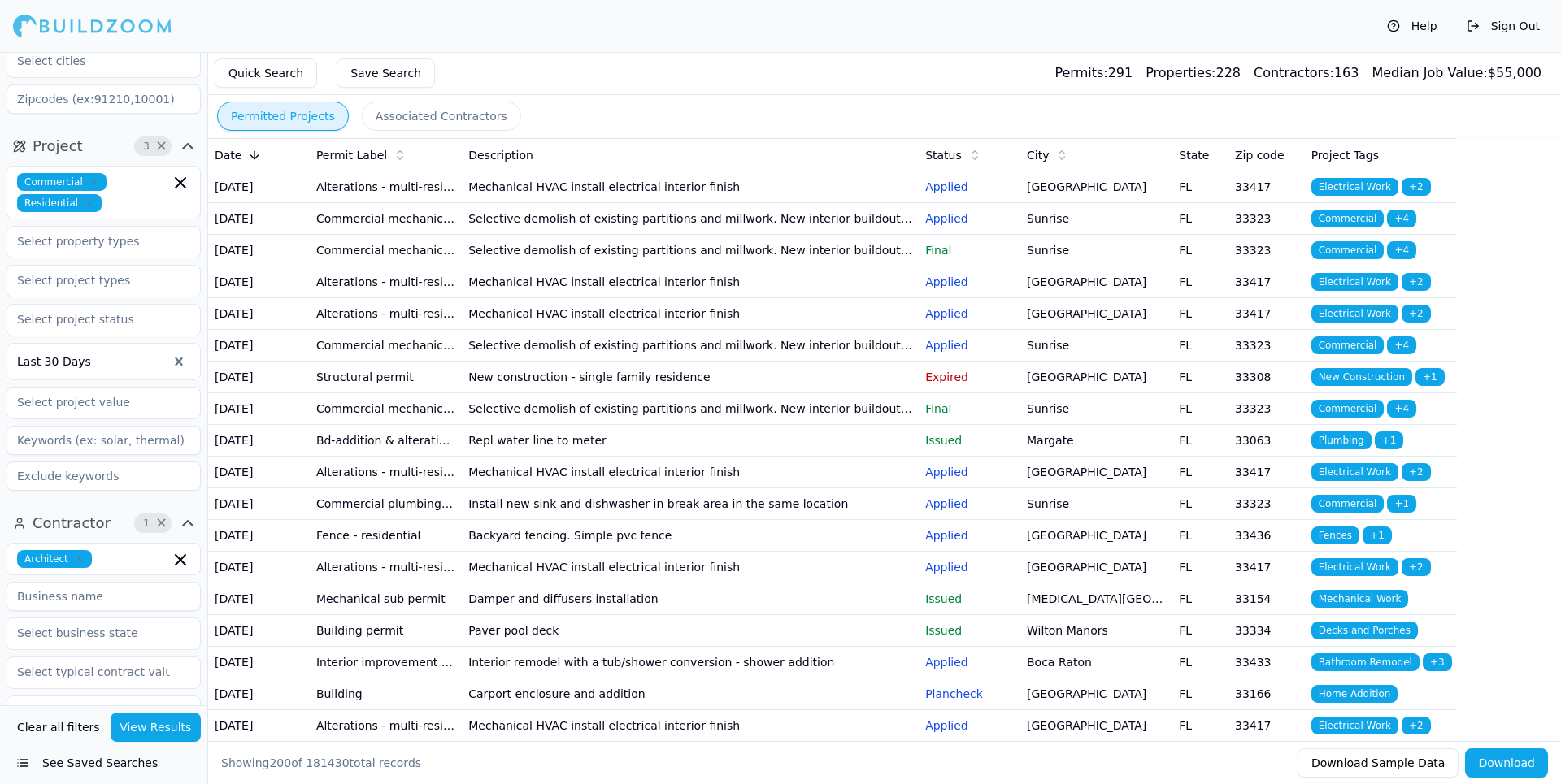
click at [533, 267] on td "Selective demolish of existing partitions and millwork. New interior buildout t…" at bounding box center [690, 250] width 457 height 31
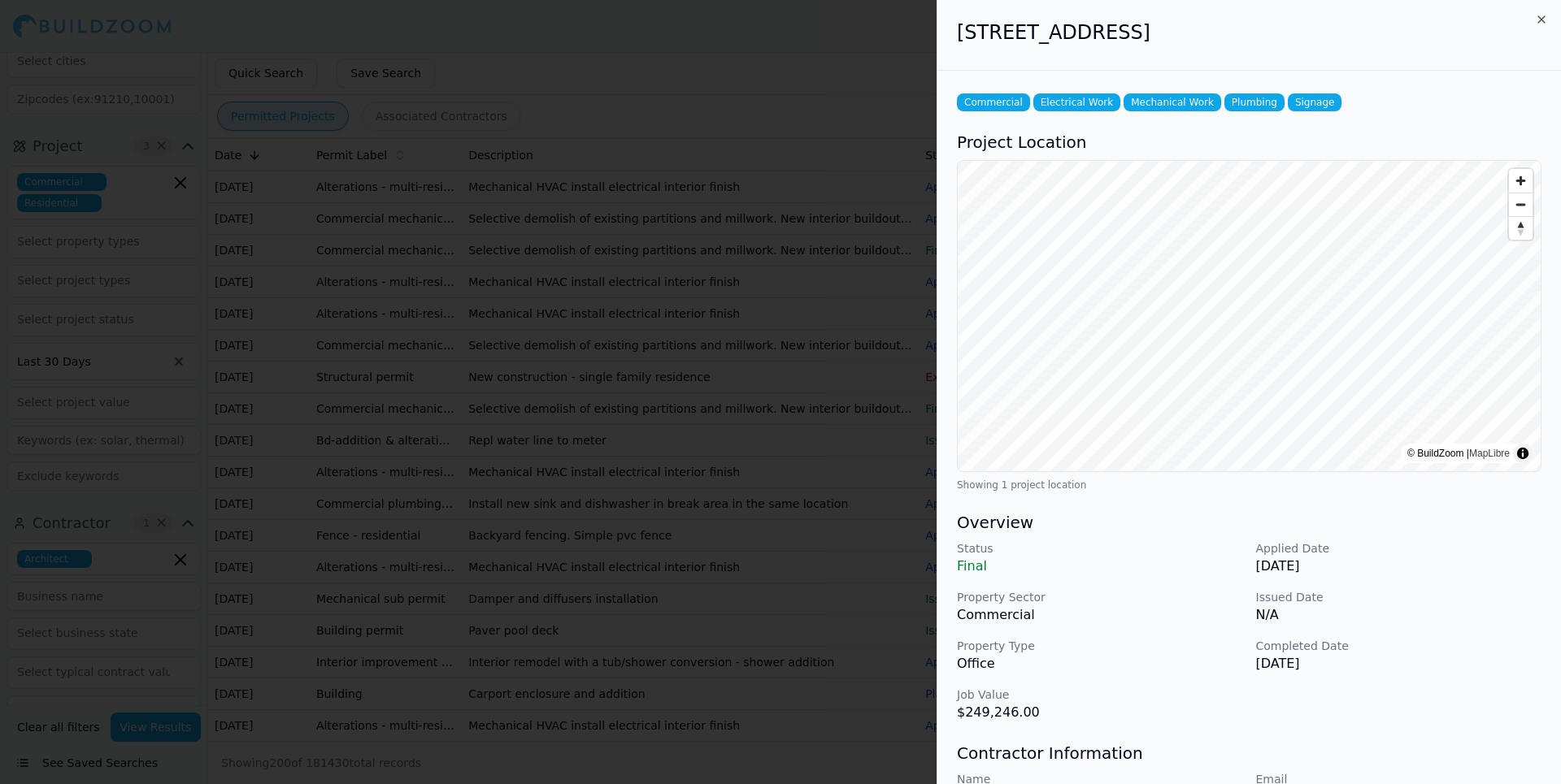
click at [659, 94] on div at bounding box center [780, 392] width 1561 height 784
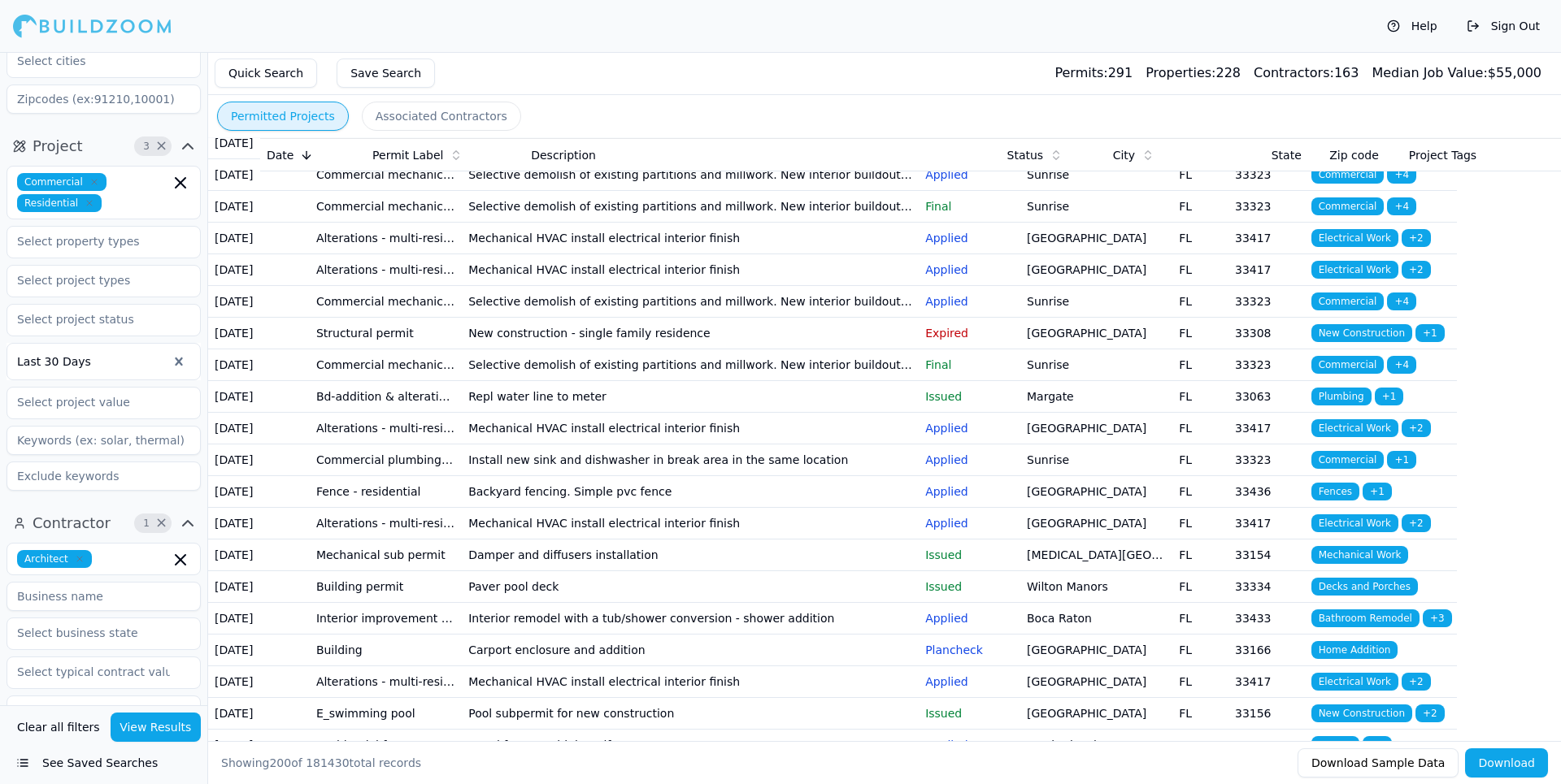
scroll to position [82, 0]
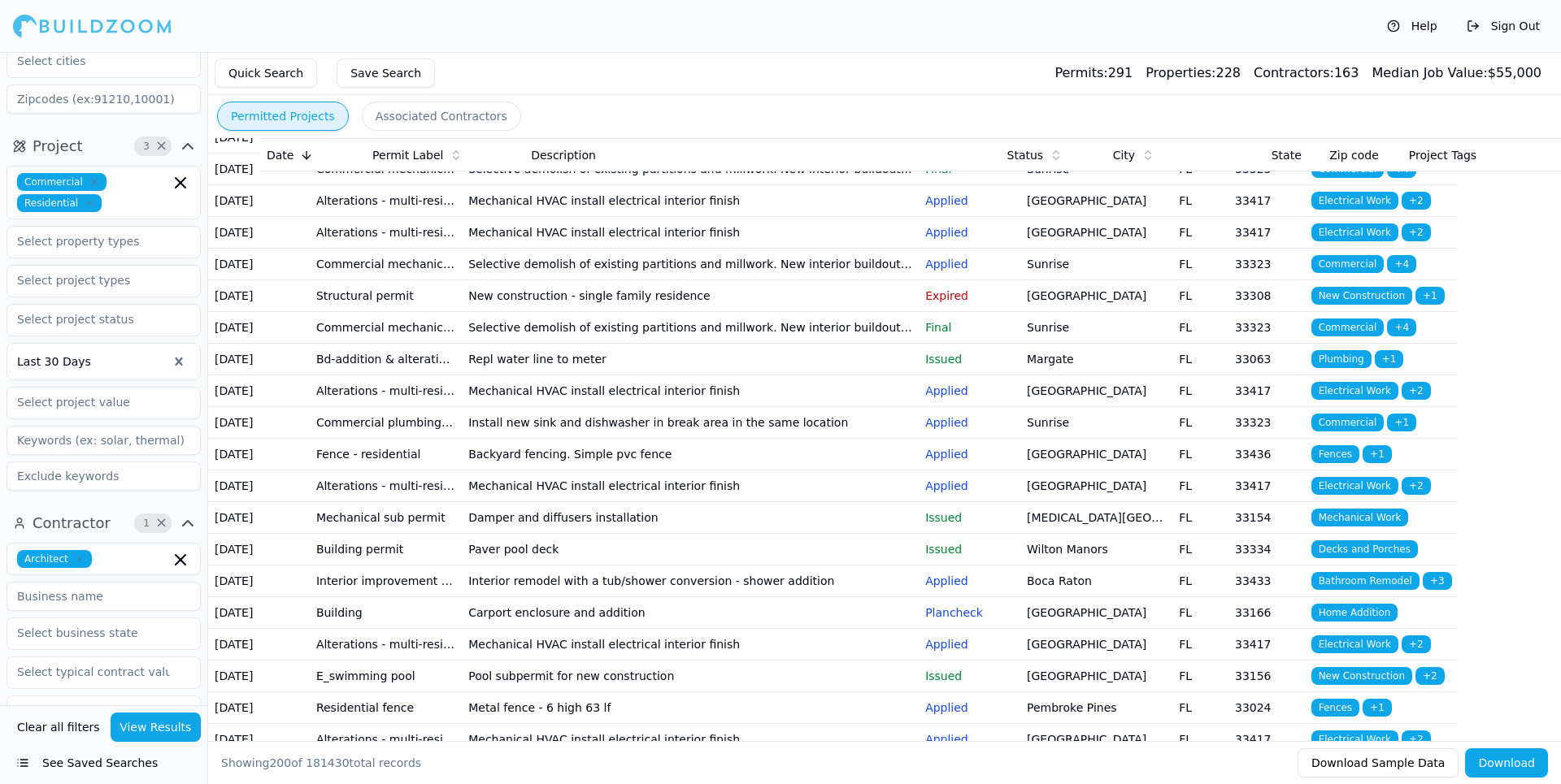
click at [535, 312] on td "New construction - single family residence" at bounding box center [690, 296] width 457 height 31
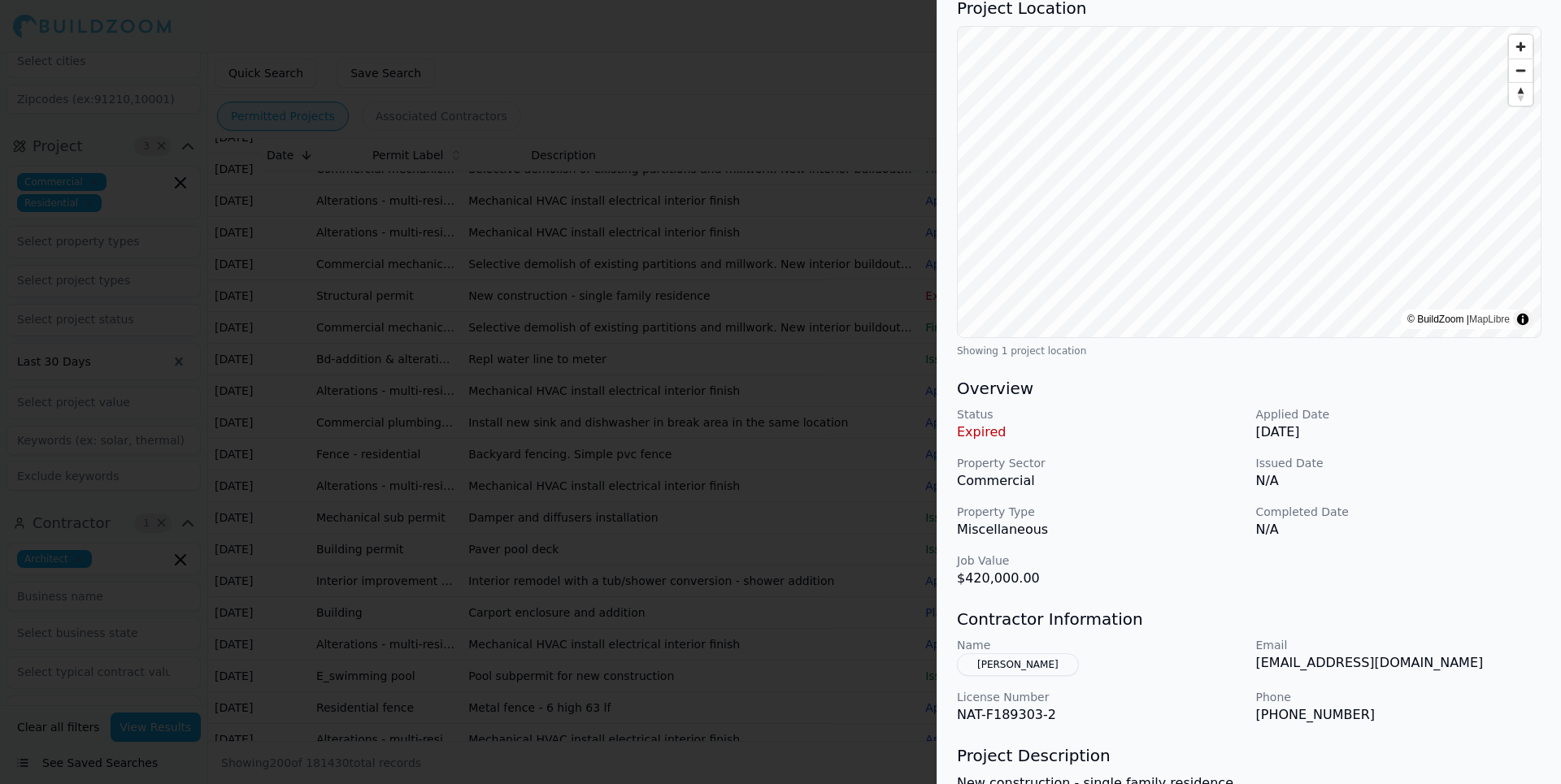
scroll to position [133, 0]
click at [619, 106] on div at bounding box center [780, 392] width 1561 height 784
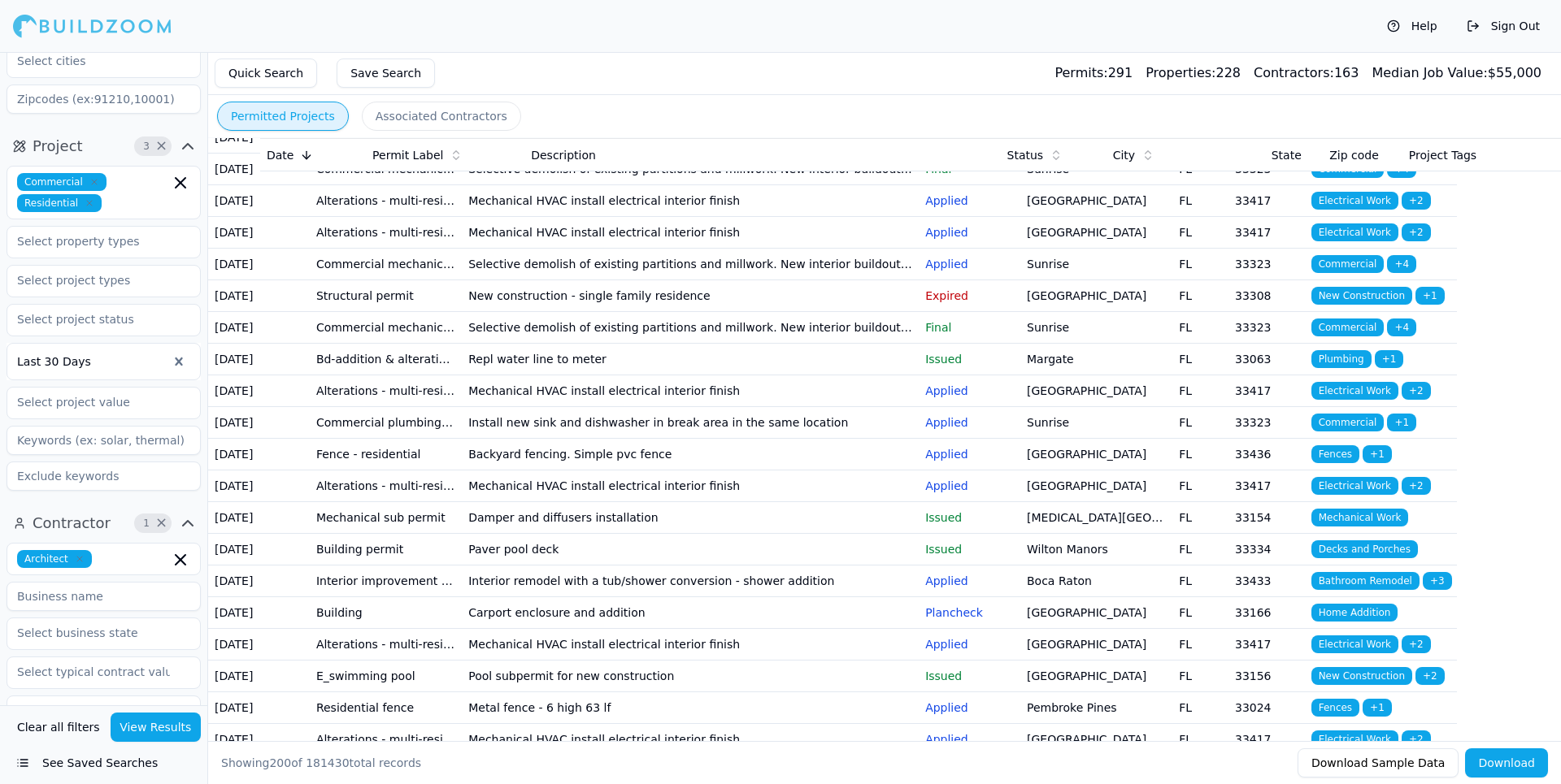
click at [77, 24] on div at bounding box center [92, 26] width 159 height 32
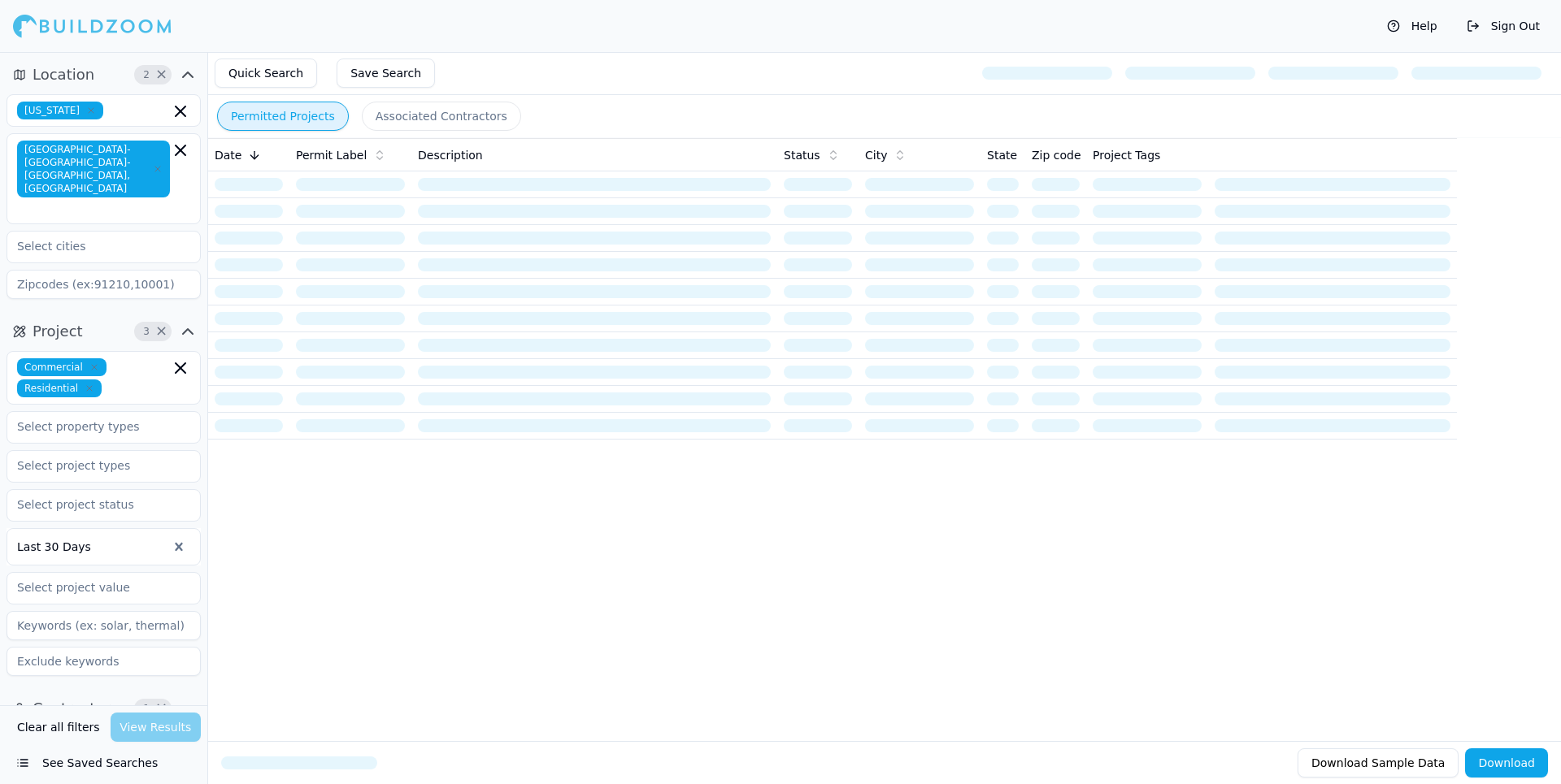
click at [121, 30] on div at bounding box center [92, 26] width 159 height 32
